Goal: Task Accomplishment & Management: Complete application form

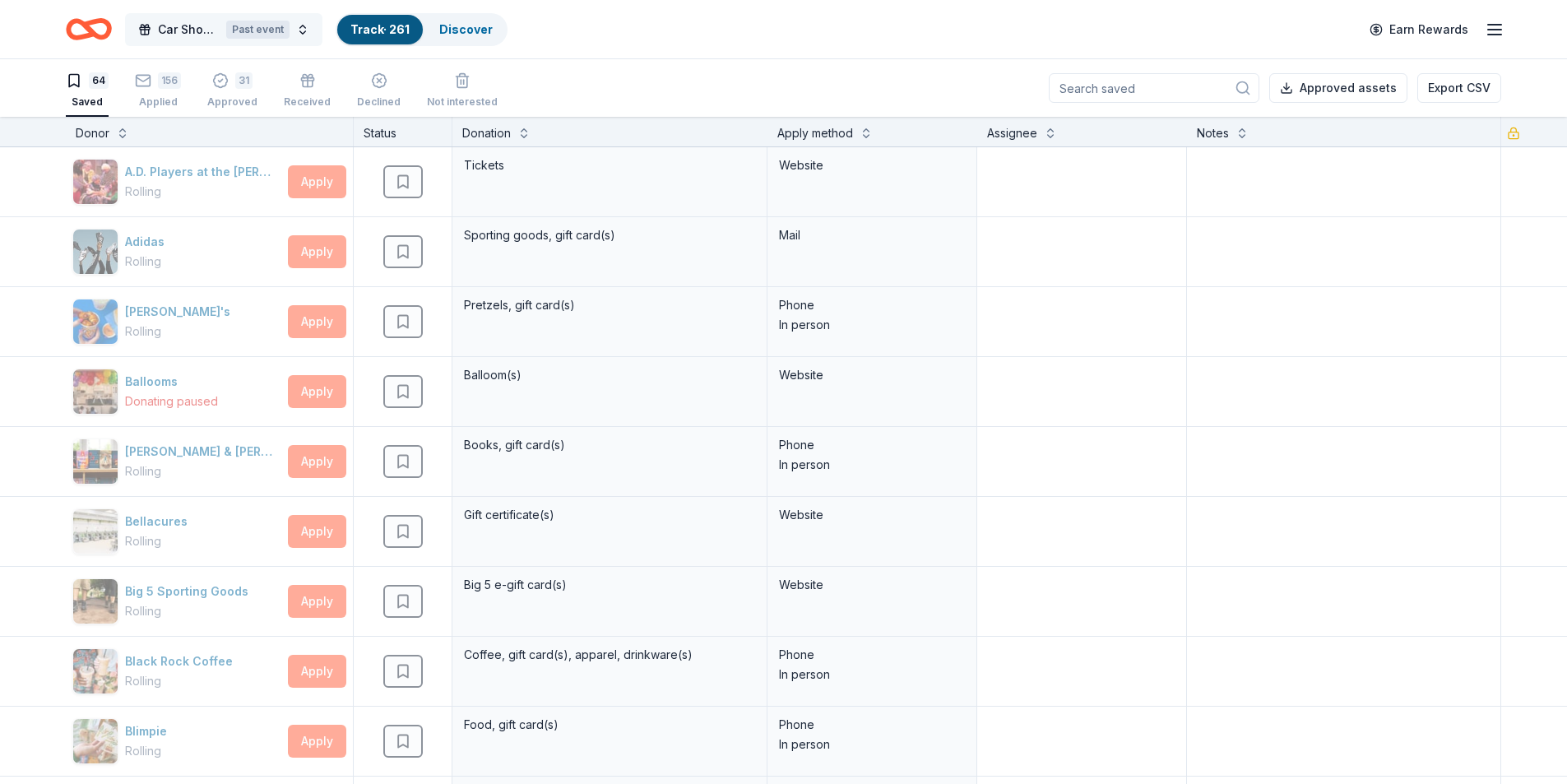
click at [302, 21] on button "Car Show Fundraiser Past event" at bounding box center [223, 30] width 198 height 33
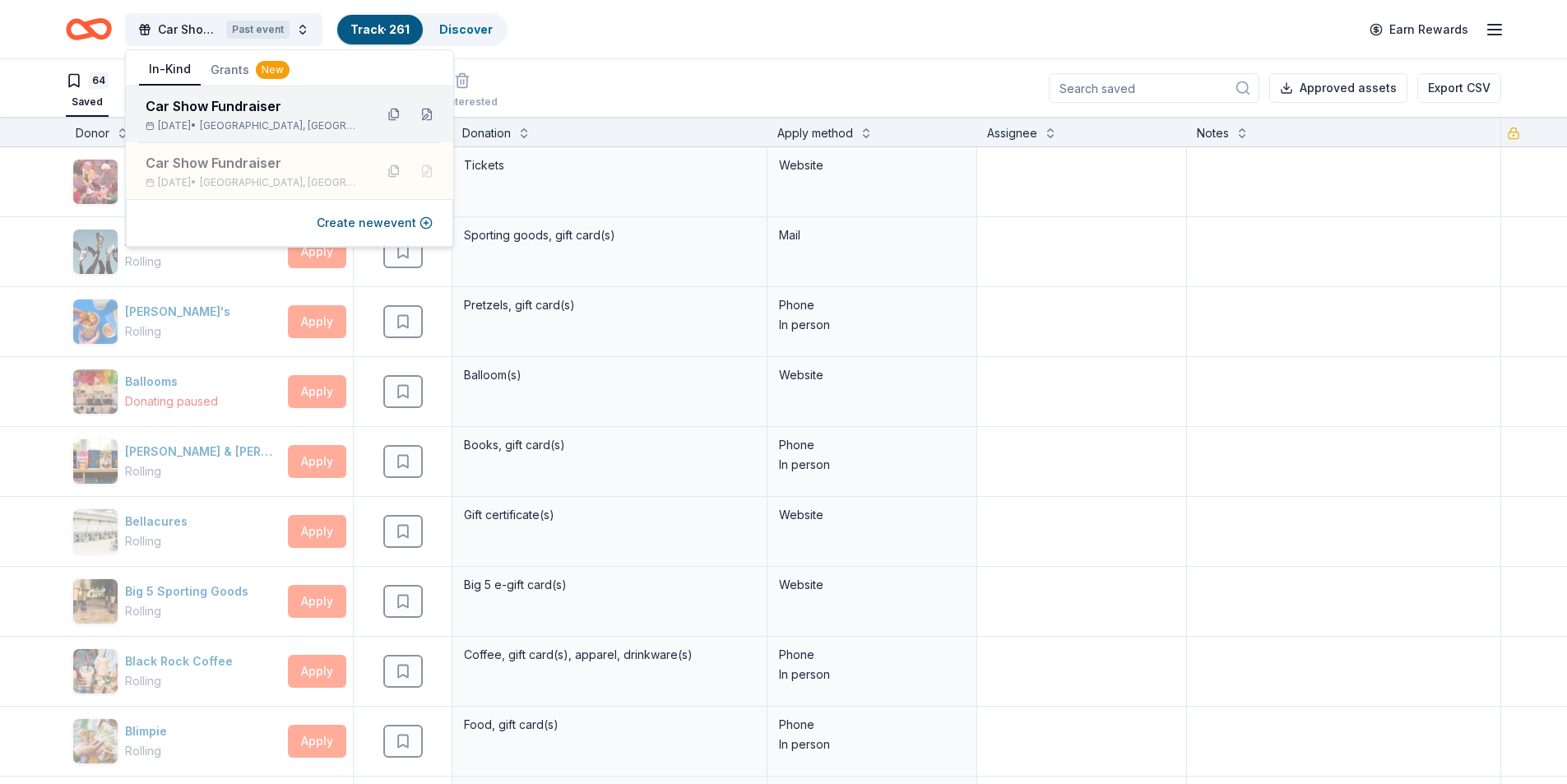
click at [263, 122] on span "Kerrville, TX" at bounding box center [280, 126] width 162 height 14
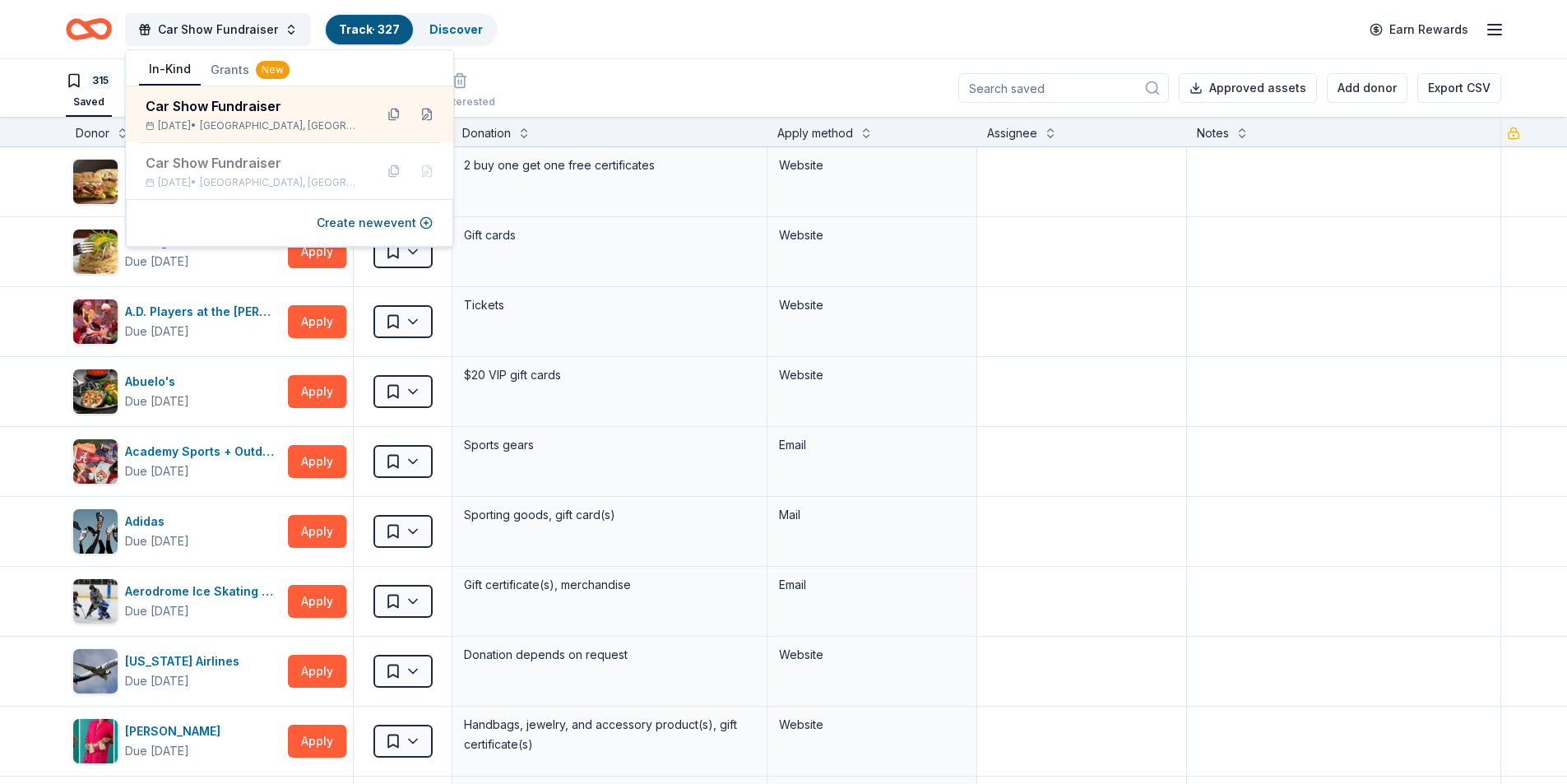
click at [221, 64] on button "Grants New" at bounding box center [249, 70] width 98 height 29
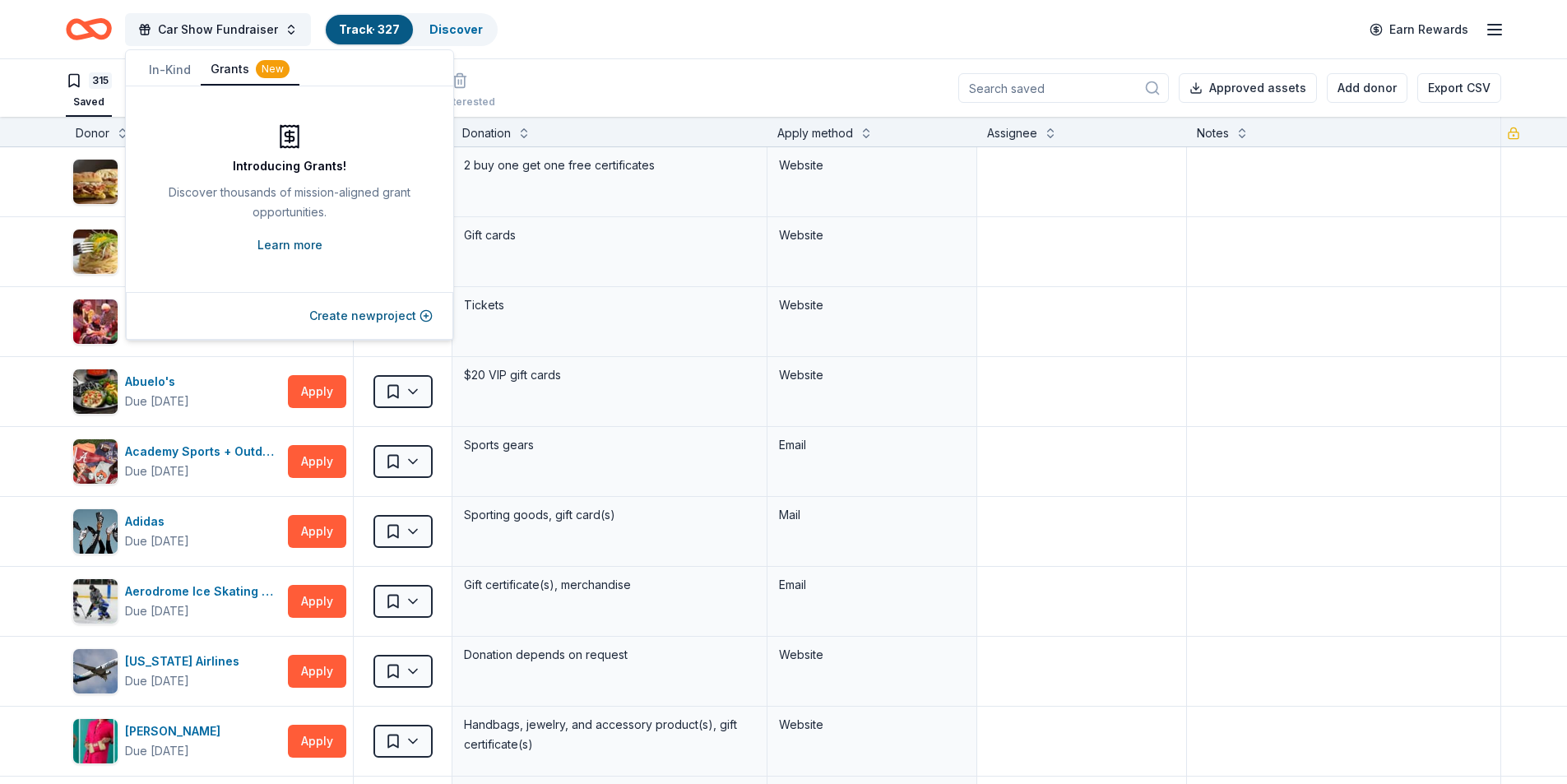
click at [294, 246] on link "Learn more" at bounding box center [290, 245] width 65 height 19
click at [582, 48] on div "Car Show Fundraiser Track · 327 Discover Earn Rewards" at bounding box center [784, 29] width 1436 height 39
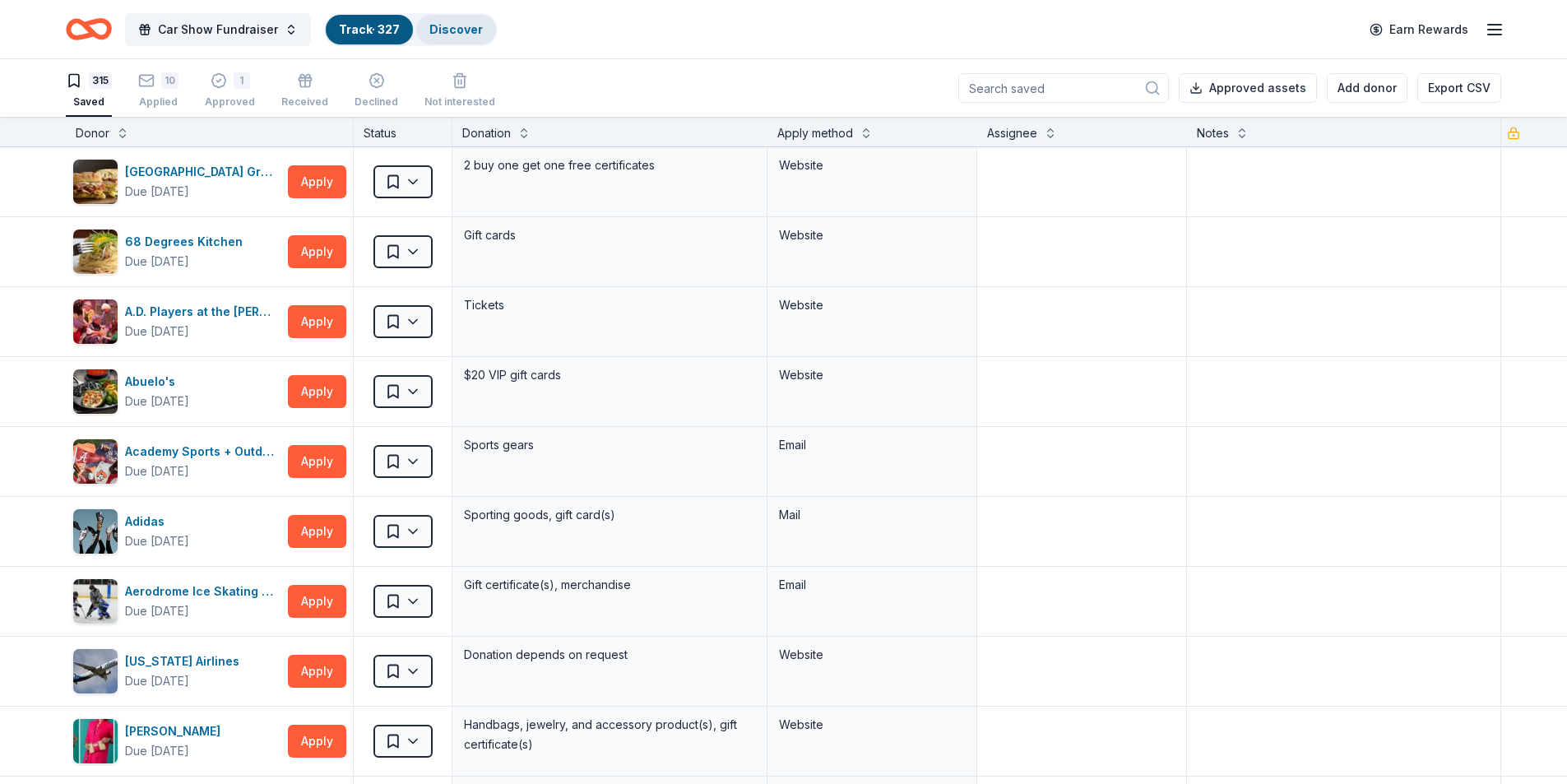
click at [465, 32] on link "Discover" at bounding box center [456, 29] width 54 height 14
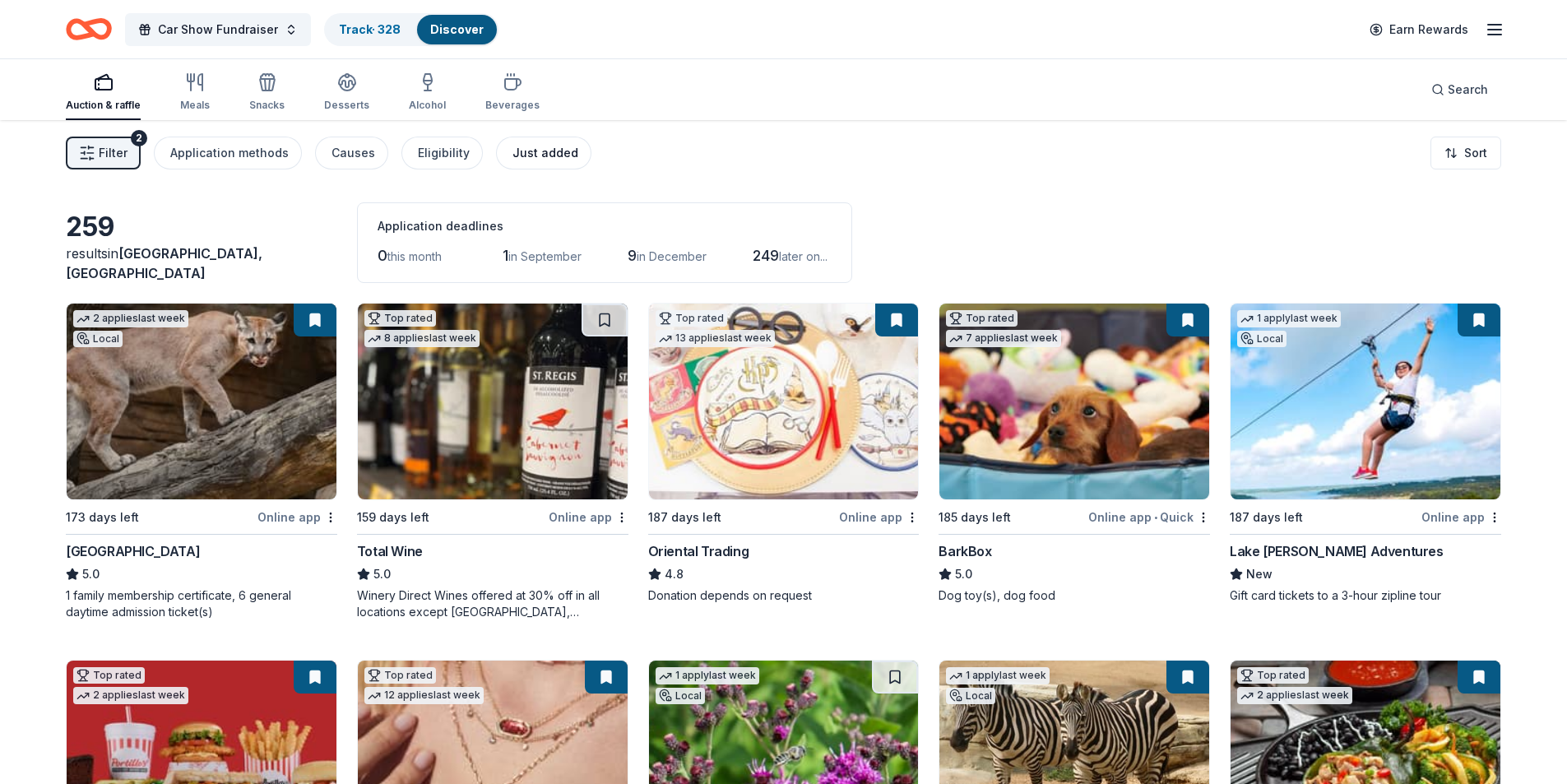
click at [533, 148] on div "Just added" at bounding box center [546, 153] width 66 height 19
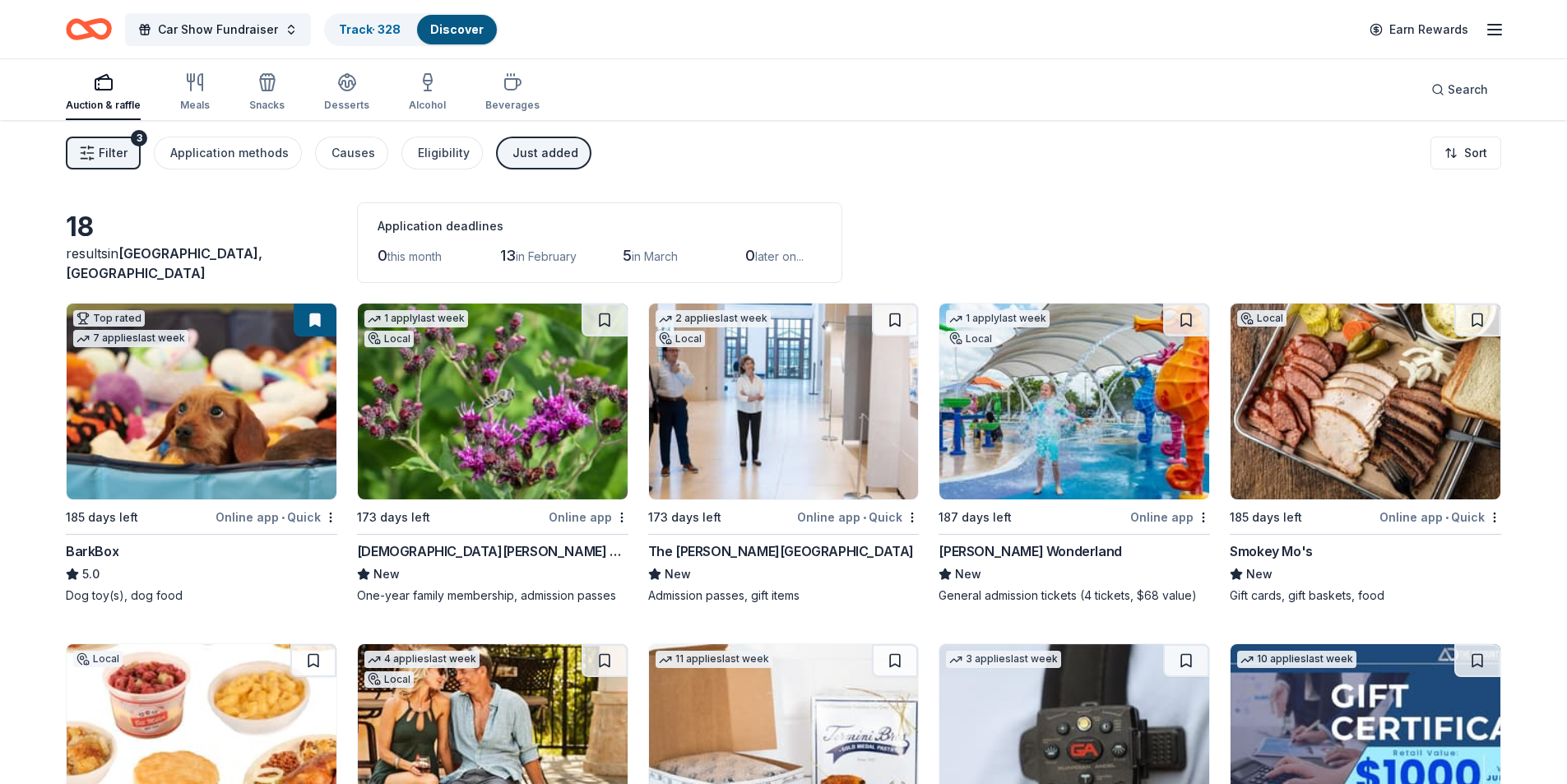
click at [536, 154] on div "Just added" at bounding box center [546, 153] width 66 height 19
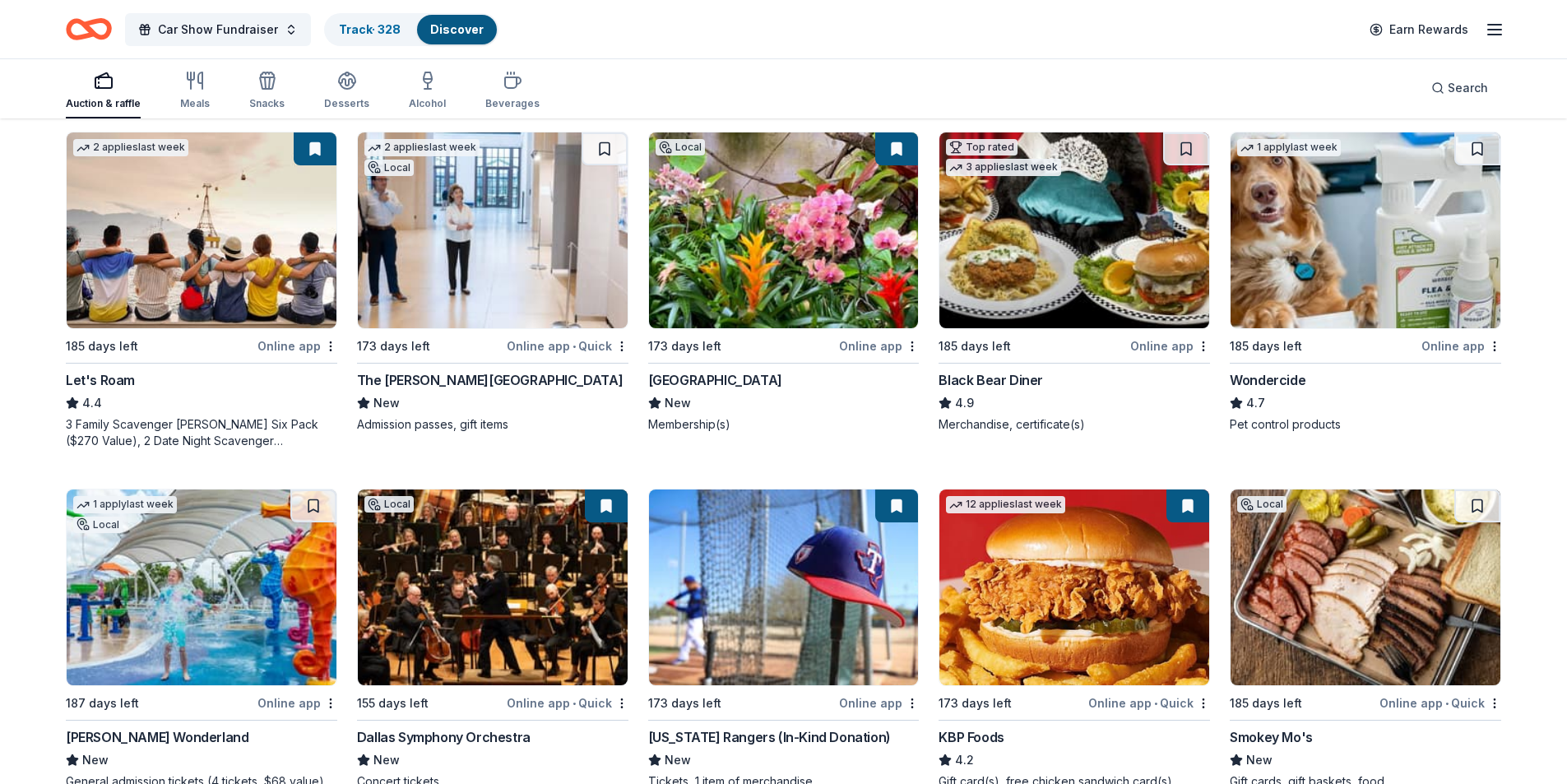
scroll to position [980, 0]
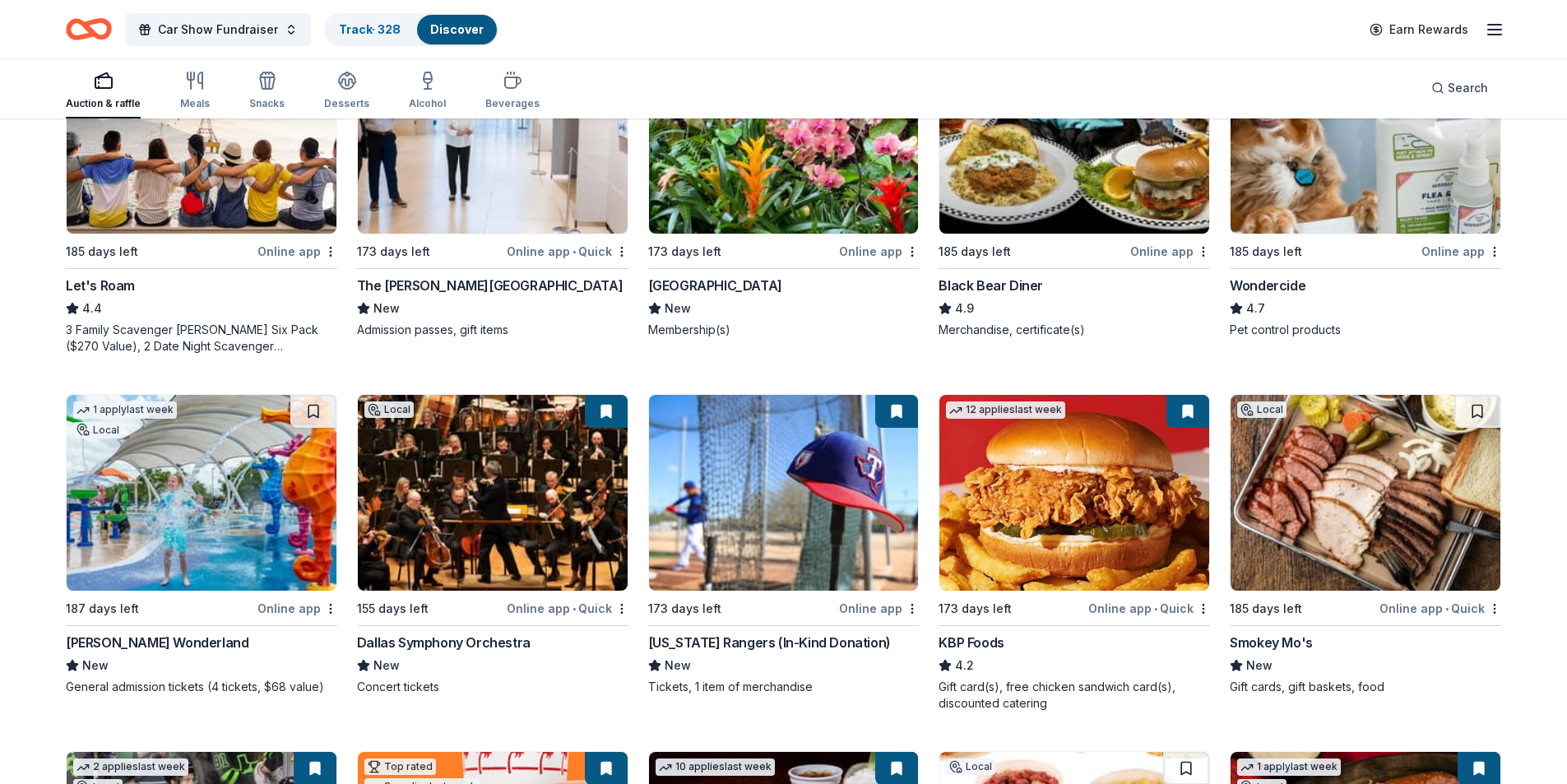
click at [528, 524] on img at bounding box center [492, 492] width 270 height 196
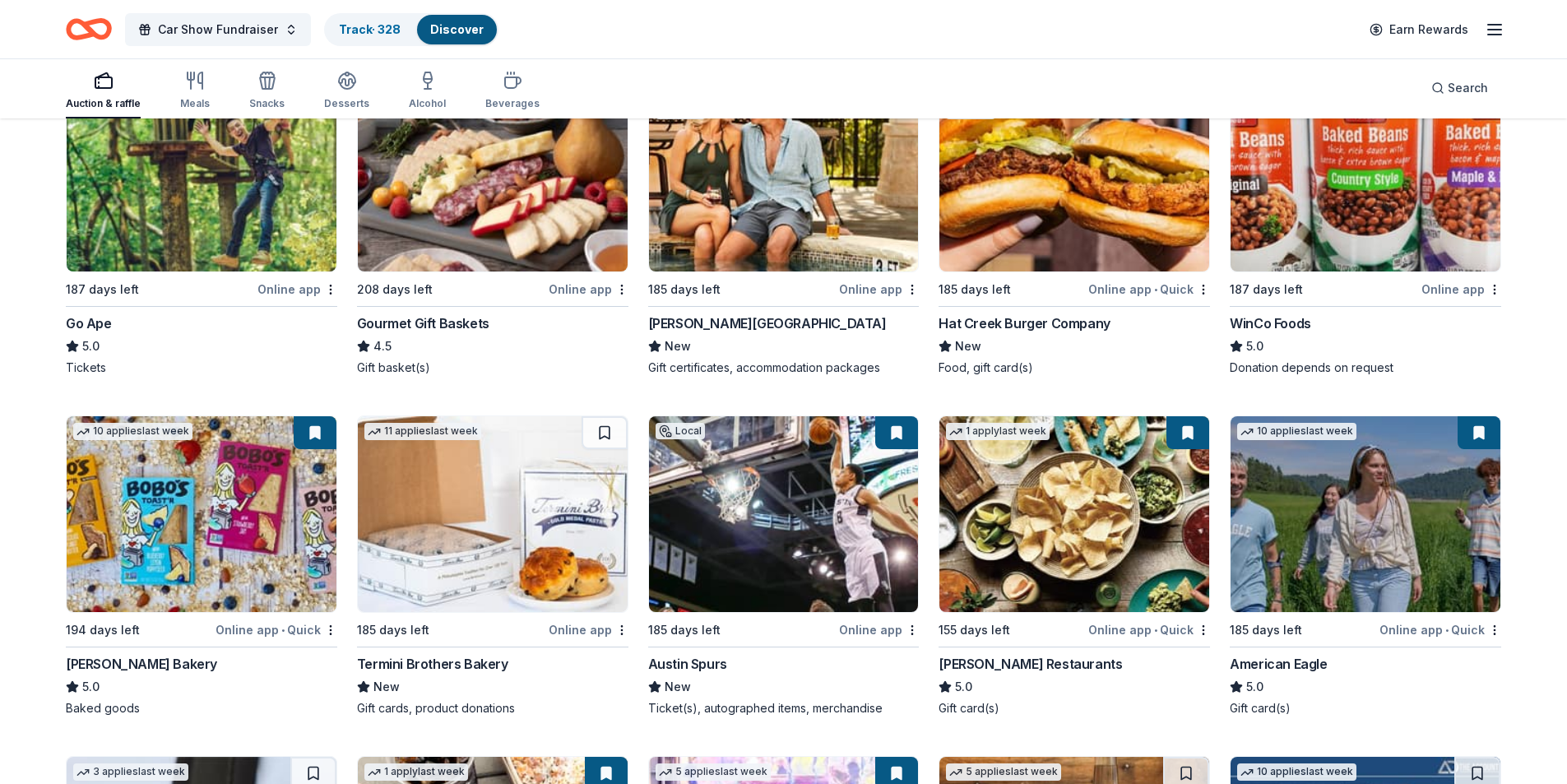
scroll to position [1966, 0]
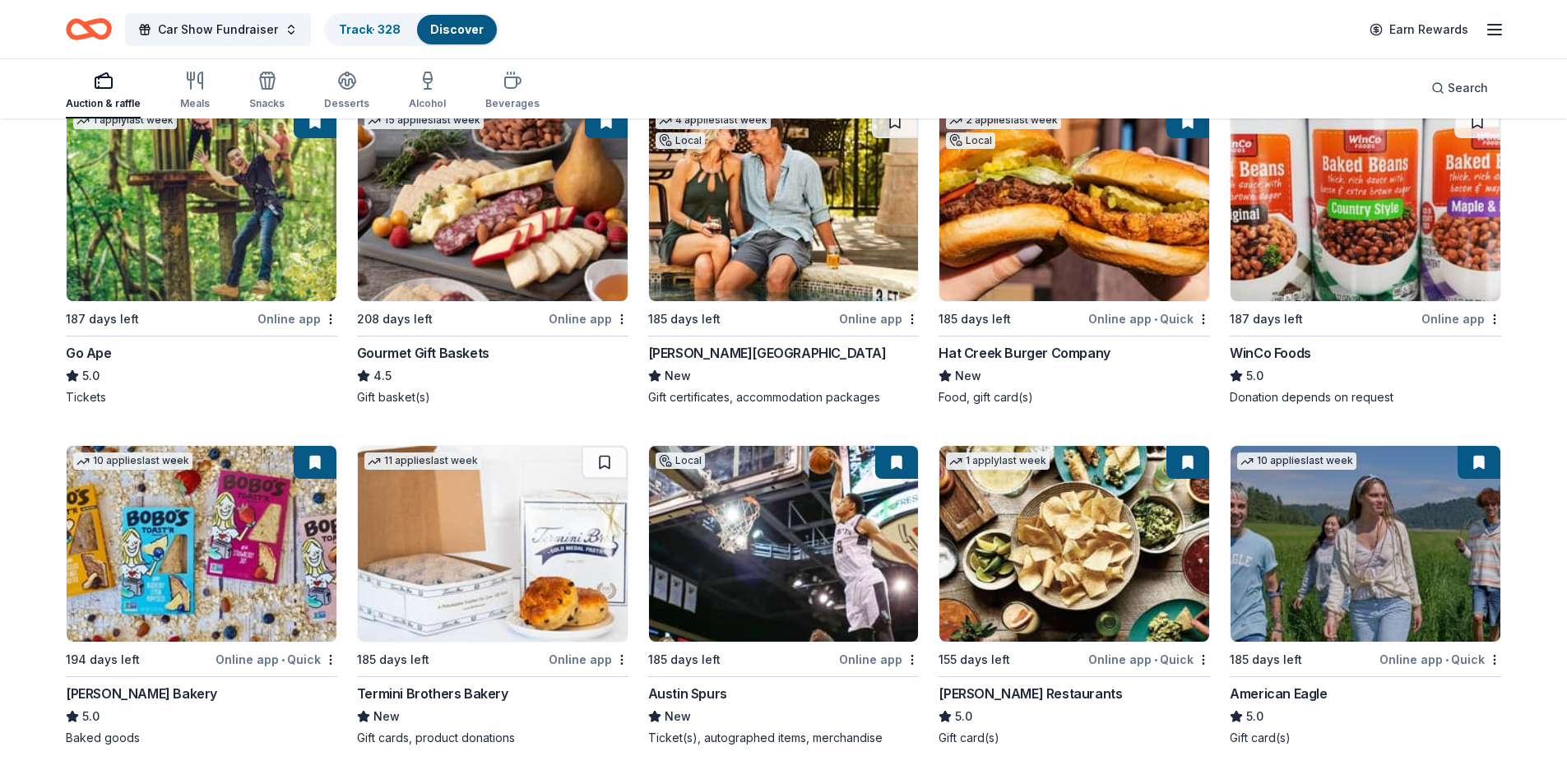
click at [818, 221] on img at bounding box center [784, 202] width 270 height 196
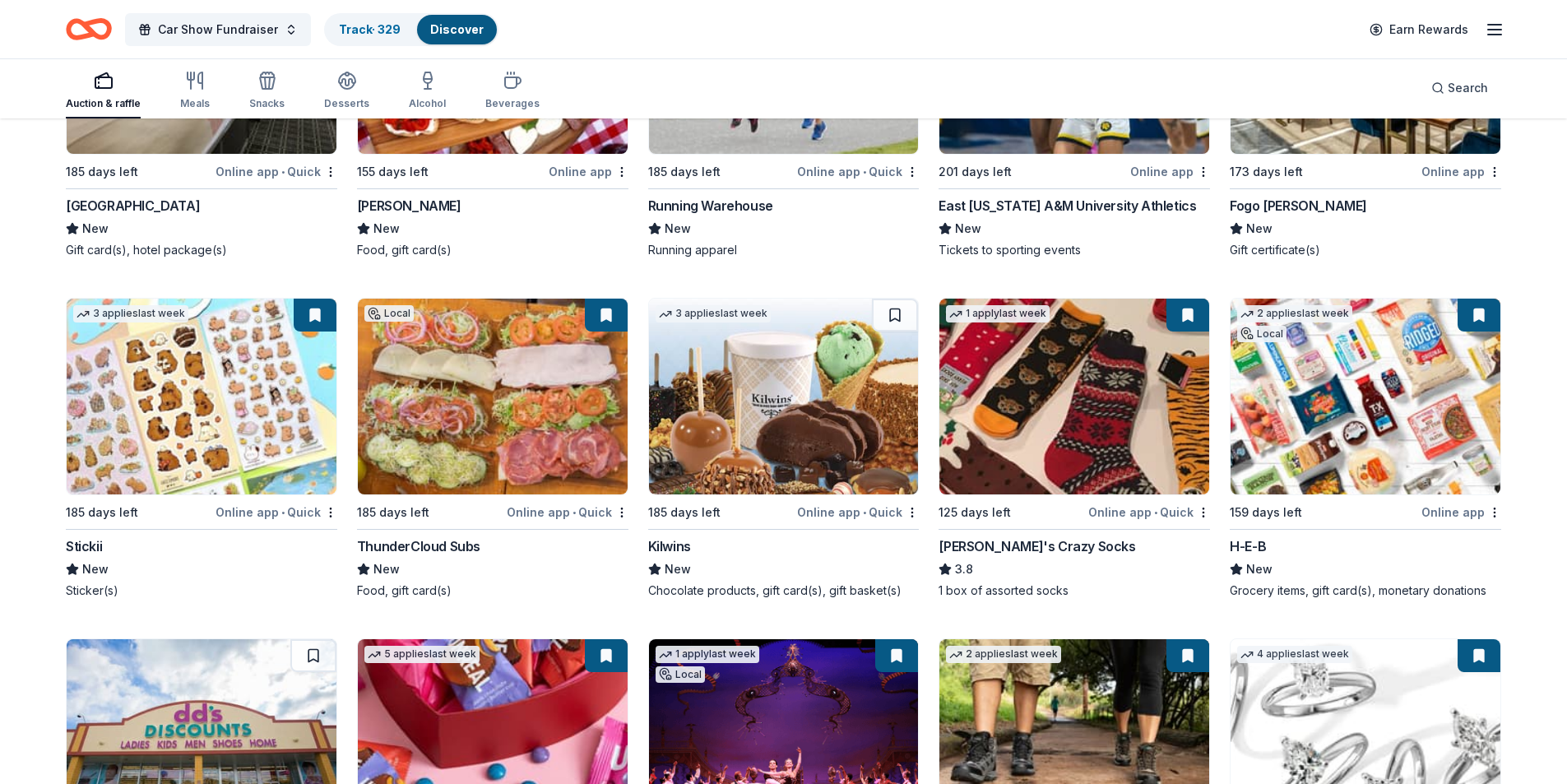
scroll to position [7021, 0]
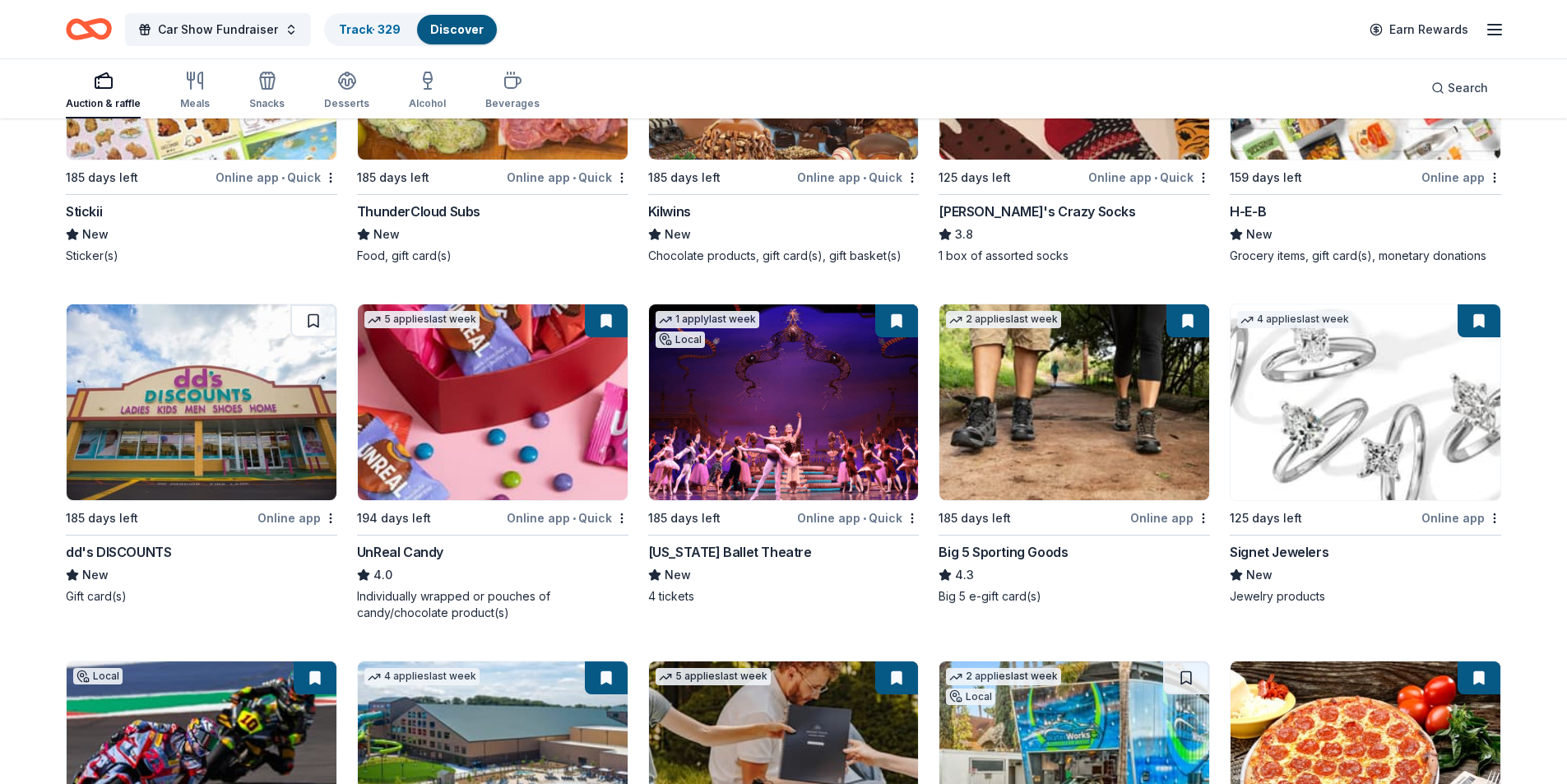
click at [1444, 417] on img at bounding box center [1365, 402] width 270 height 196
click at [1479, 321] on button at bounding box center [1479, 321] width 43 height 33
click at [1353, 421] on img at bounding box center [1365, 402] width 270 height 196
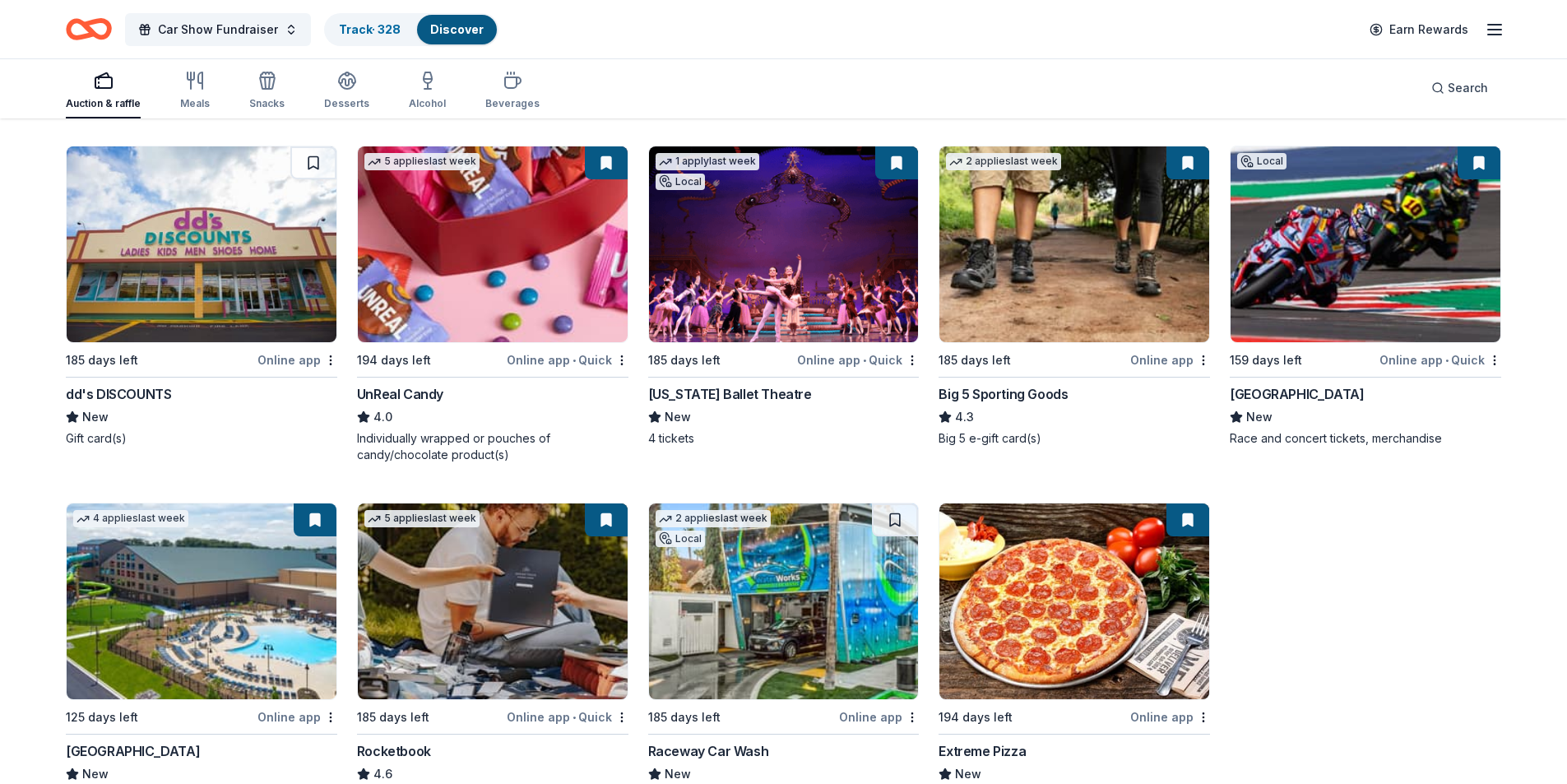
scroll to position [7185, 0]
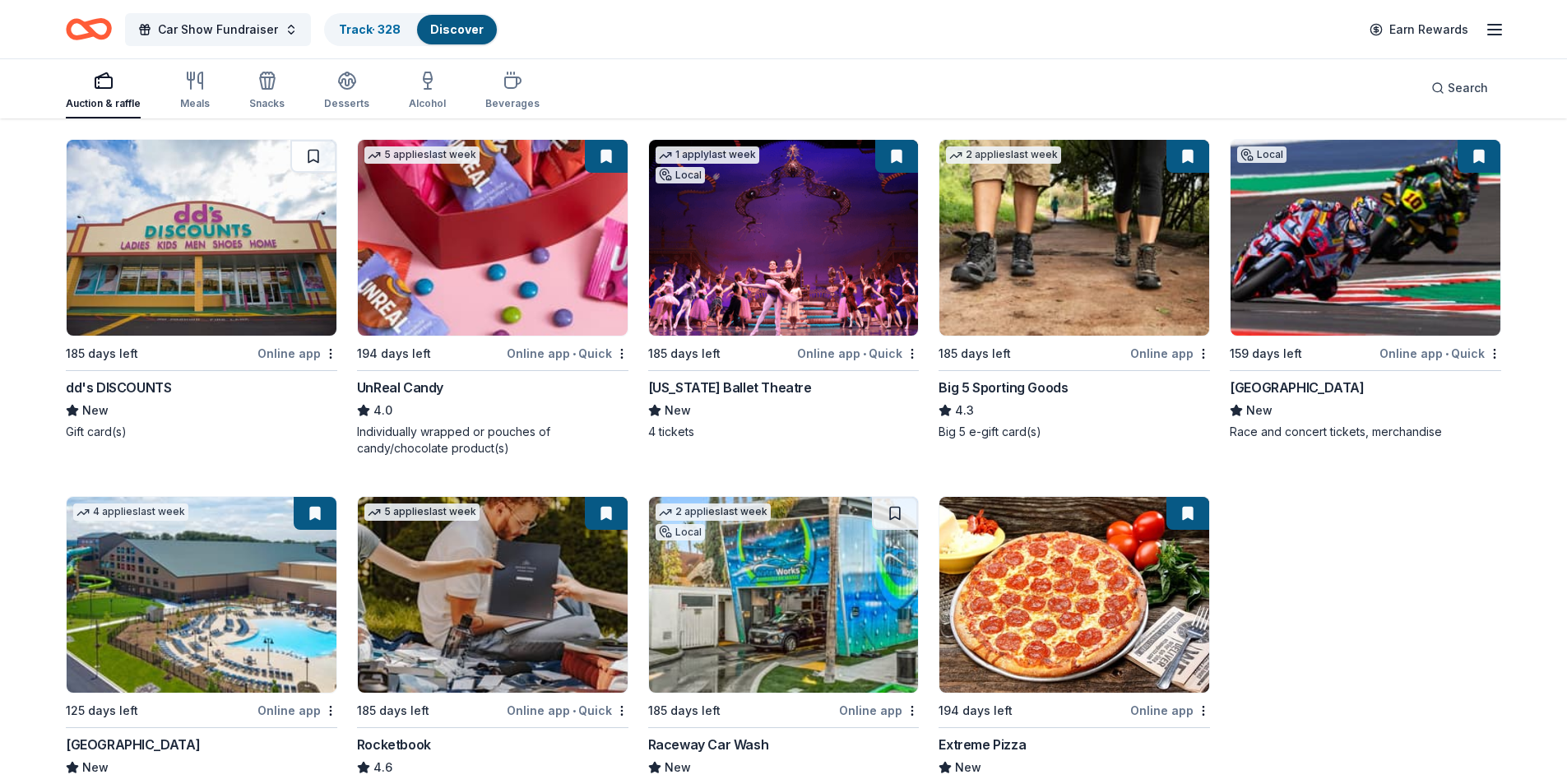
click at [858, 283] on img at bounding box center [784, 237] width 270 height 196
click at [1398, 304] on img at bounding box center [1365, 237] width 270 height 196
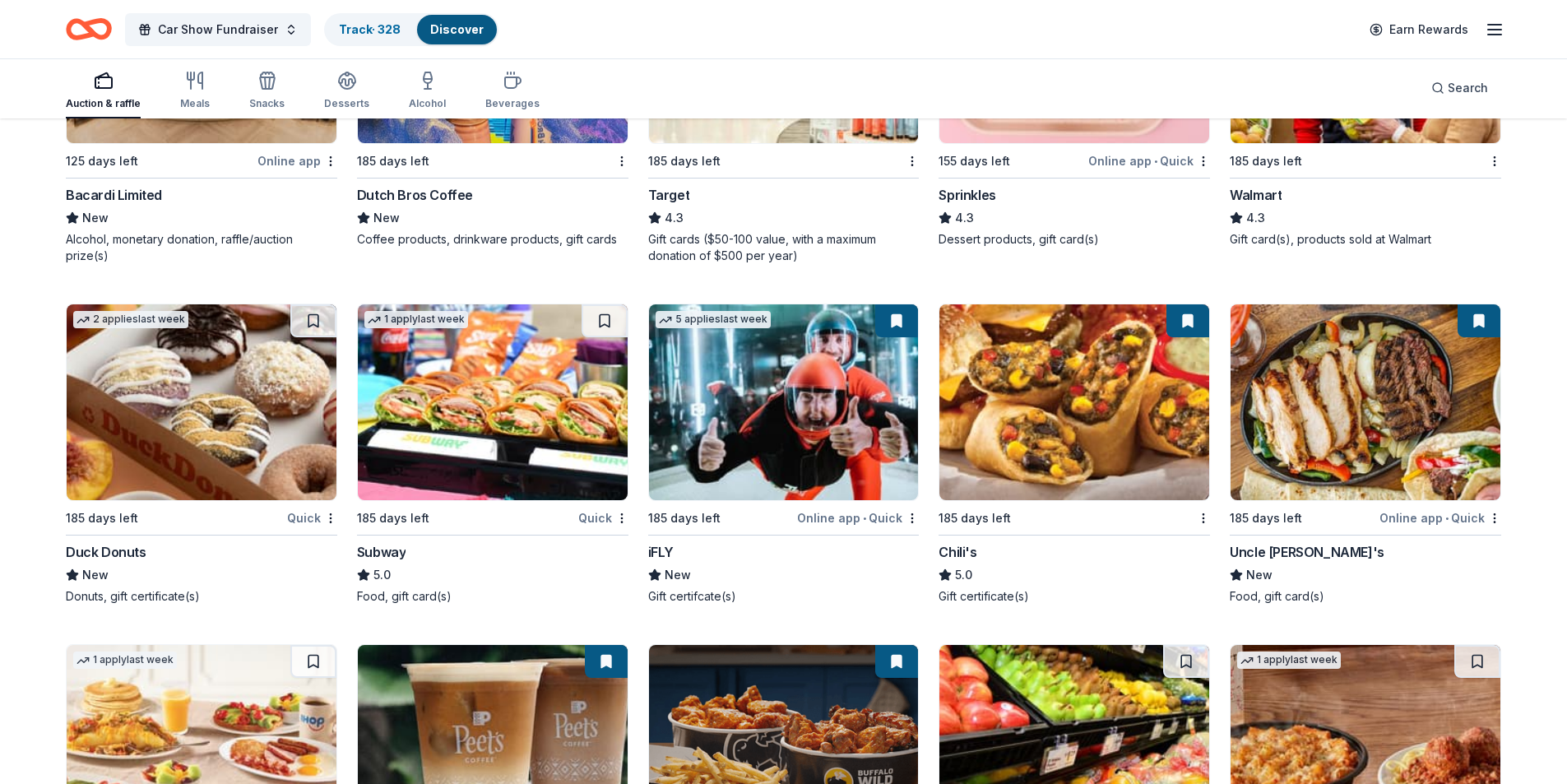
scroll to position [11144, 0]
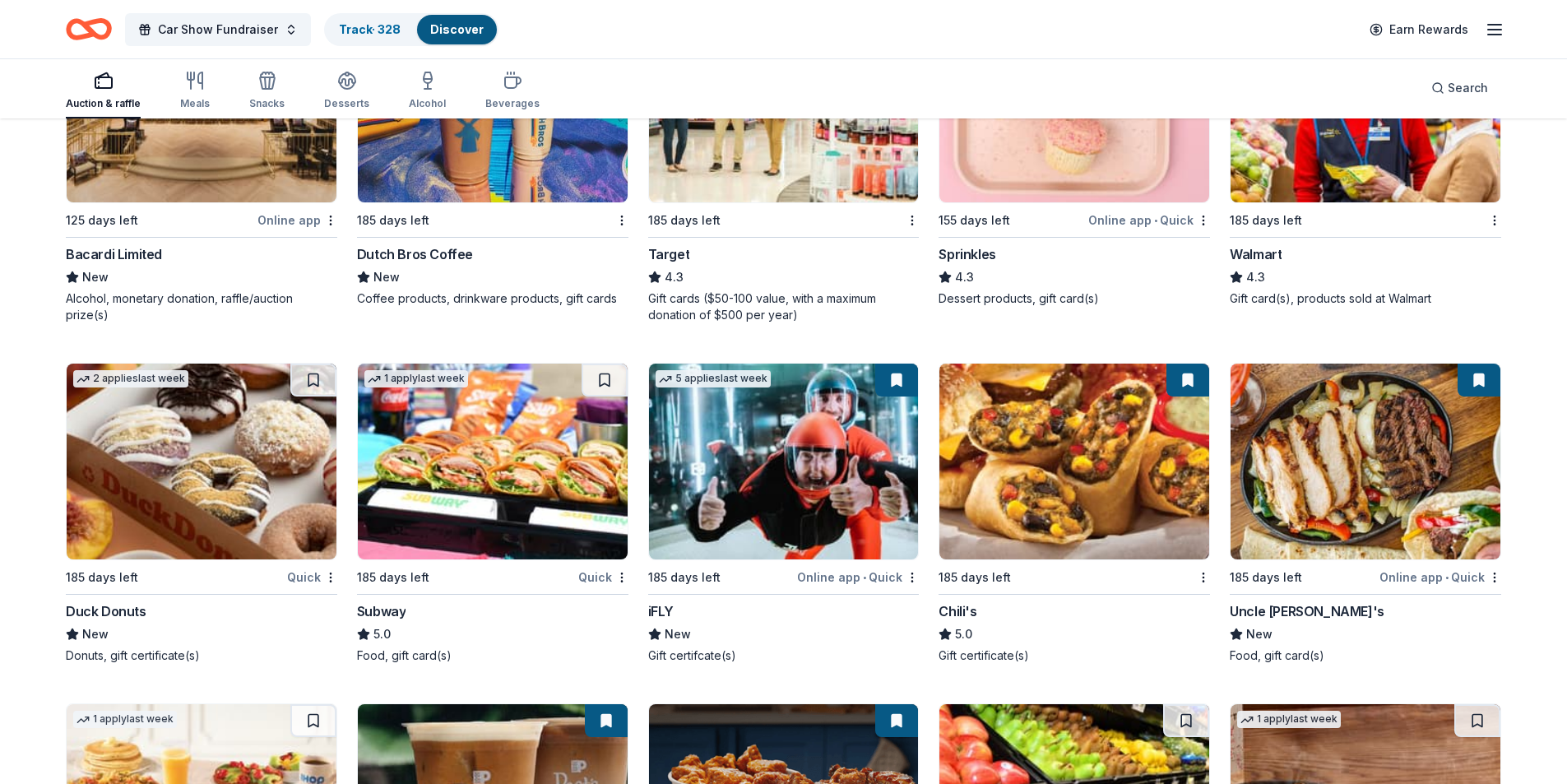
click at [784, 470] on img at bounding box center [784, 461] width 270 height 196
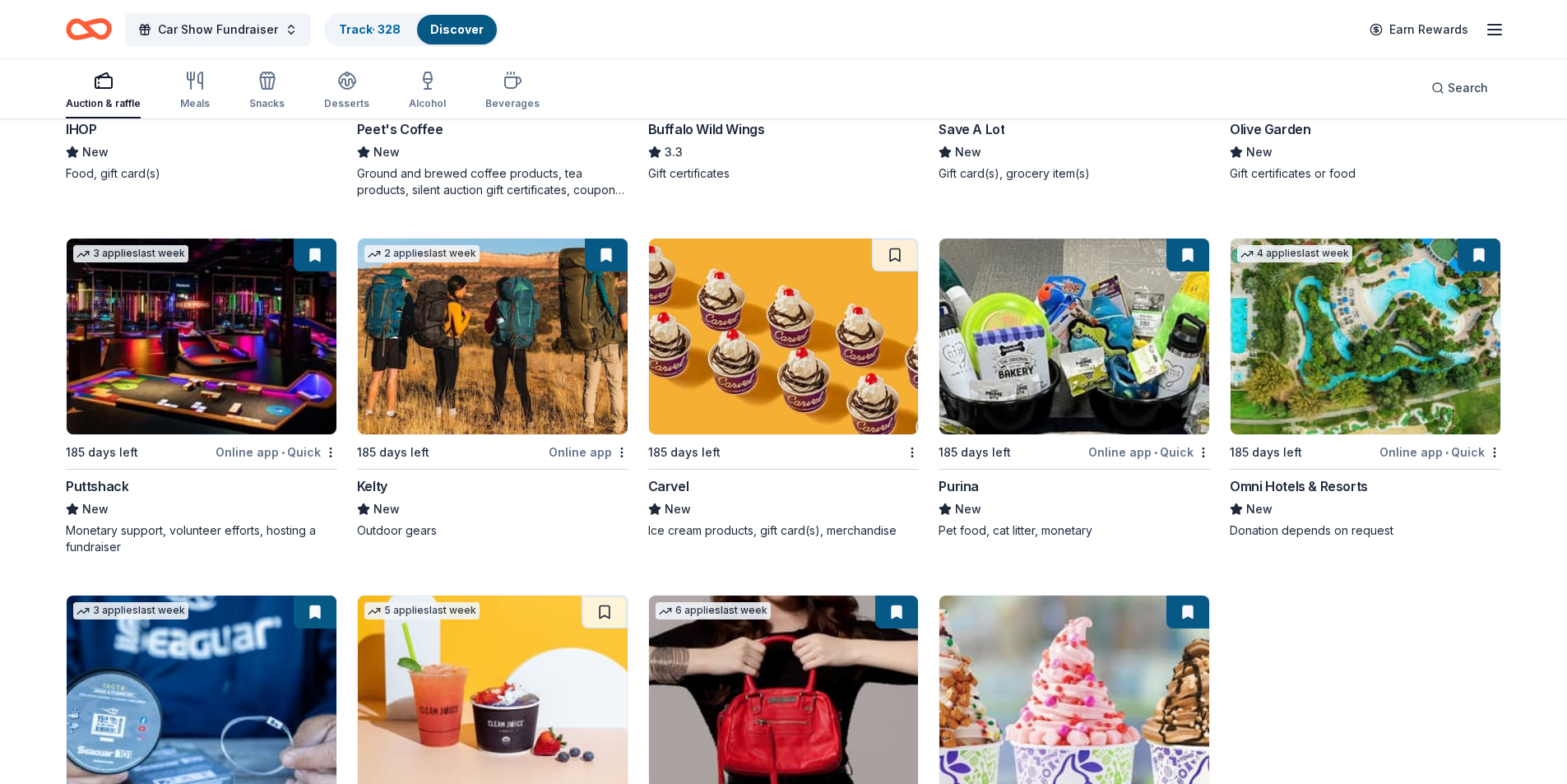
scroll to position [12049, 0]
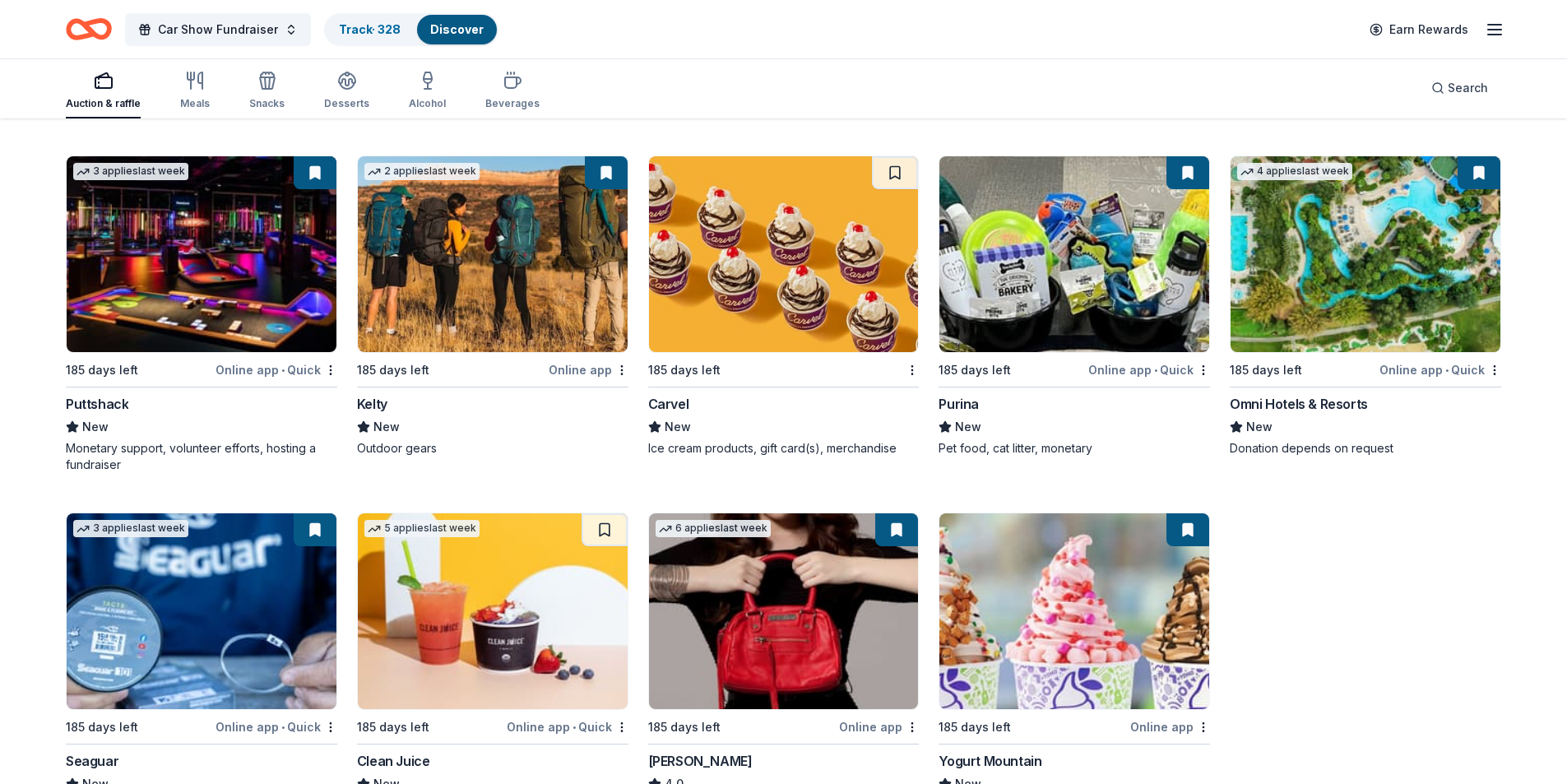
click at [1342, 270] on img at bounding box center [1365, 254] width 270 height 196
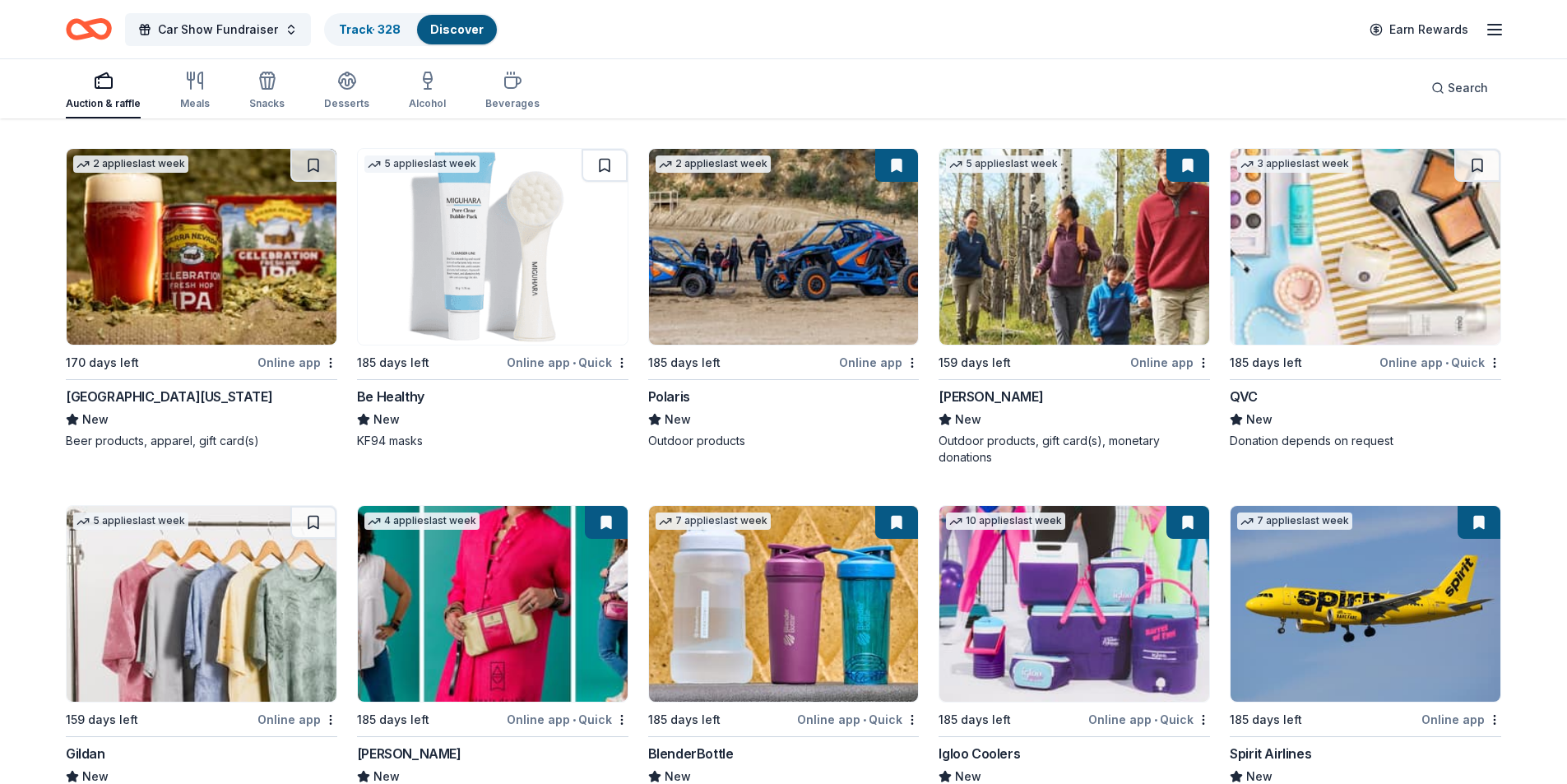
scroll to position [14771, 0]
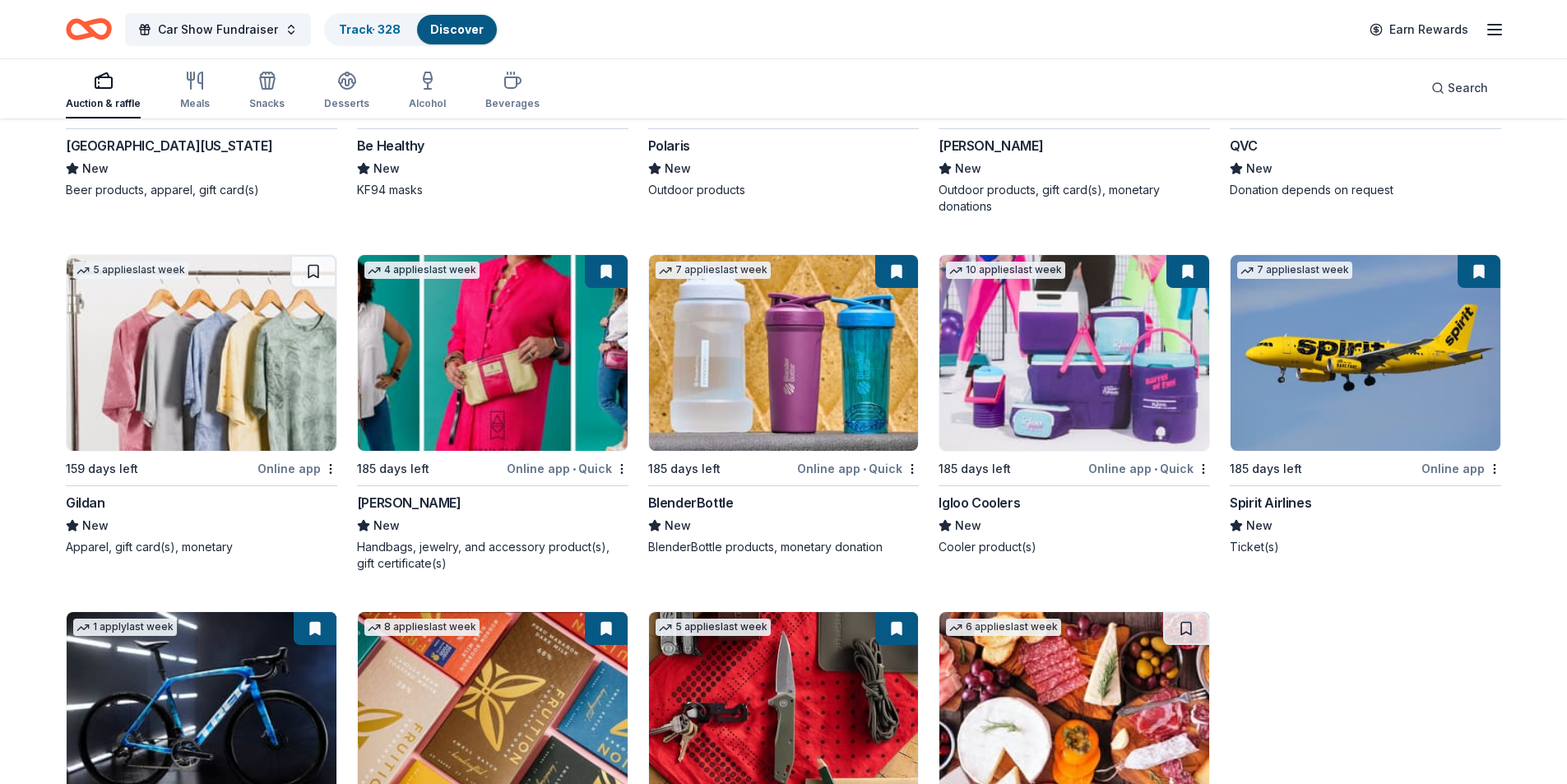
click at [1034, 401] on img at bounding box center [1074, 352] width 270 height 196
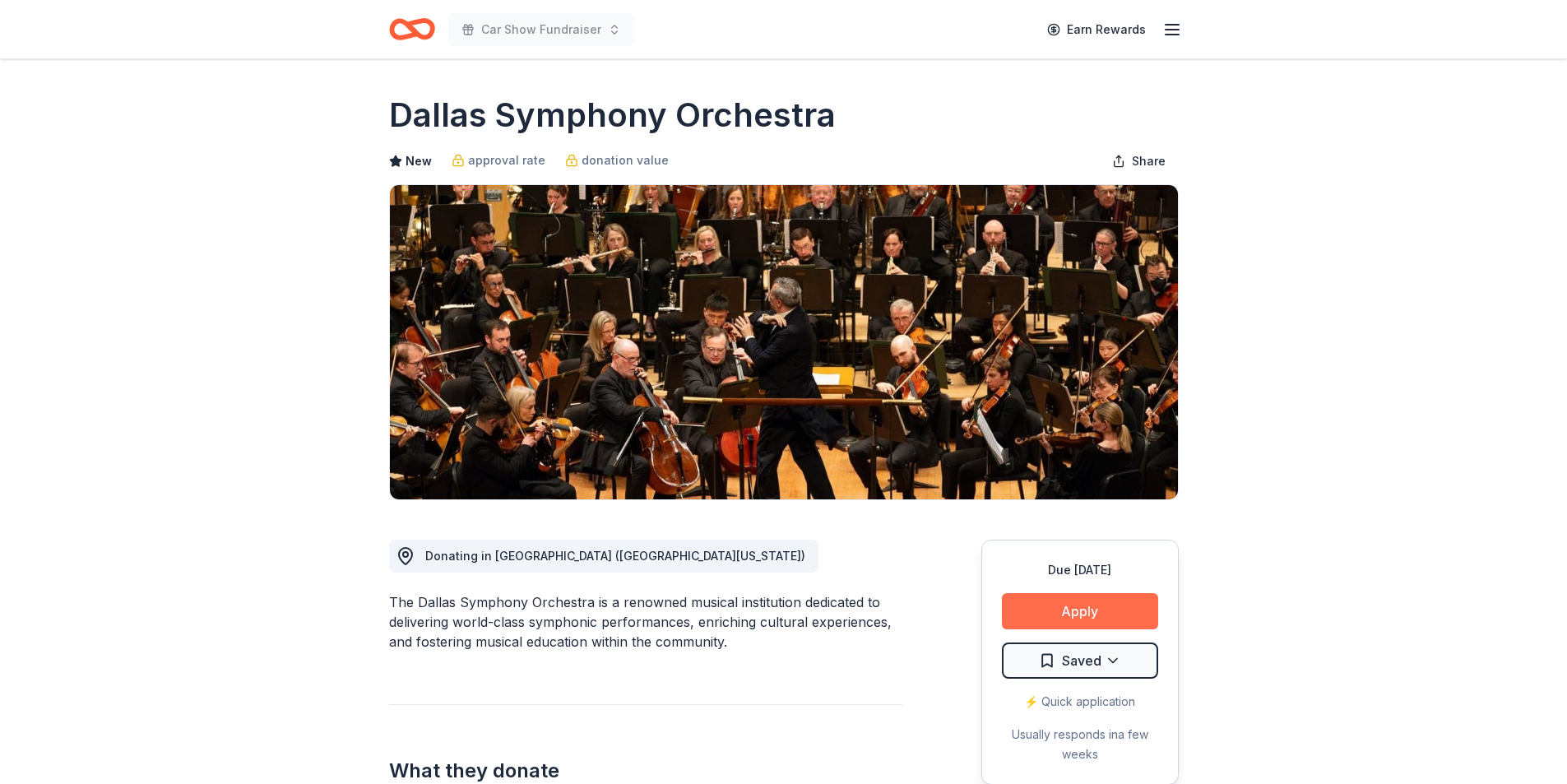
click at [1074, 599] on button "Apply" at bounding box center [1080, 610] width 157 height 36
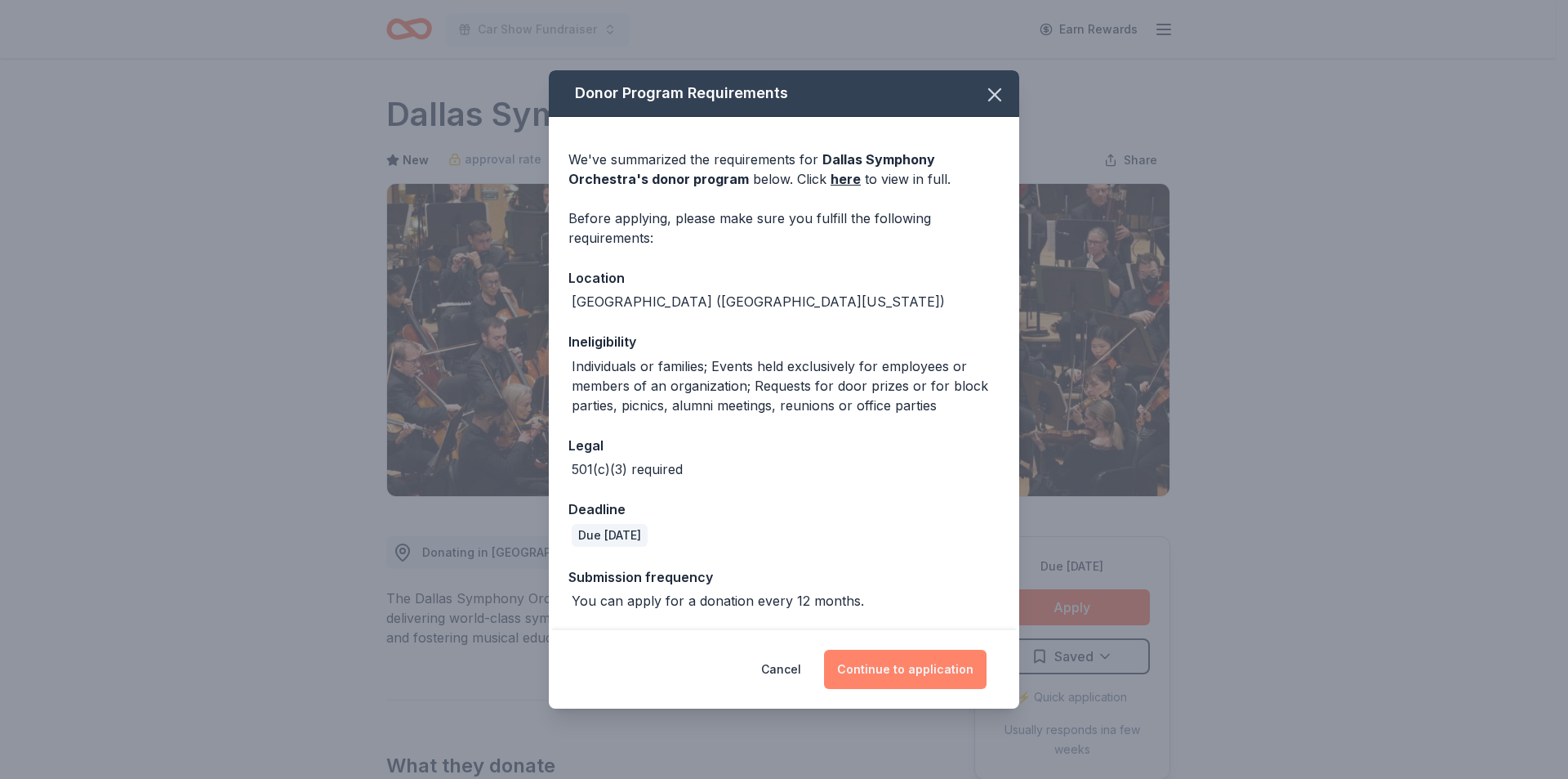
click at [916, 668] on button "Continue to application" at bounding box center [905, 669] width 162 height 40
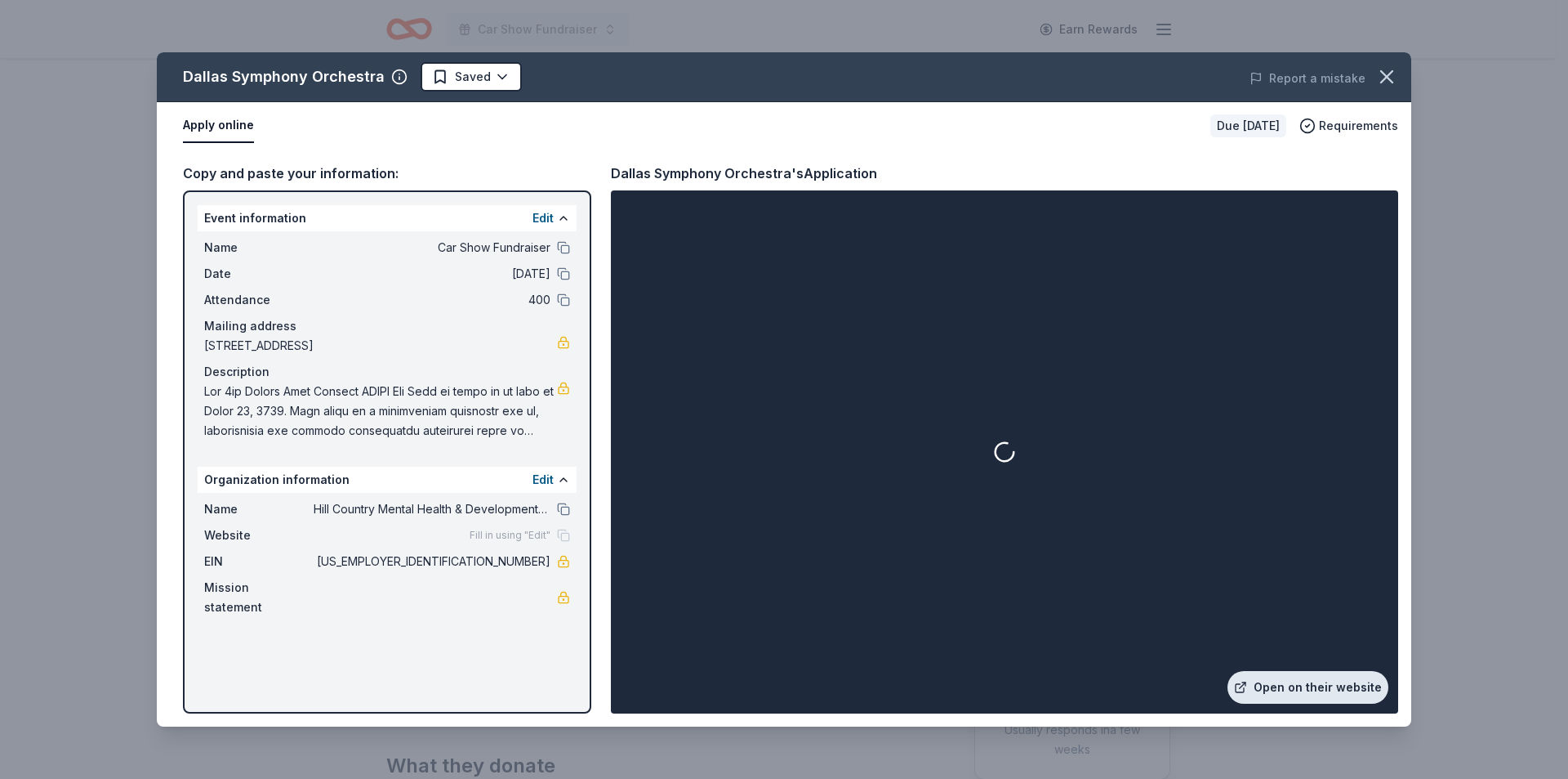
click at [1300, 683] on link "Open on their website" at bounding box center [1307, 687] width 161 height 33
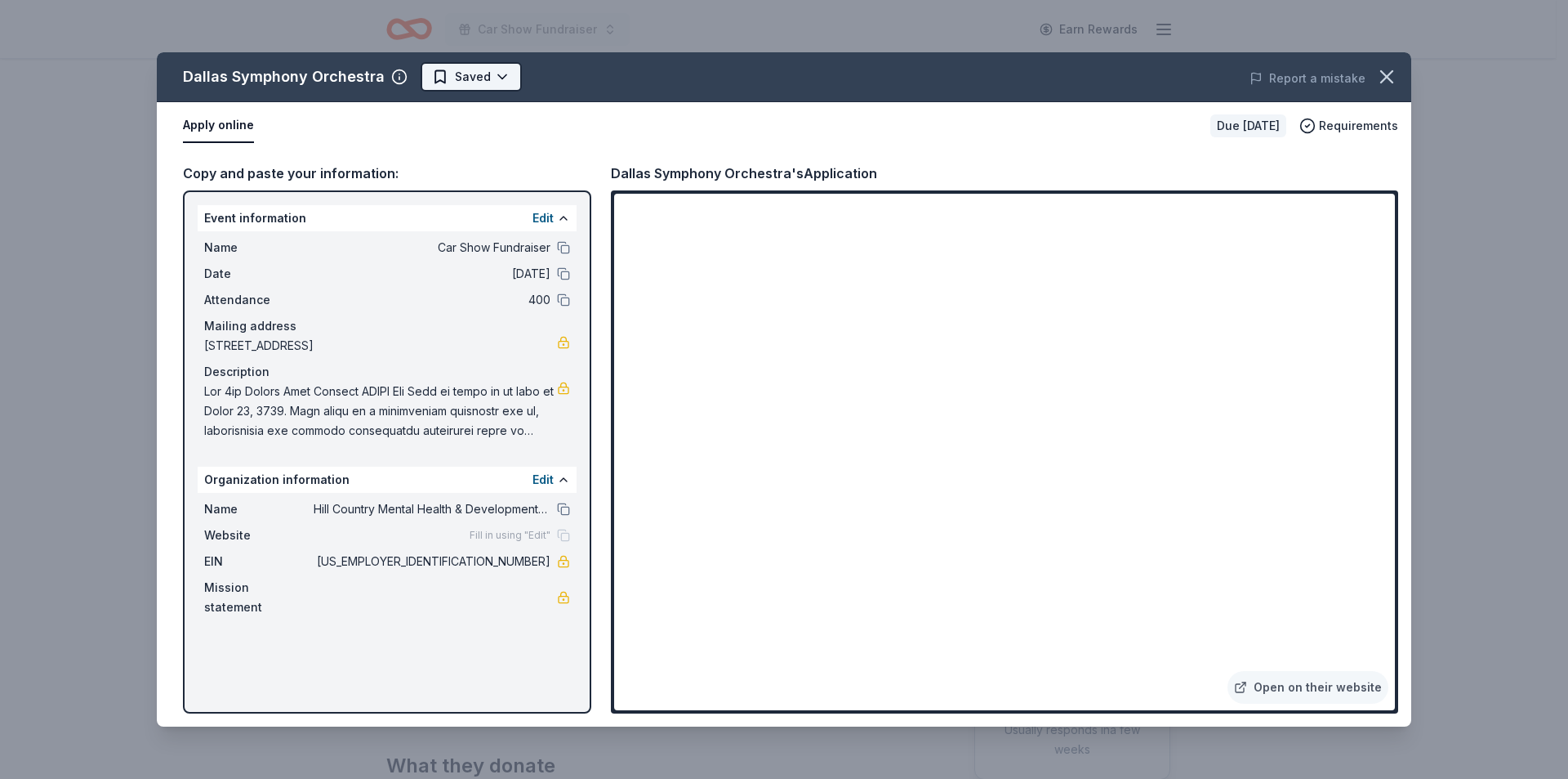
click at [499, 85] on html "Car Show Fundraiser Earn Rewards Due in 155 days Share Dallas Symphony Orchestr…" at bounding box center [784, 390] width 1568 height 779
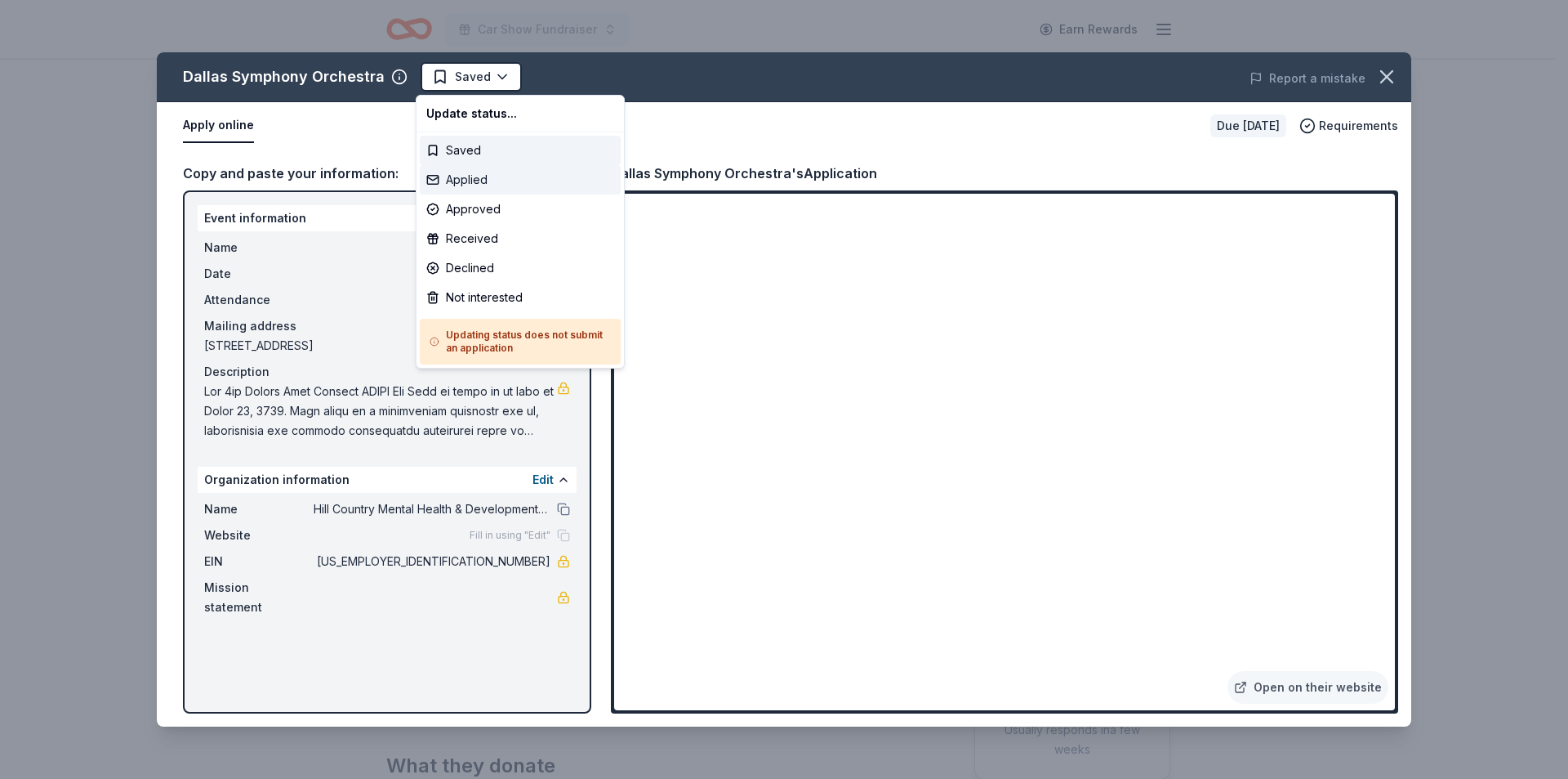
click at [467, 182] on div "Applied" at bounding box center [520, 180] width 201 height 29
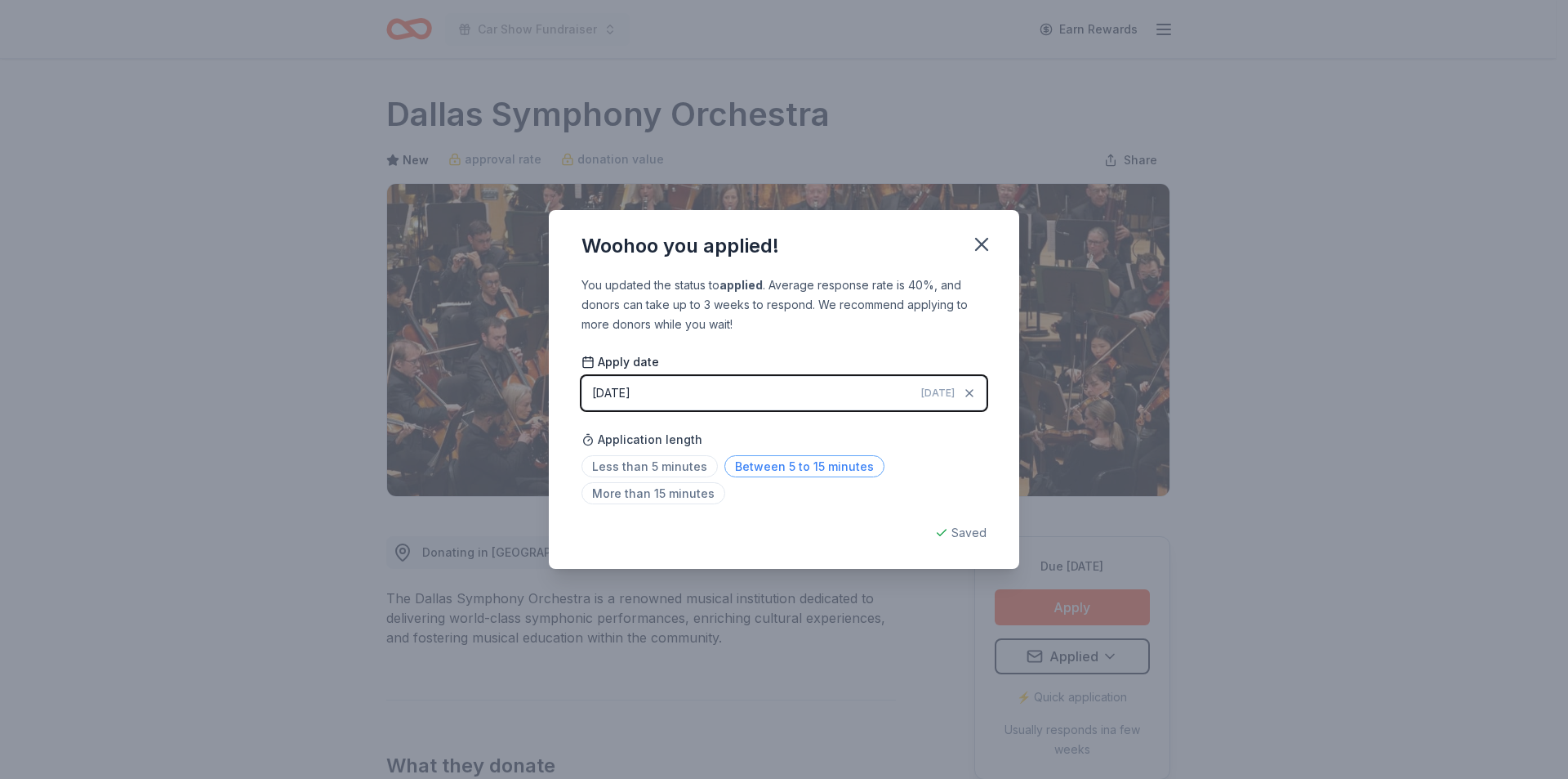
click at [768, 469] on span "Between 5 to 15 minutes" at bounding box center [805, 466] width 160 height 22
click at [981, 248] on icon "button" at bounding box center [982, 245] width 23 height 23
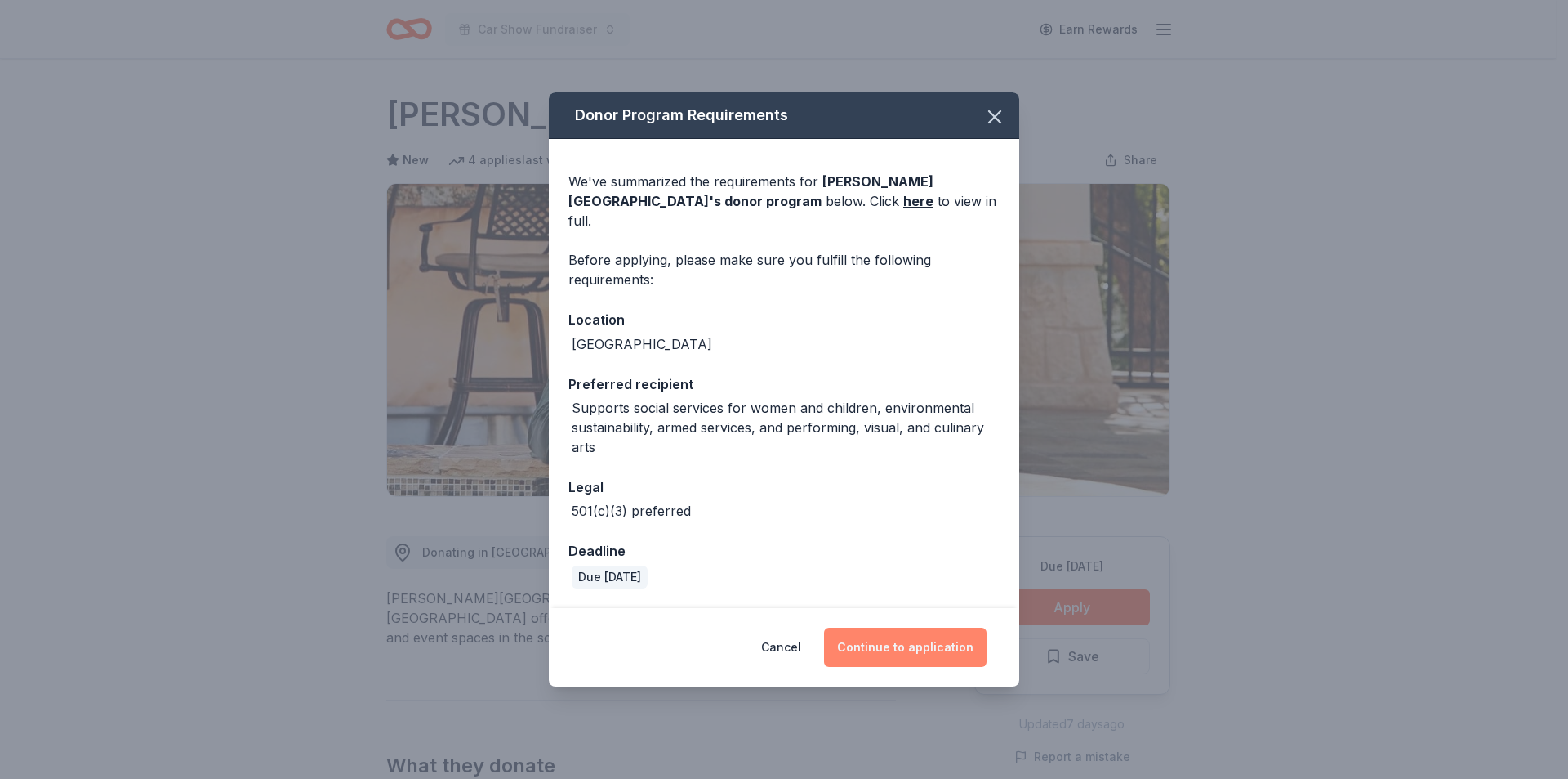
click at [926, 634] on button "Continue to application" at bounding box center [905, 647] width 162 height 40
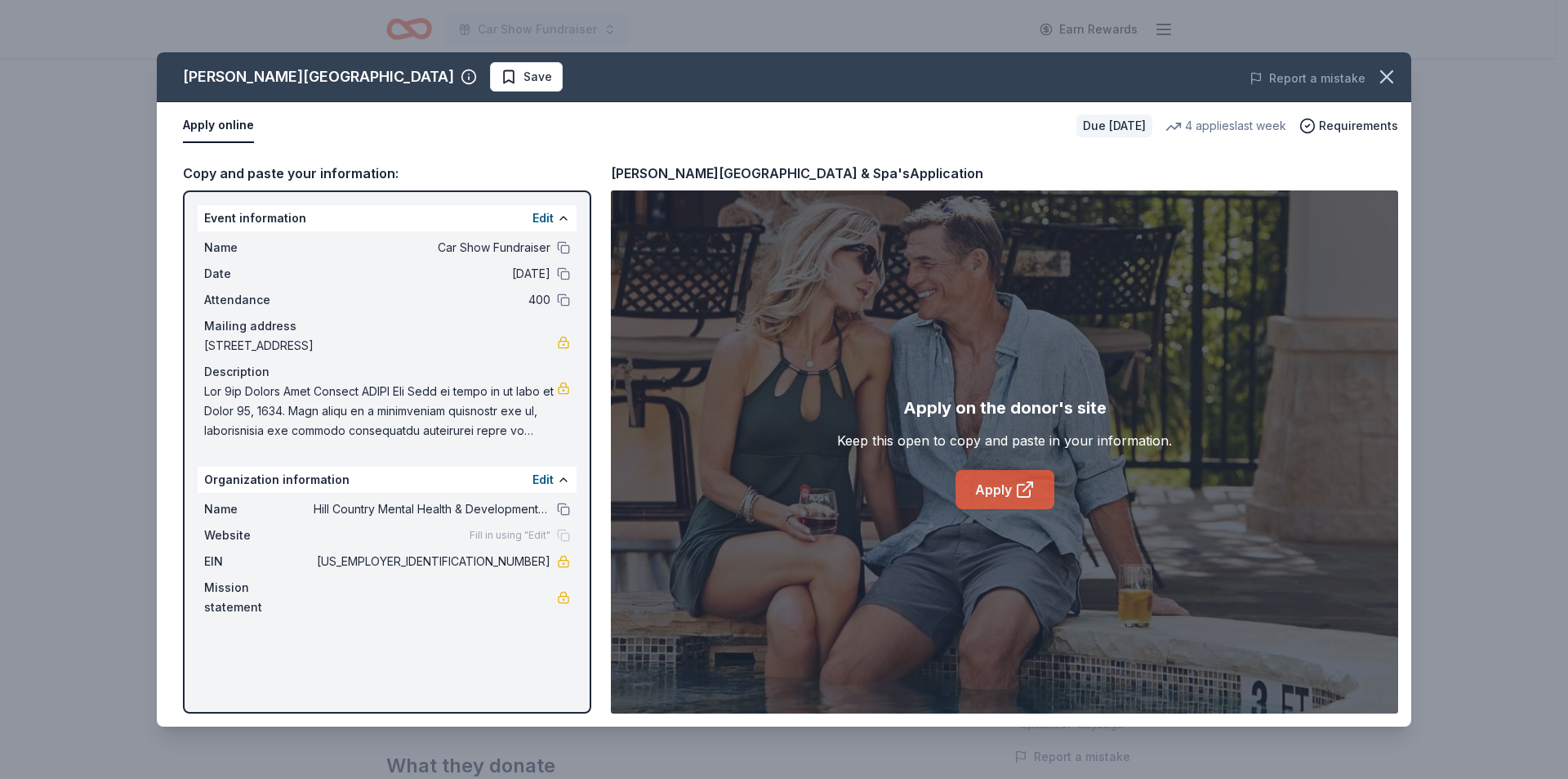
click at [1012, 491] on link "Apply" at bounding box center [1005, 489] width 99 height 40
click at [490, 87] on button "Save" at bounding box center [526, 76] width 72 height 29
click at [453, 71] on html "Car Show Fundraiser Earn Rewards Due in 185 days Share La Cantera Resort & Spa …" at bounding box center [784, 390] width 1568 height 779
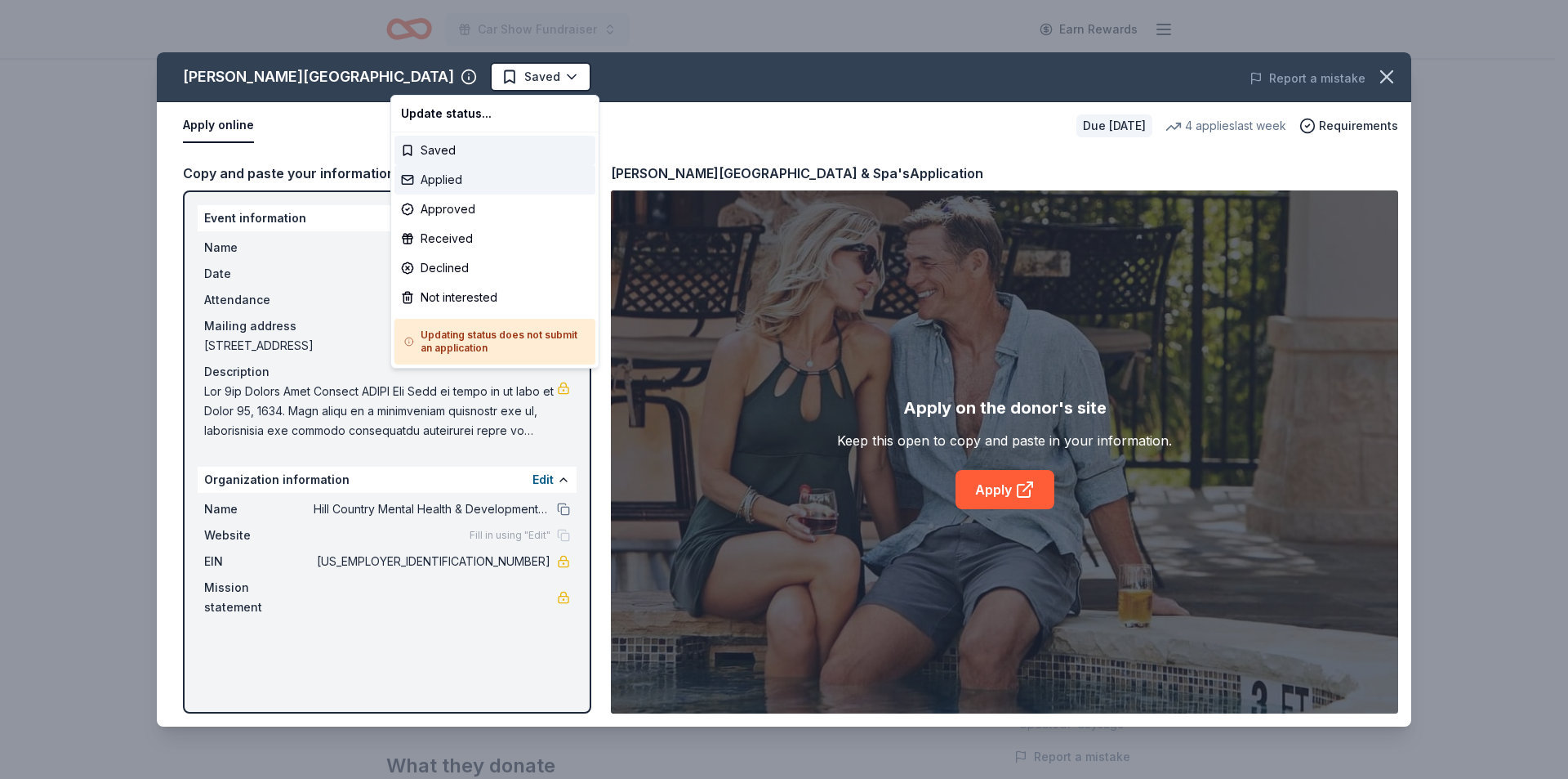
click at [441, 177] on div "Applied" at bounding box center [495, 180] width 201 height 29
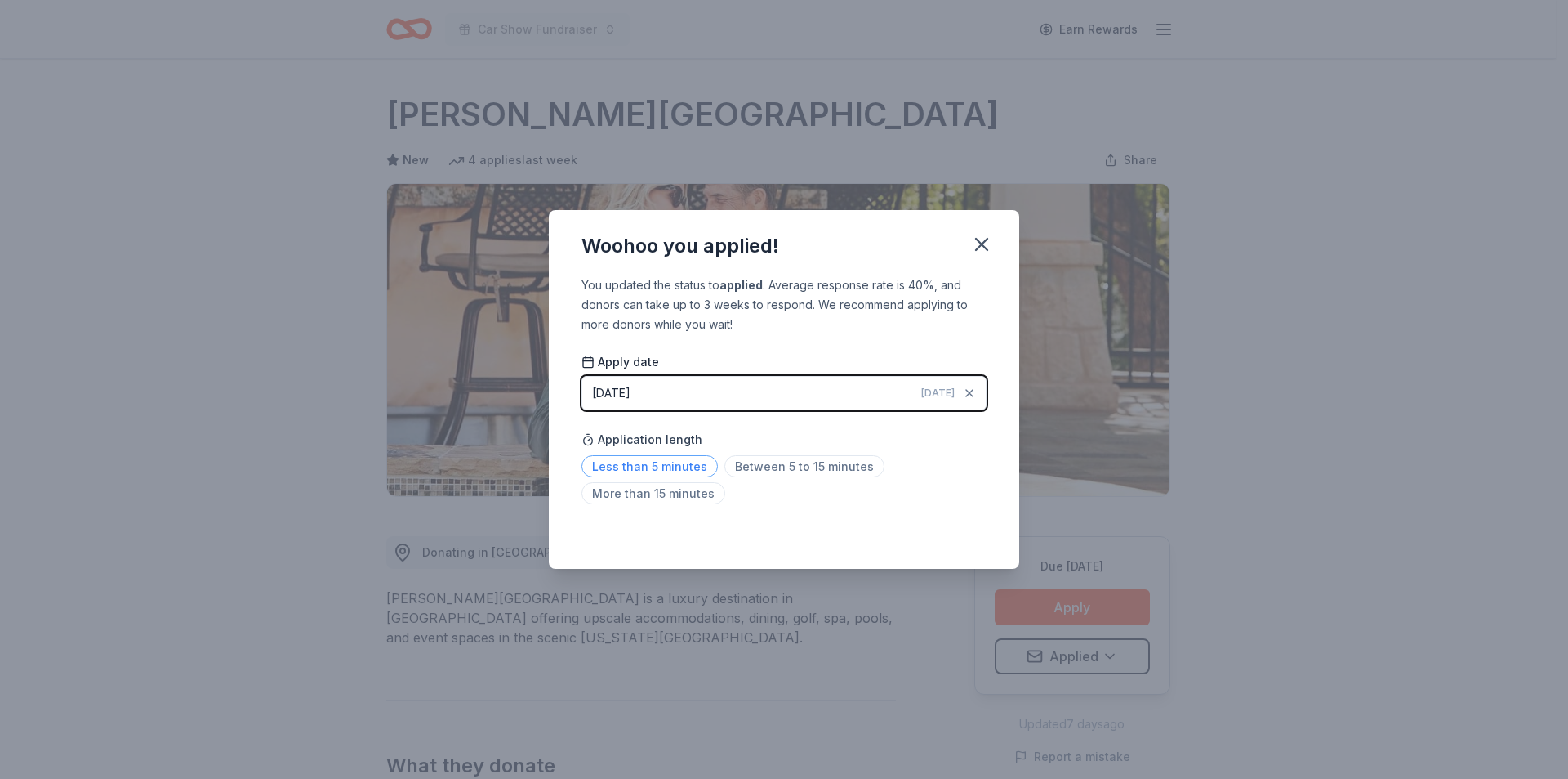
click at [670, 469] on span "Less than 5 minutes" at bounding box center [649, 466] width 136 height 22
click at [987, 241] on icon "button" at bounding box center [982, 245] width 23 height 23
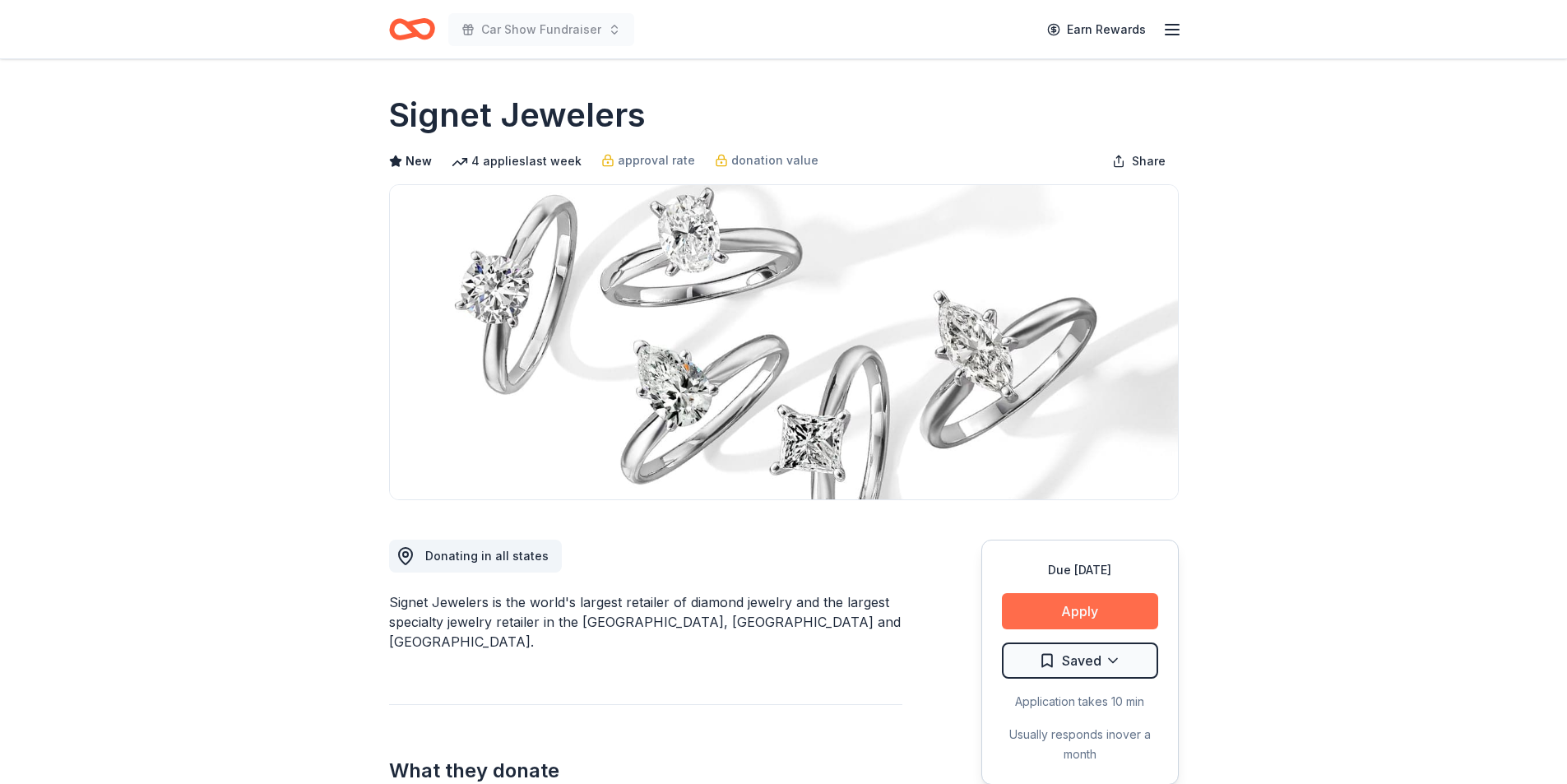
click at [1061, 625] on button "Apply" at bounding box center [1080, 610] width 157 height 36
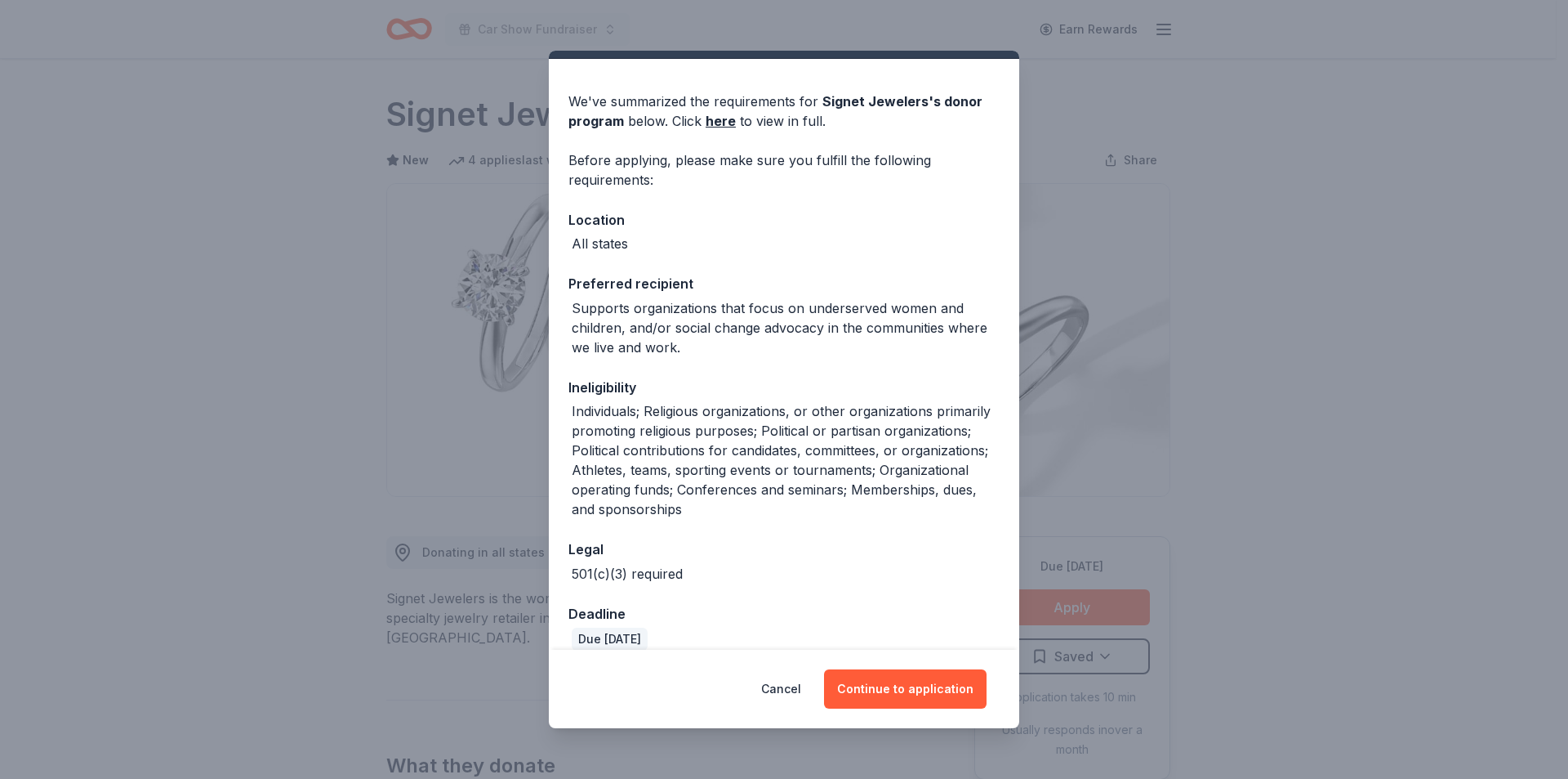
scroll to position [59, 0]
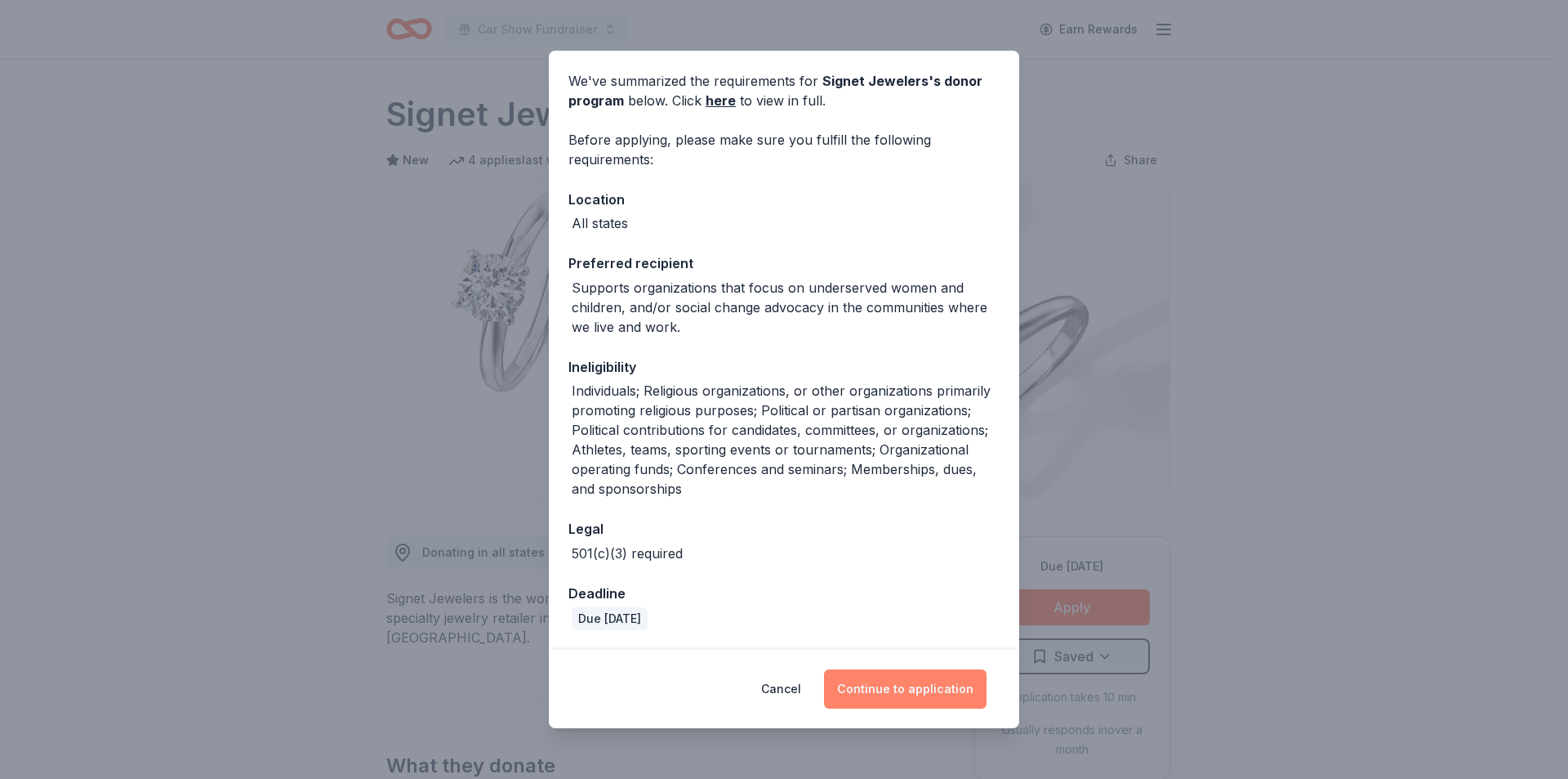
click at [913, 687] on button "Continue to application" at bounding box center [905, 688] width 162 height 40
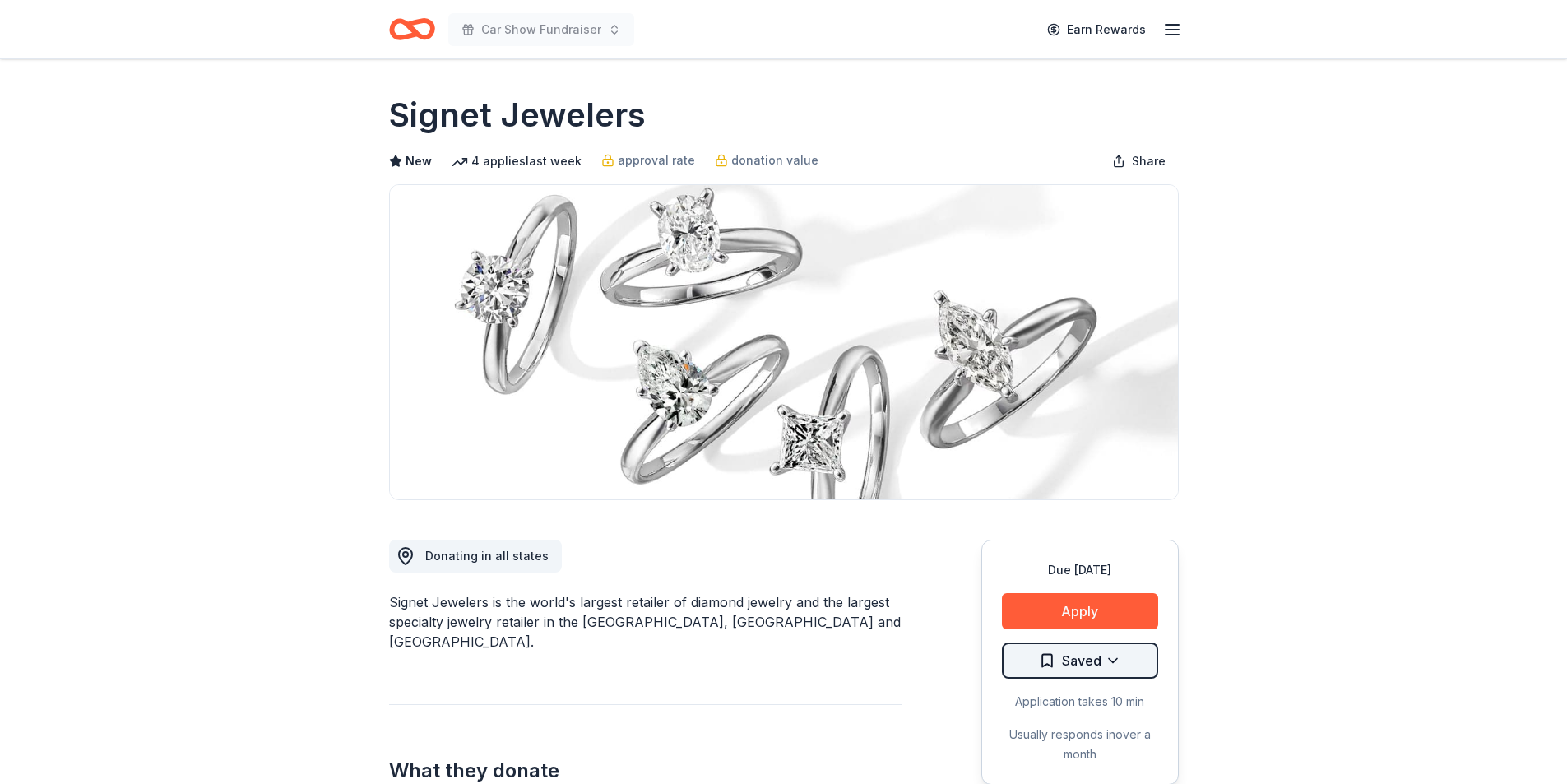
click at [1111, 661] on html "Car Show Fundraiser Earn Rewards Due [DATE] Share Signet Jewelers New 4 applies…" at bounding box center [784, 392] width 1567 height 784
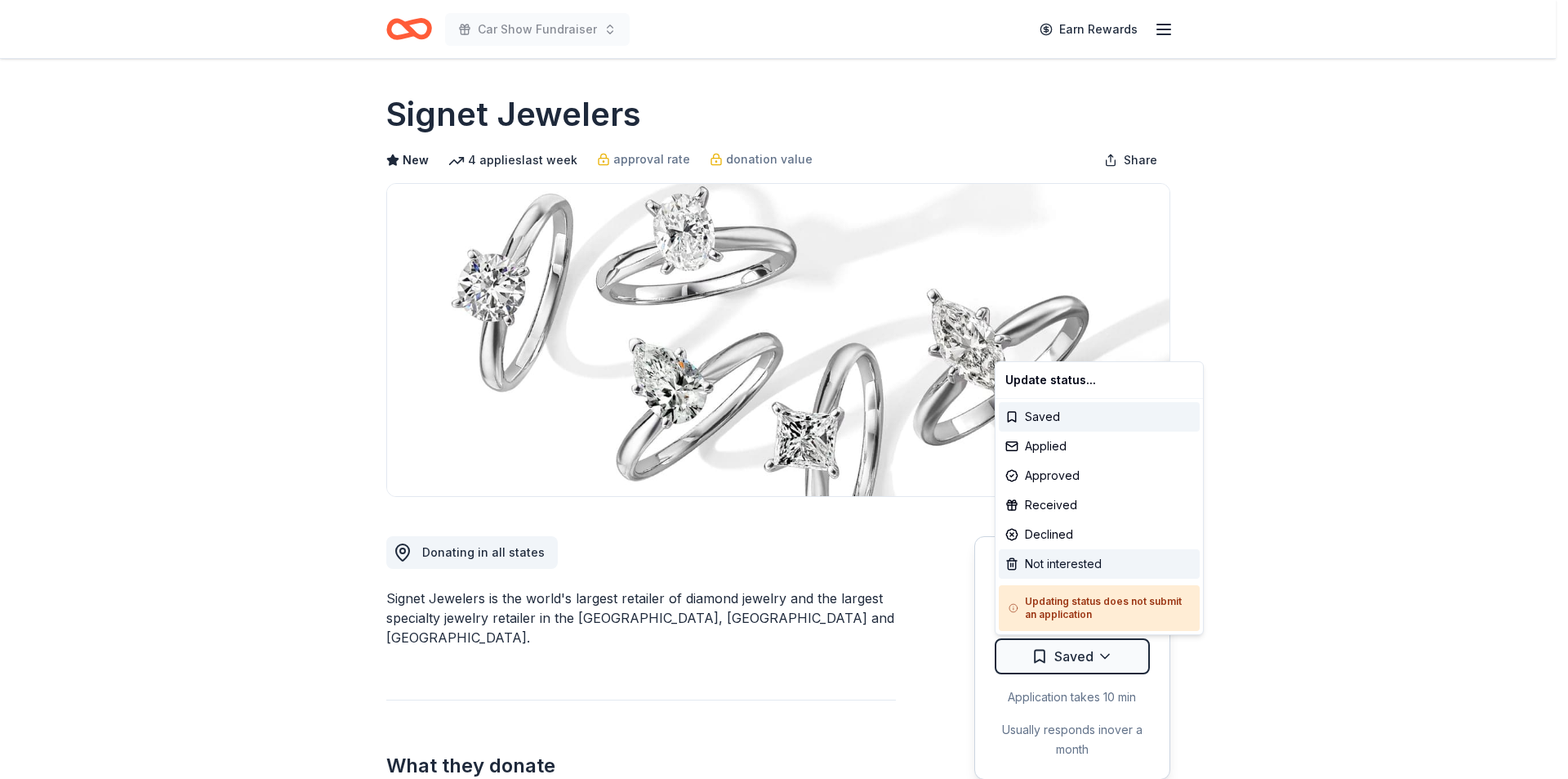
click at [1070, 560] on div "Not interested" at bounding box center [1099, 563] width 201 height 29
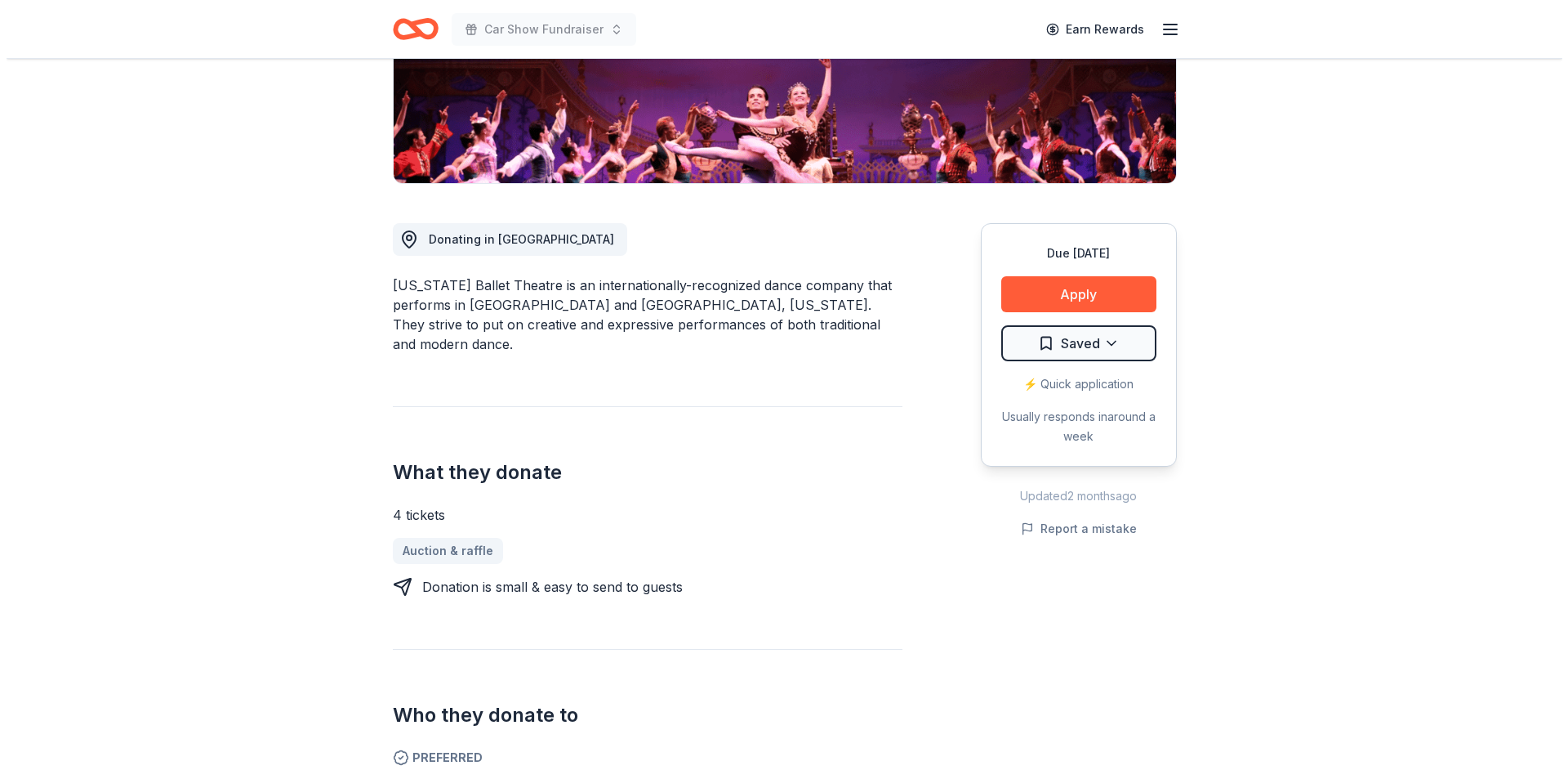
scroll to position [327, 0]
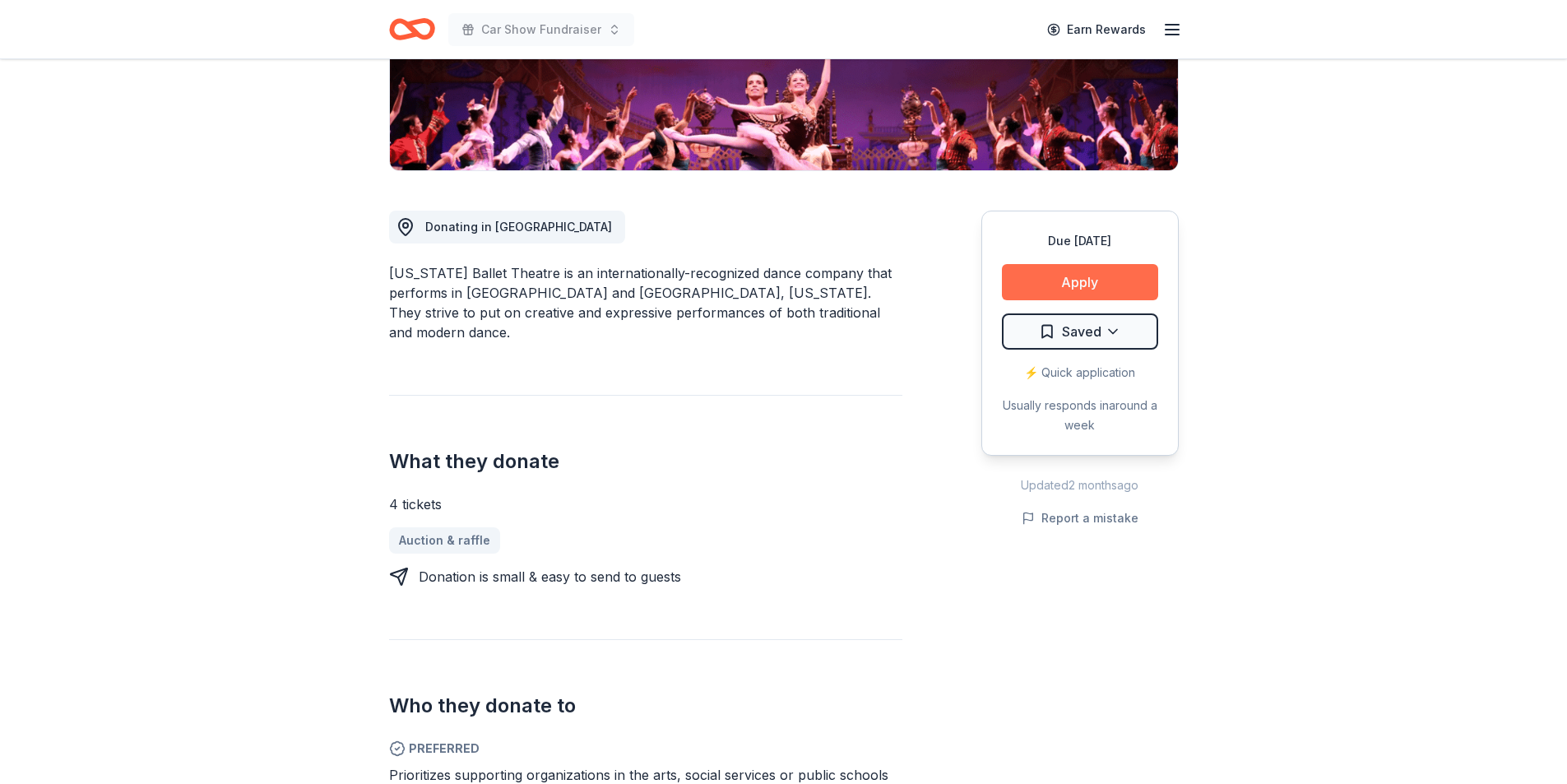
click at [1058, 284] on button "Apply" at bounding box center [1080, 281] width 157 height 36
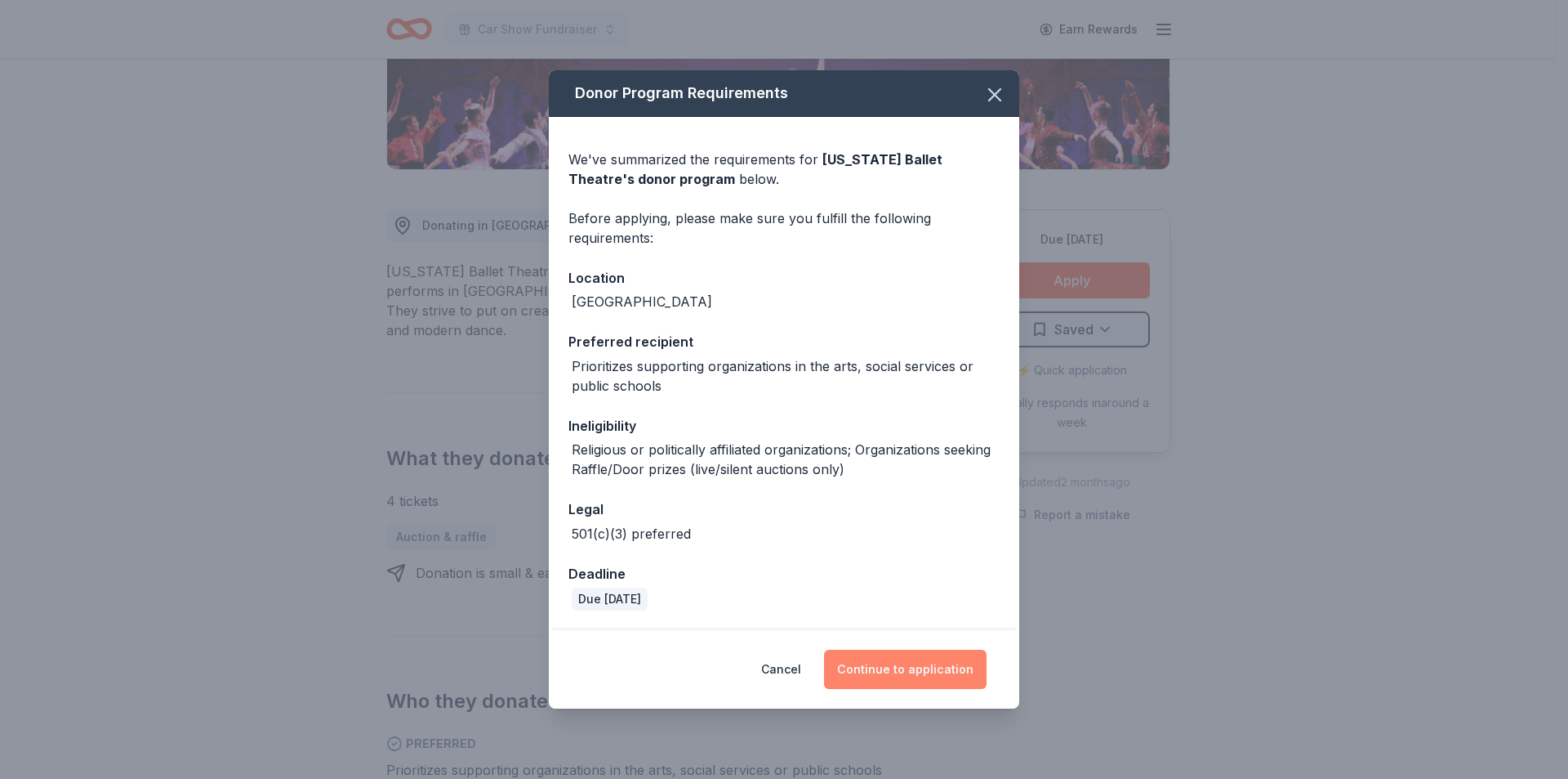
click at [905, 663] on button "Continue to application" at bounding box center [905, 669] width 162 height 40
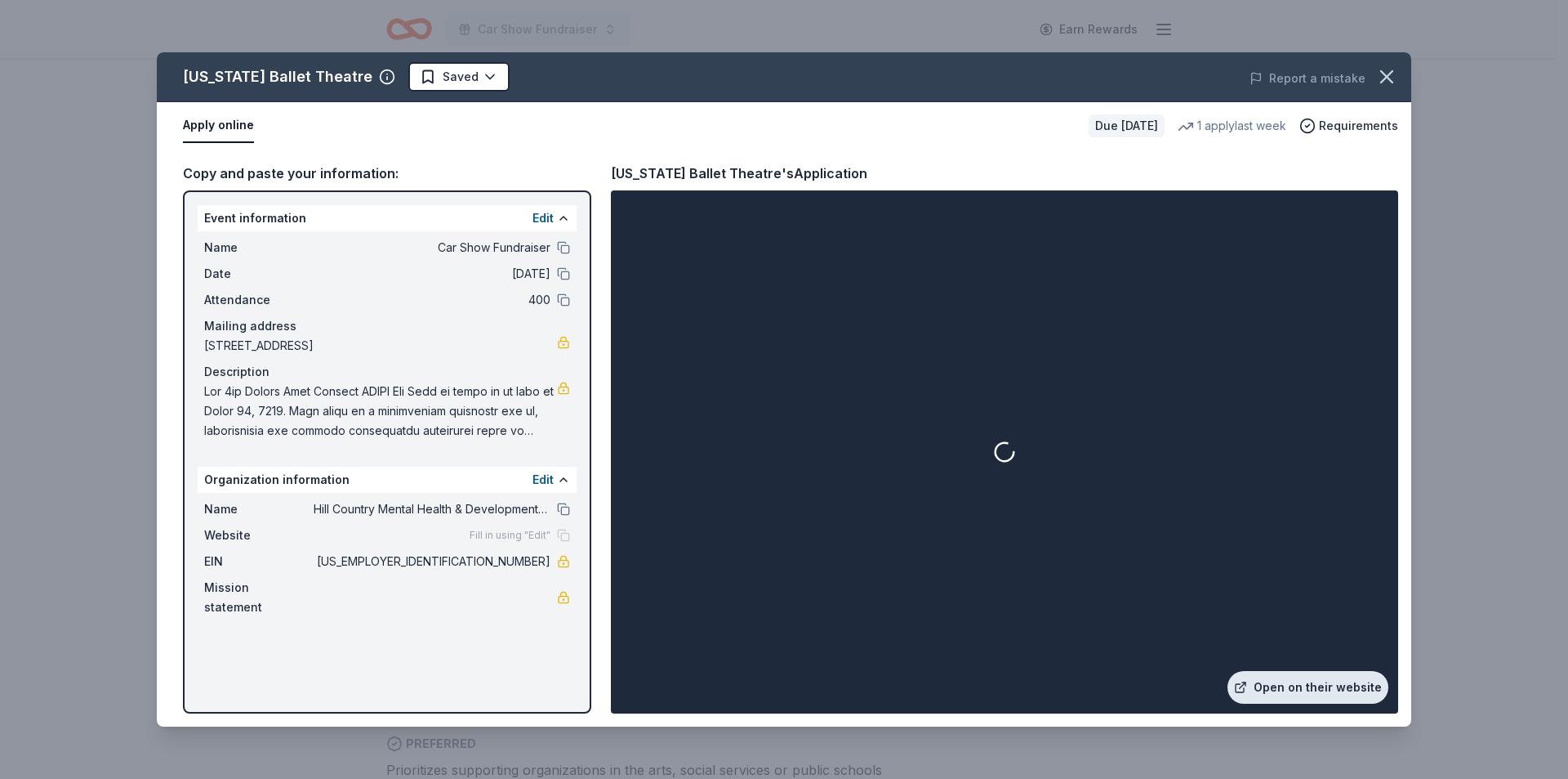
click at [1282, 683] on link "Open on their website" at bounding box center [1307, 687] width 161 height 33
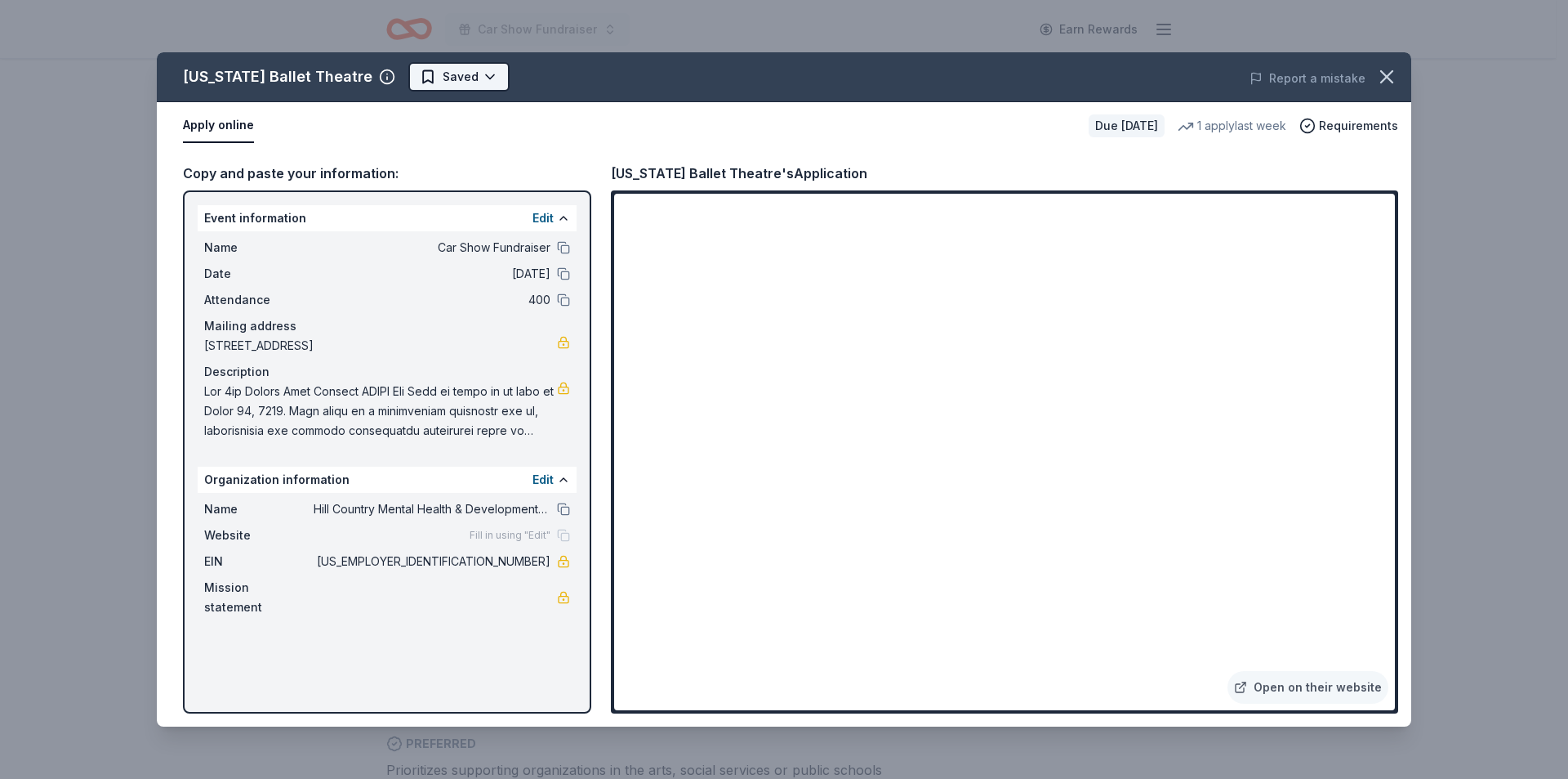
click at [444, 68] on html "Car Show Fundraiser Earn Rewards Due [DATE] Share [US_STATE][GEOGRAPHIC_DATA] N…" at bounding box center [784, 63] width 1568 height 779
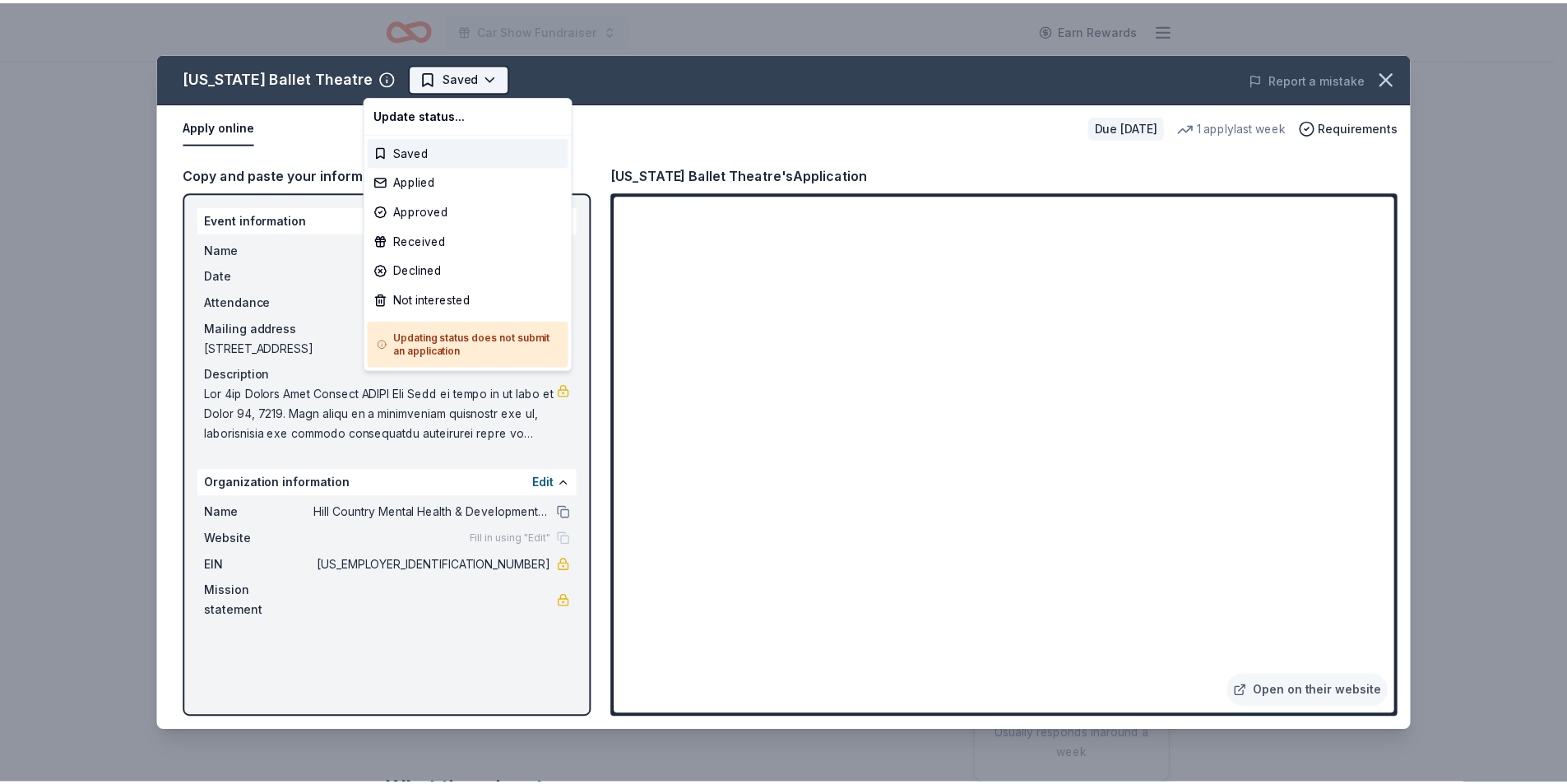
scroll to position [0, 0]
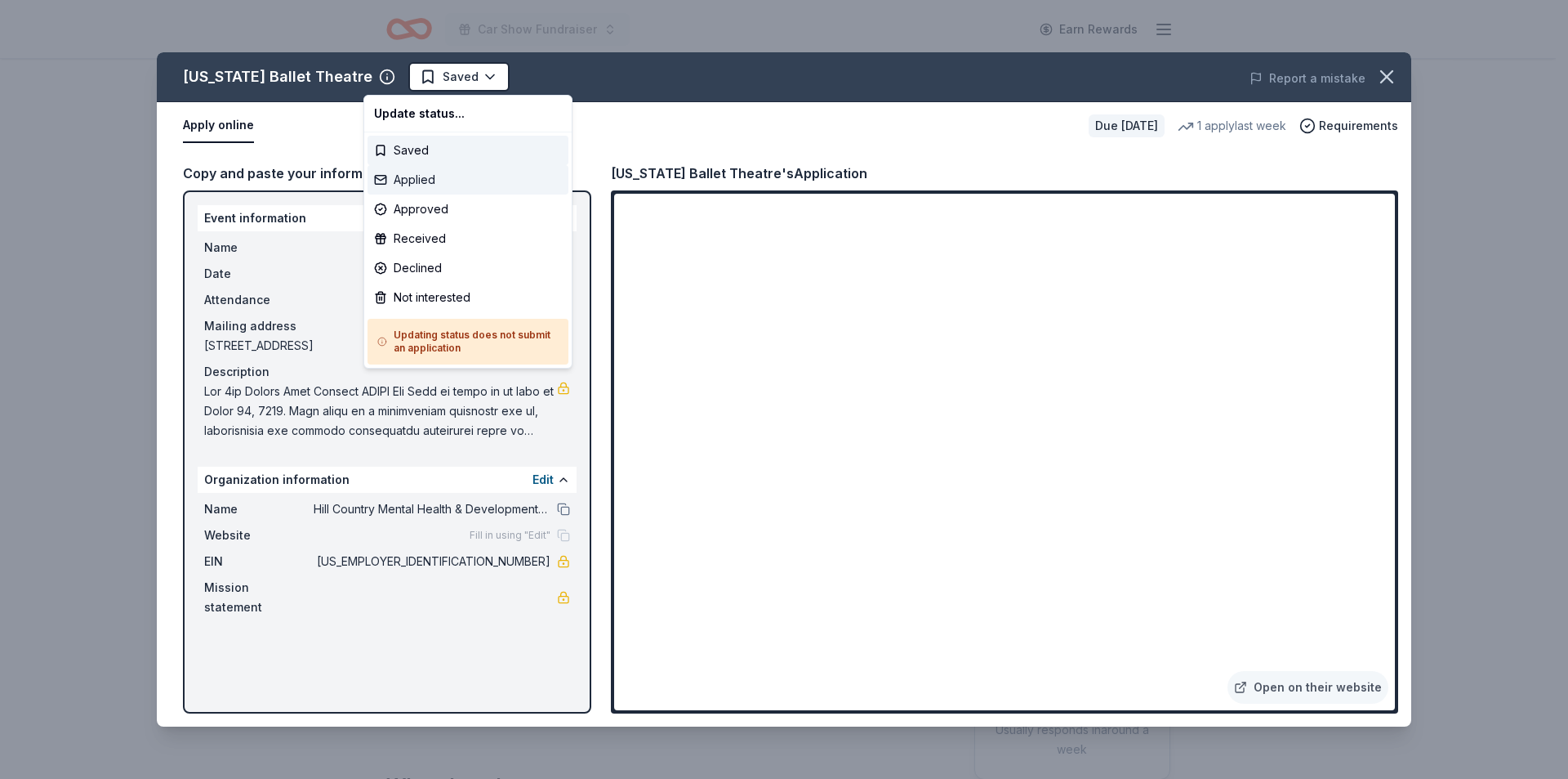
click at [414, 179] on div "Applied" at bounding box center [468, 180] width 201 height 29
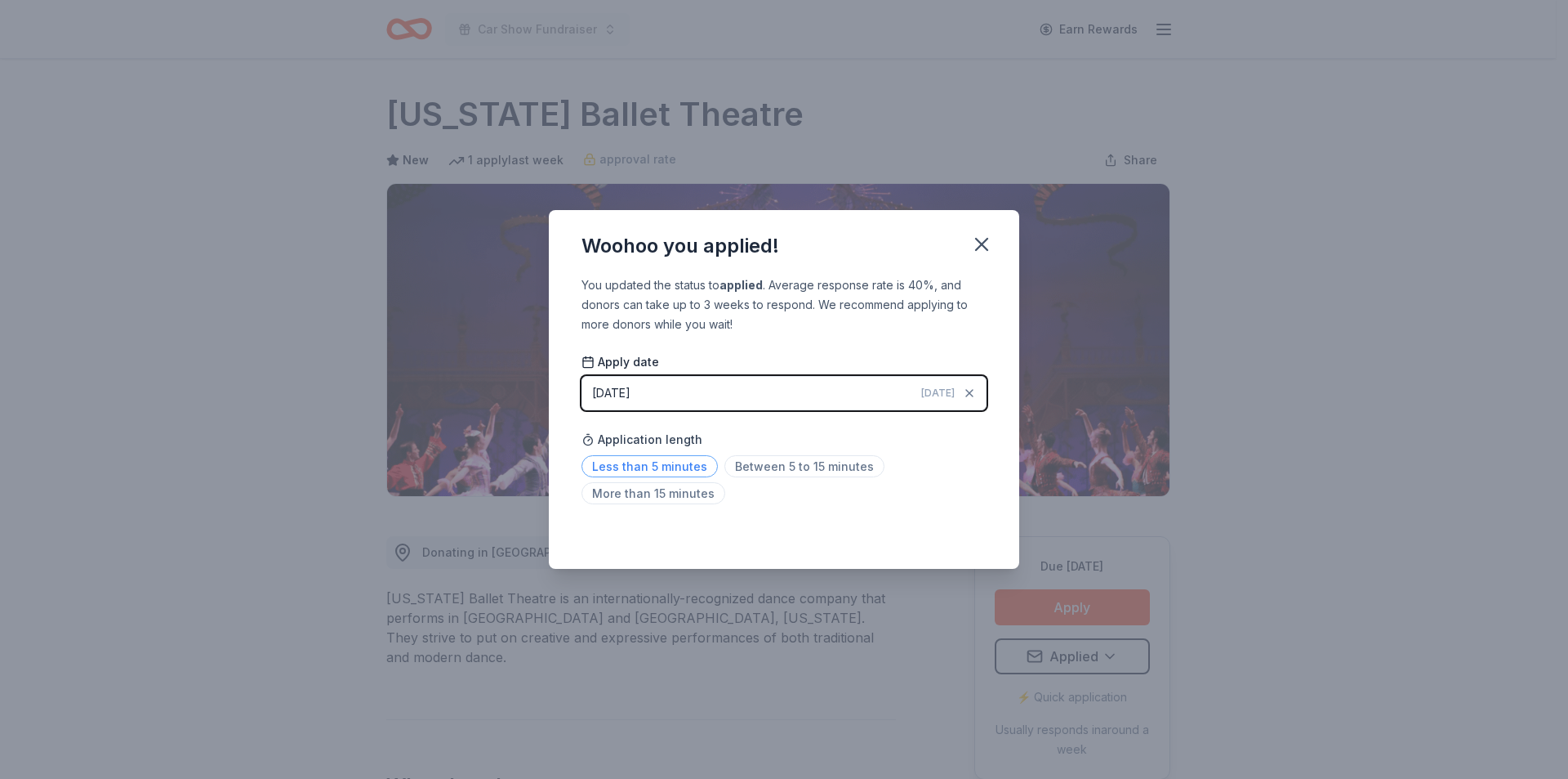
click at [683, 466] on span "Less than 5 minutes" at bounding box center [649, 466] width 136 height 22
click at [977, 245] on icon "button" at bounding box center [982, 245] width 23 height 23
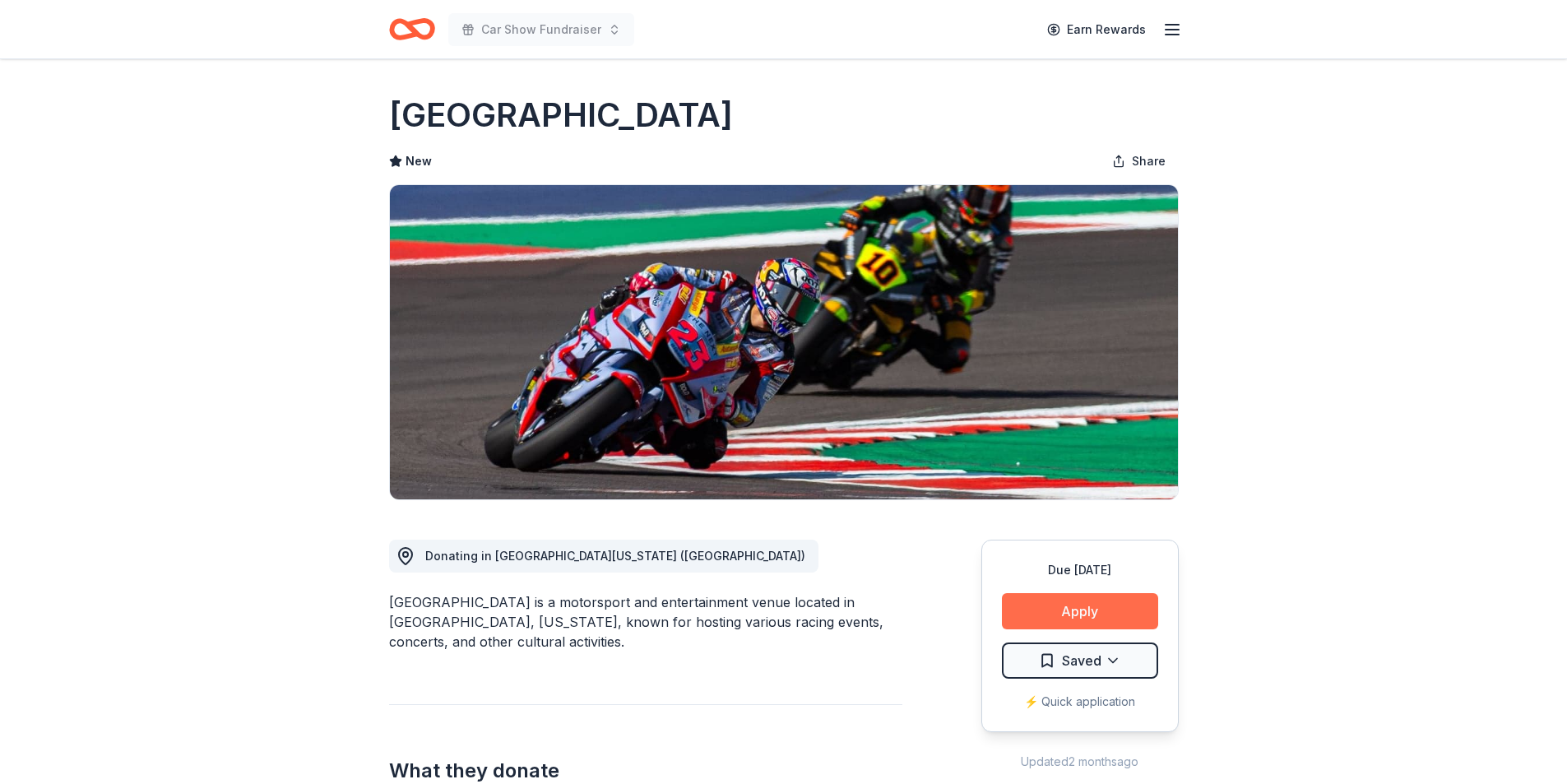
click at [1046, 613] on button "Apply" at bounding box center [1080, 610] width 157 height 36
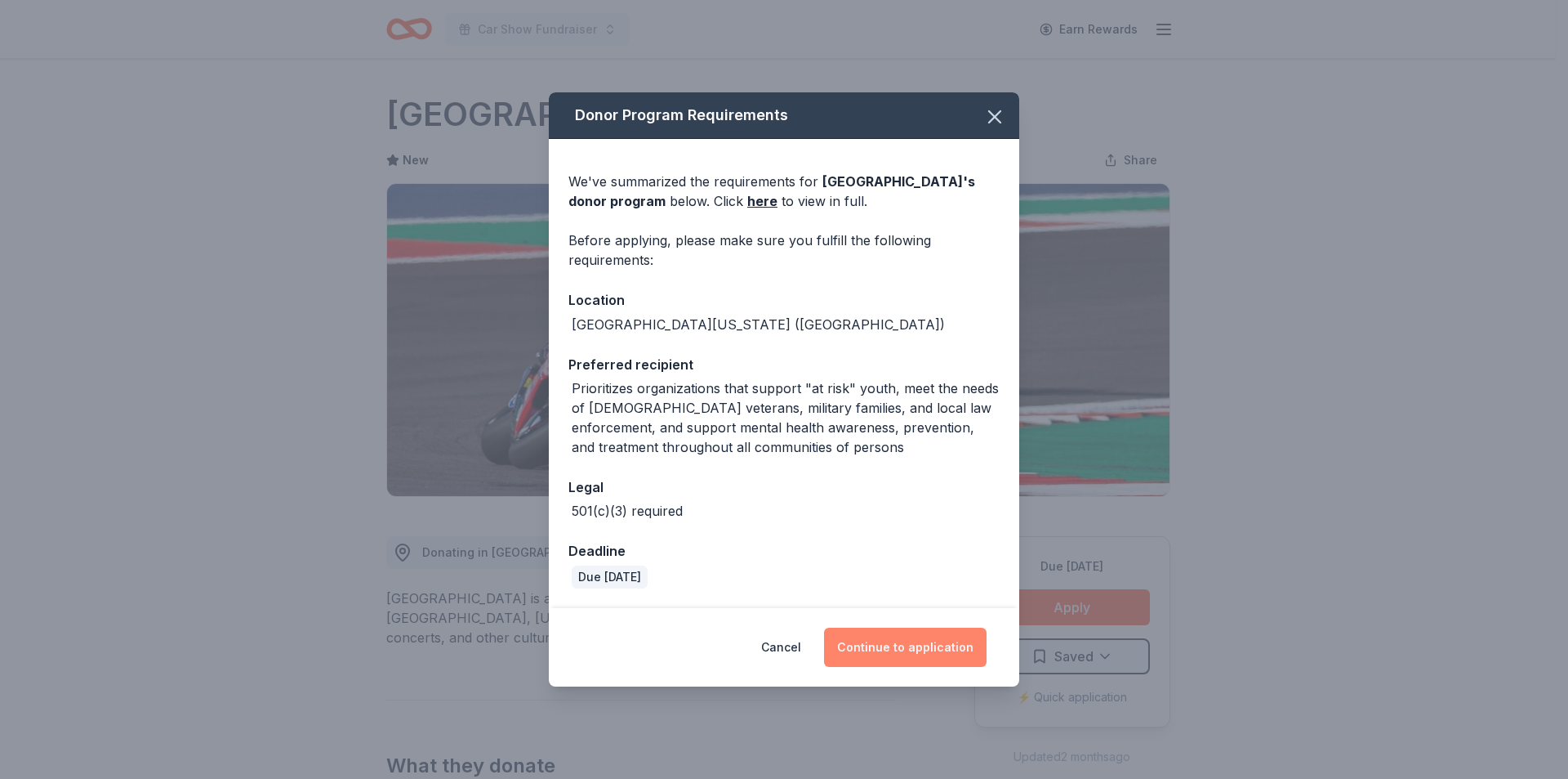
click at [895, 652] on button "Continue to application" at bounding box center [905, 647] width 162 height 40
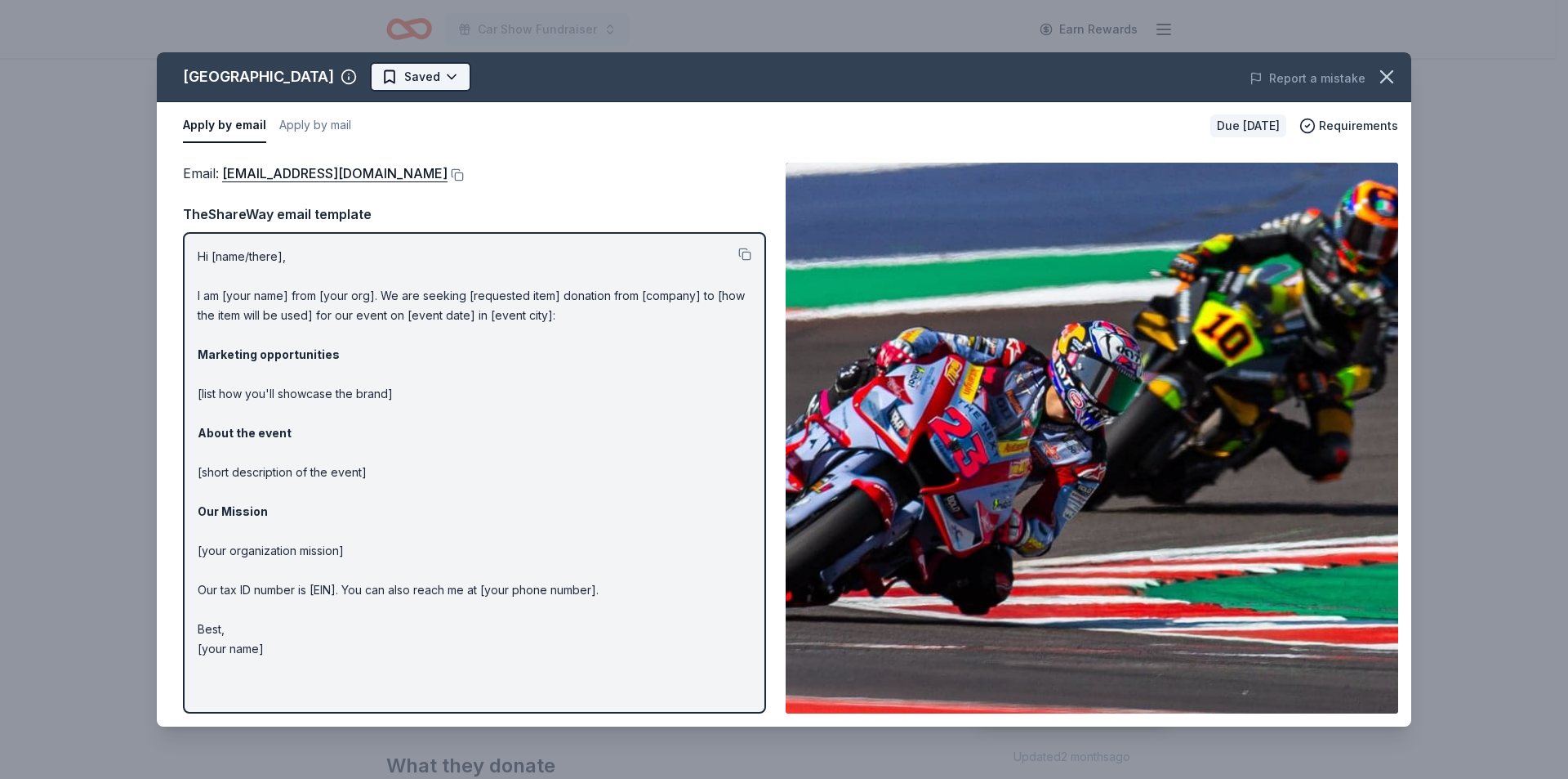
click at [468, 84] on html "Car Show Fundraiser Earn Rewards Due [DATE] Share [GEOGRAPHIC_DATA] New Share D…" at bounding box center [784, 390] width 1568 height 779
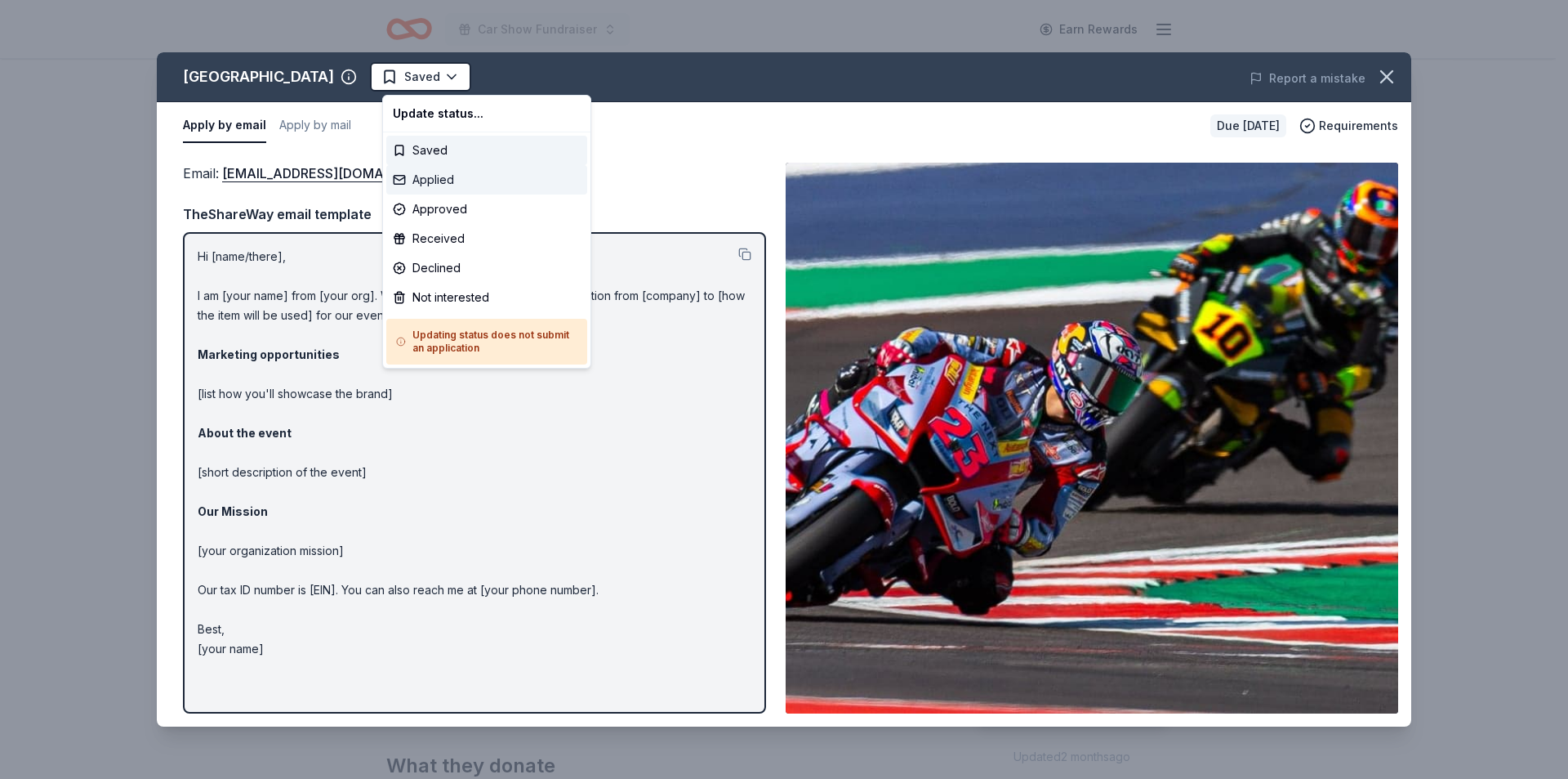
drag, startPoint x: 416, startPoint y: 182, endPoint x: 418, endPoint y: 174, distance: 8.2
click at [416, 183] on div "Applied" at bounding box center [487, 180] width 201 height 29
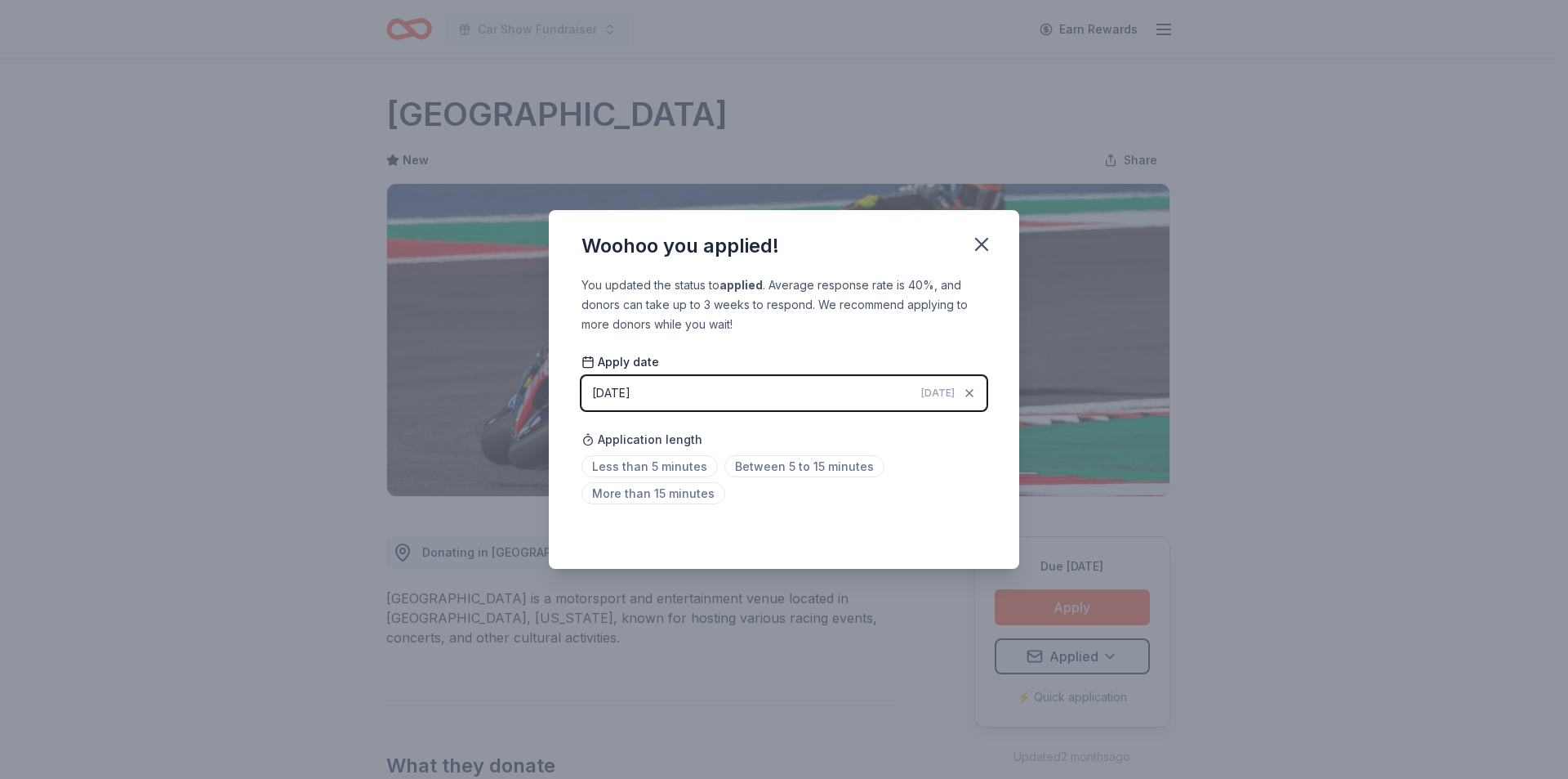
click at [712, 469] on div "Less than 5 minutes Between 5 to 15 minutes More than 15 minutes" at bounding box center [784, 483] width 405 height 54
click at [695, 469] on span "Less than 5 minutes" at bounding box center [649, 466] width 136 height 22
click at [980, 237] on icon "button" at bounding box center [982, 245] width 23 height 23
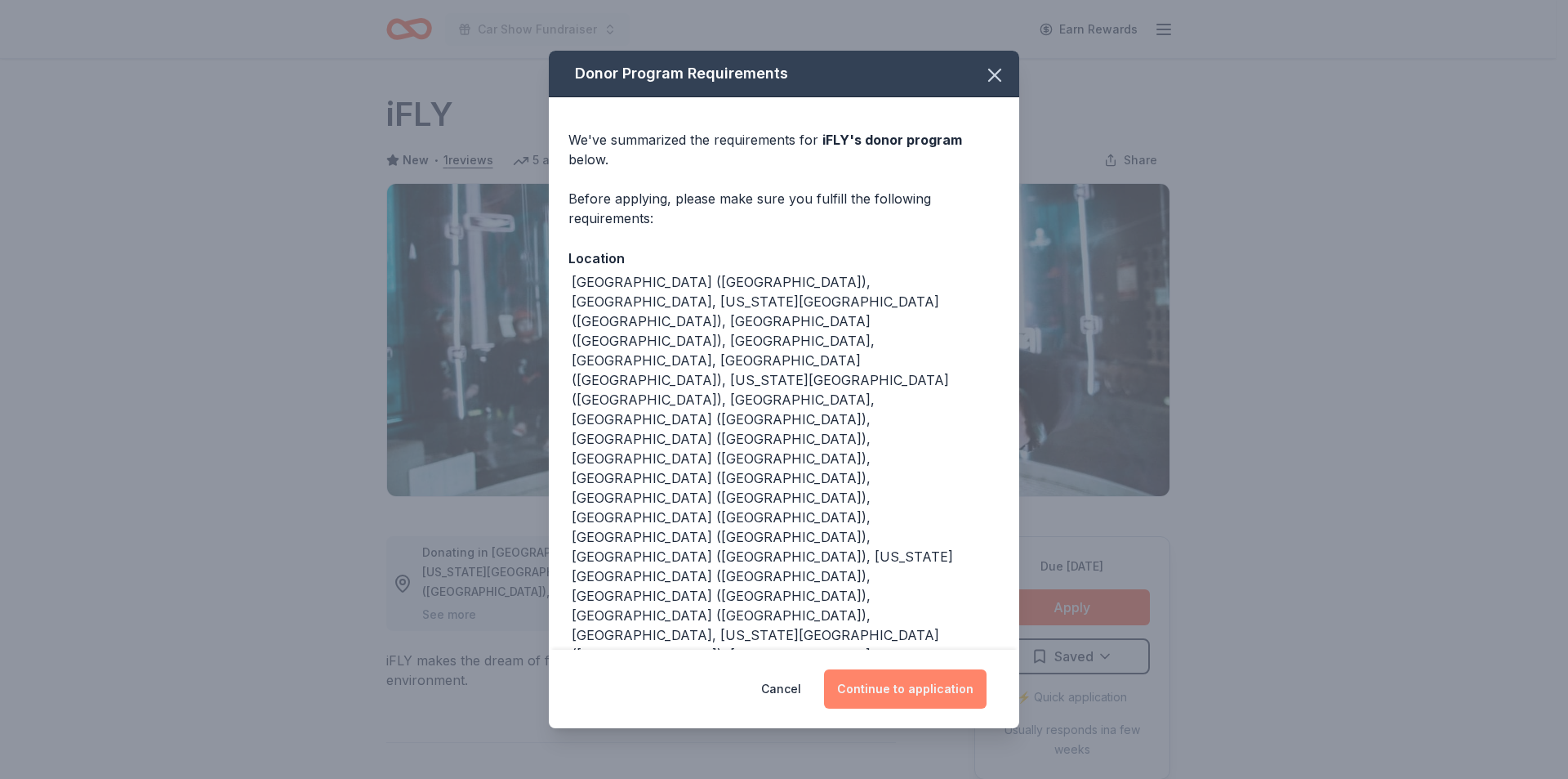
click at [868, 669] on button "Continue to application" at bounding box center [905, 688] width 162 height 40
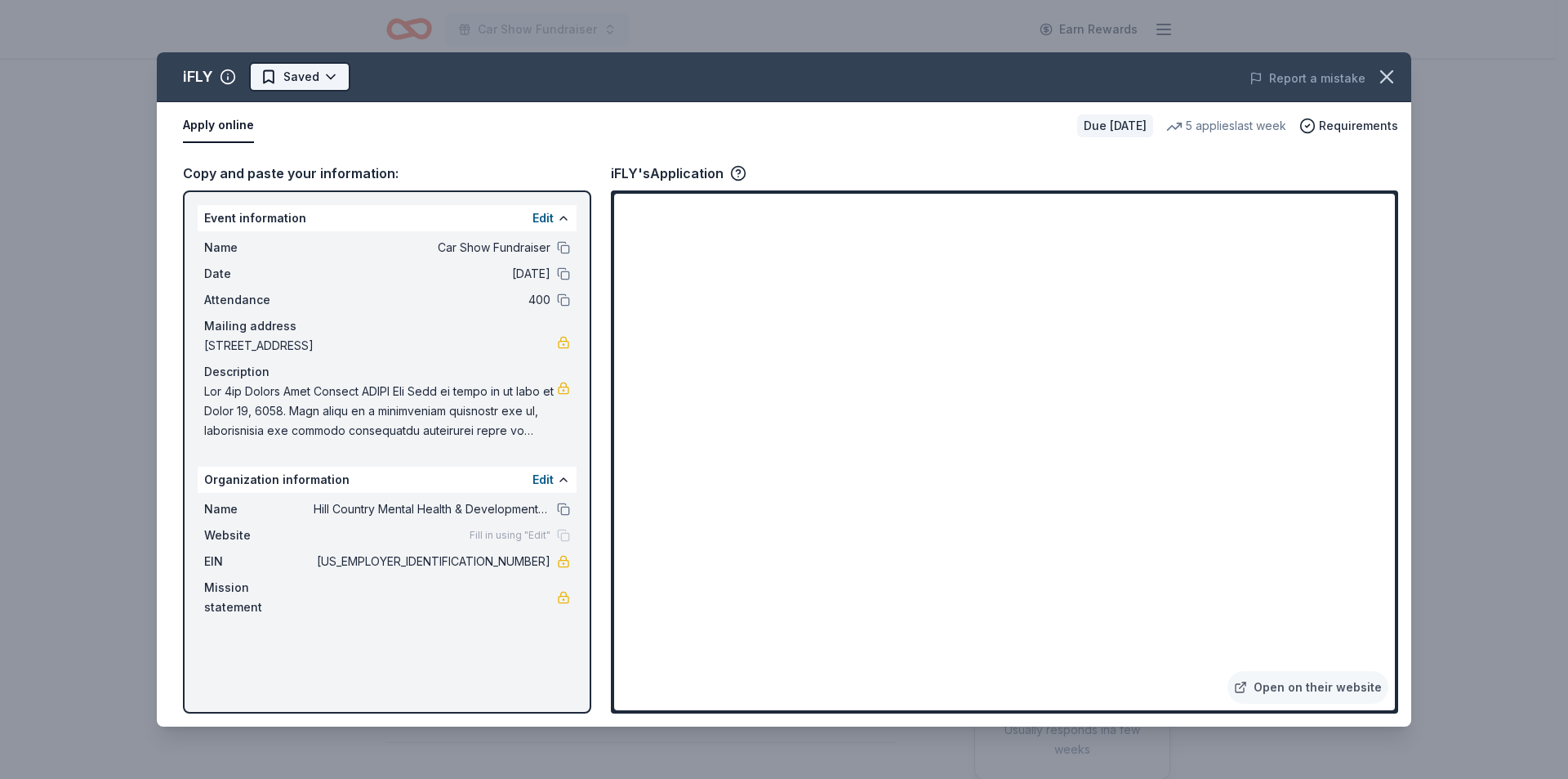
click at [318, 75] on html "Car Show Fundraiser Earn Rewards Due [DATE] Share iFLY New • 1 reviews 5 applie…" at bounding box center [784, 390] width 1568 height 779
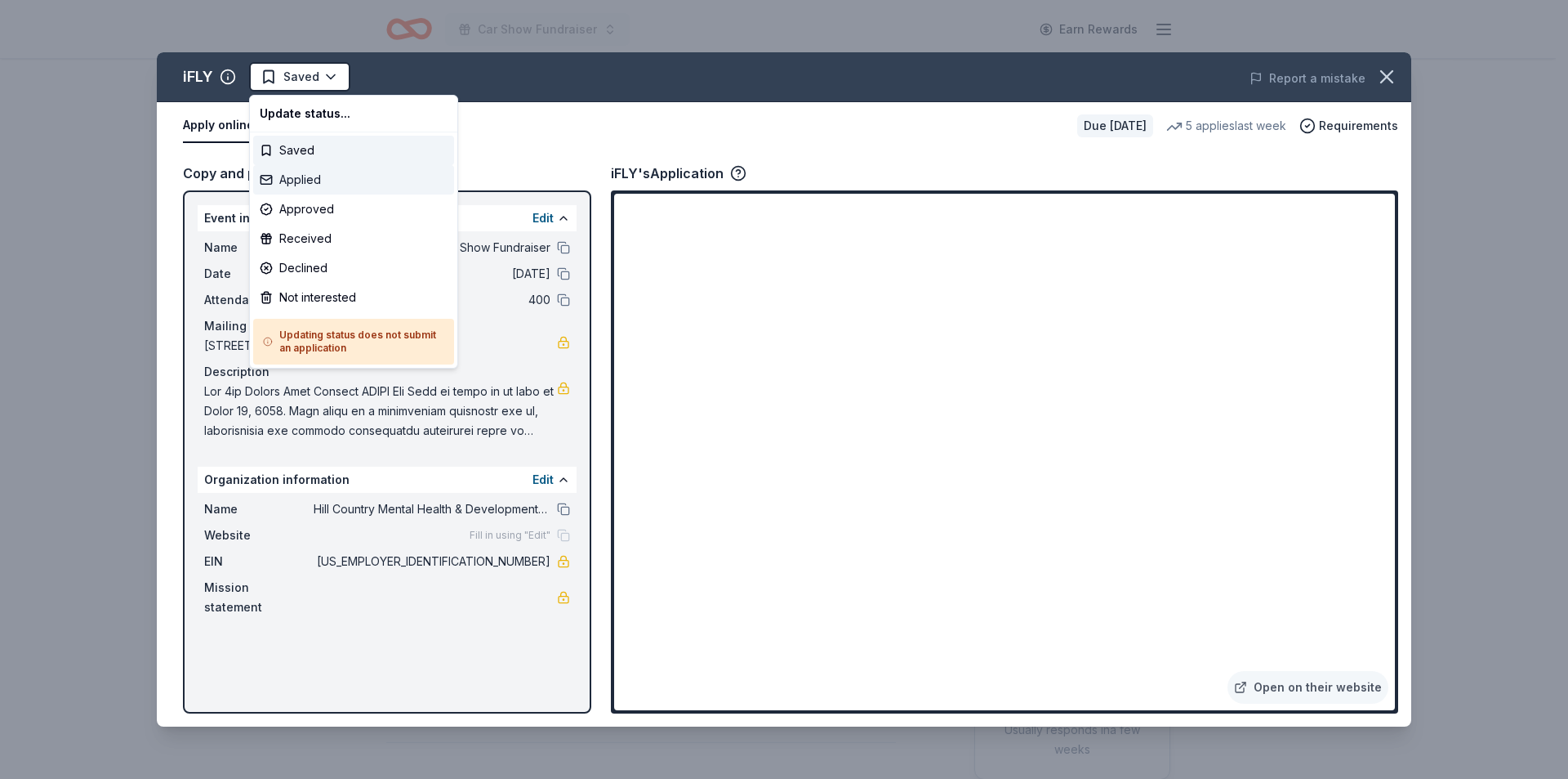
click at [300, 174] on div "Applied" at bounding box center [354, 180] width 201 height 29
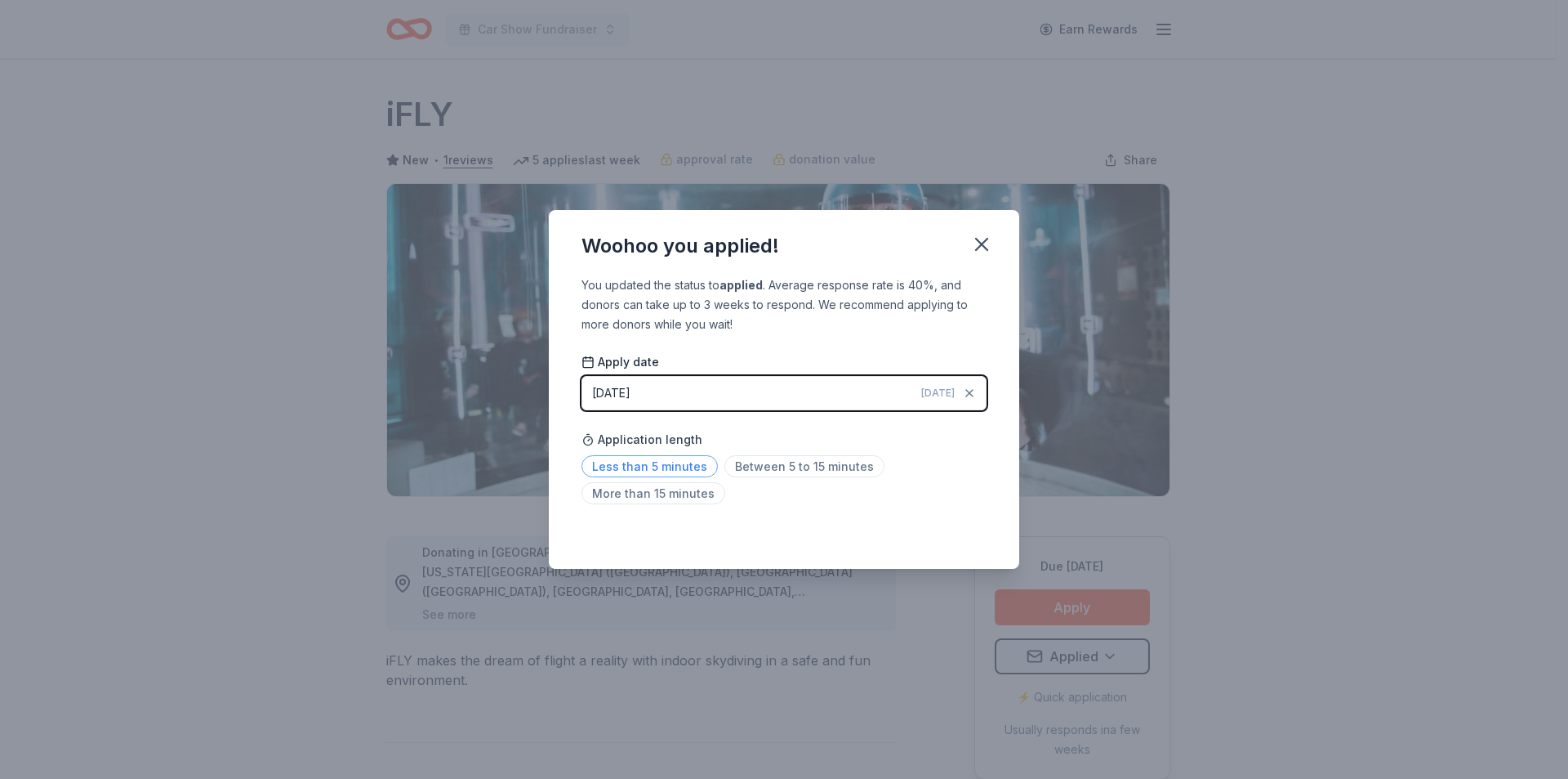
click at [682, 468] on span "Less than 5 minutes" at bounding box center [649, 466] width 136 height 22
click at [979, 239] on icon "button" at bounding box center [982, 245] width 23 height 23
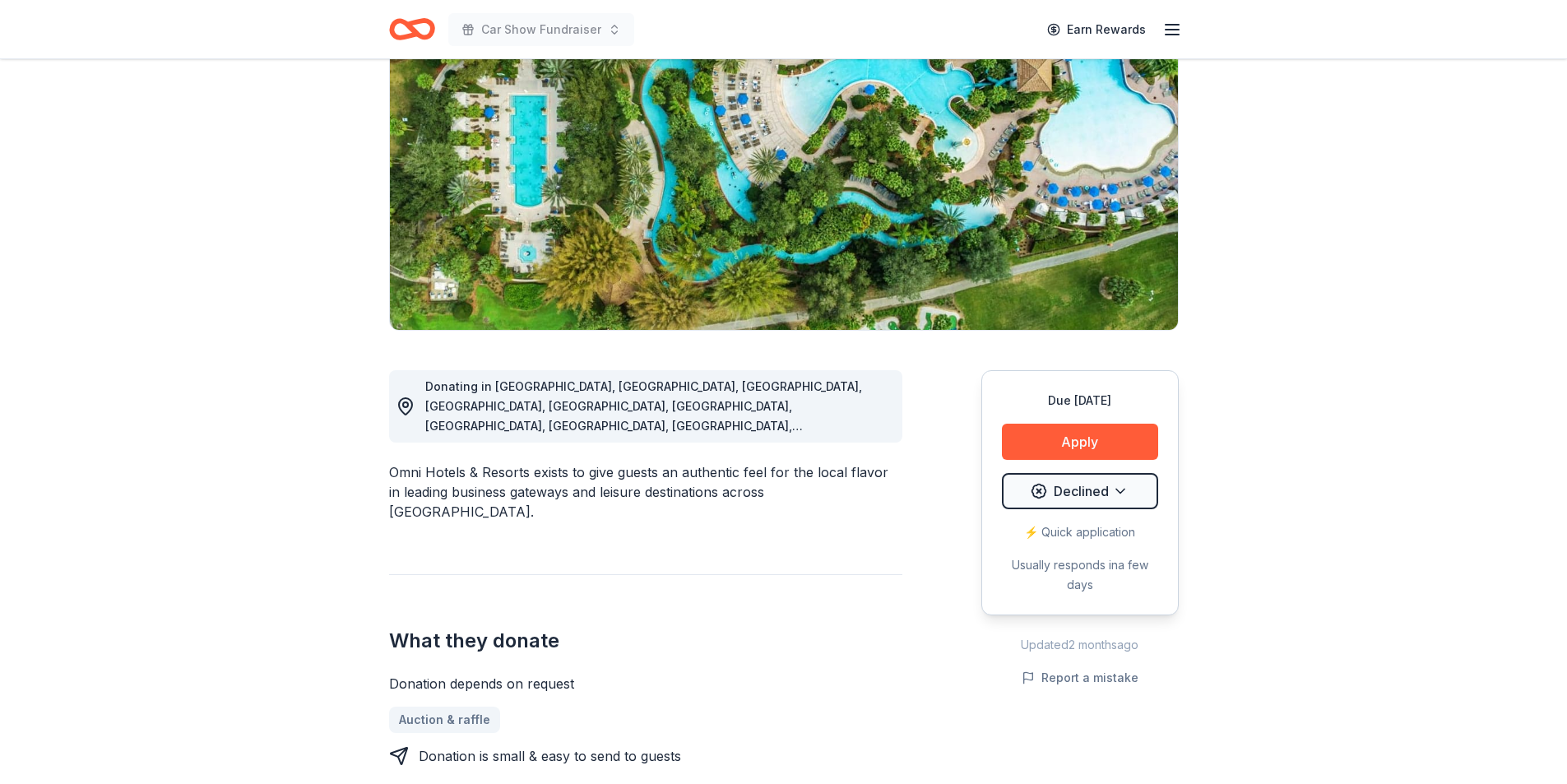
scroll to position [247, 0]
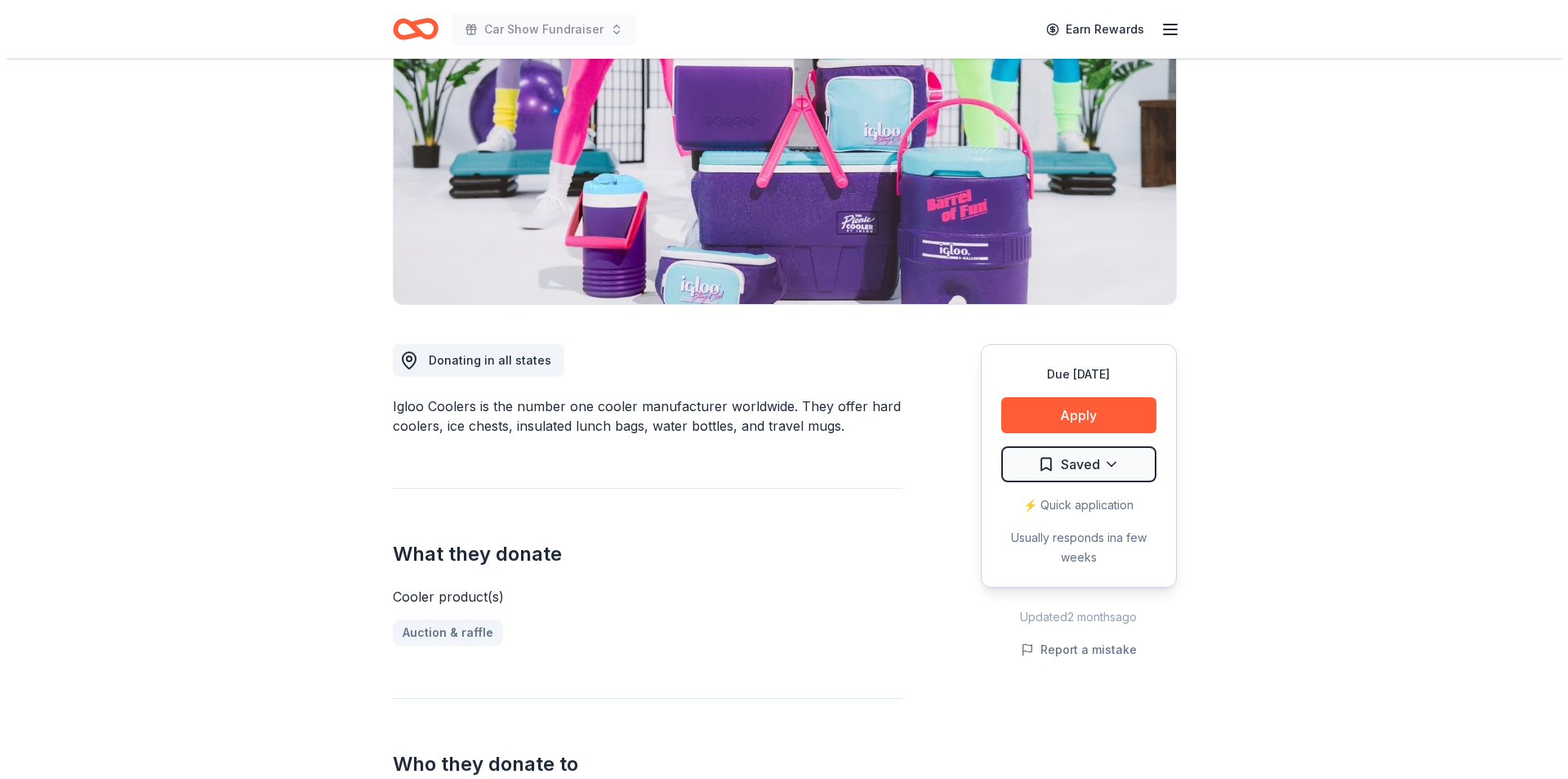
scroll to position [163, 0]
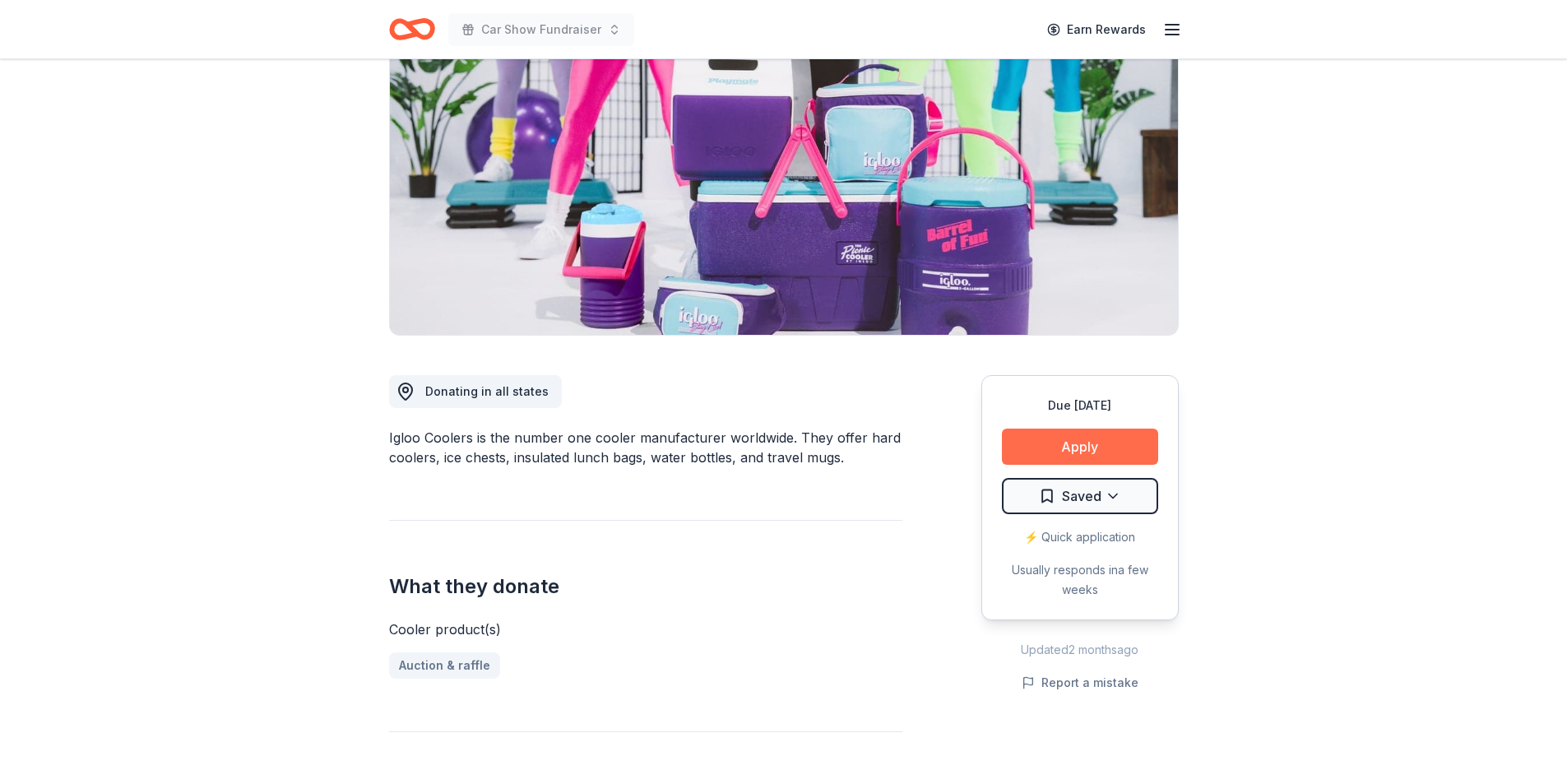
click at [1087, 459] on button "Apply" at bounding box center [1080, 445] width 157 height 36
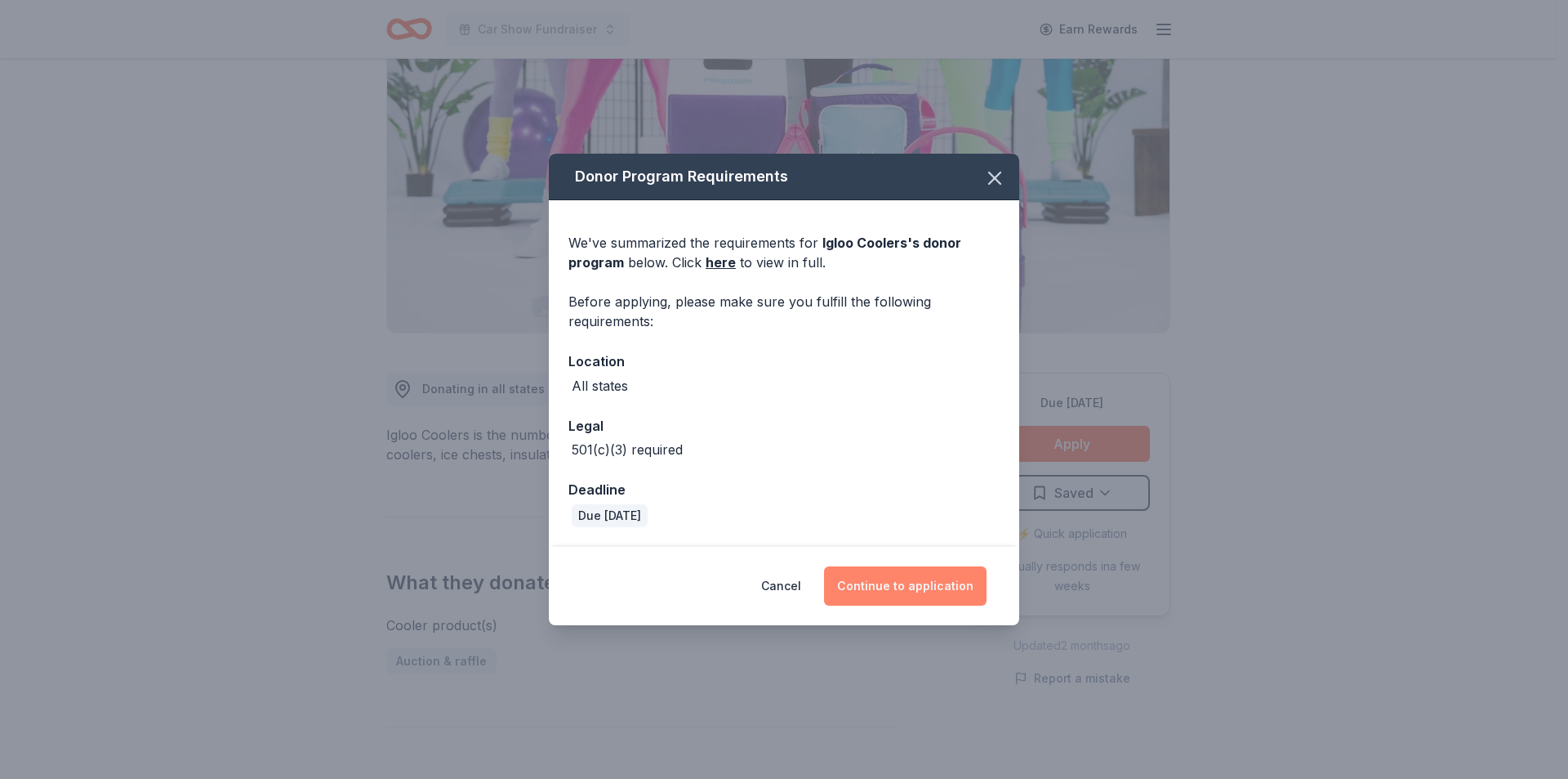
click at [884, 579] on button "Continue to application" at bounding box center [905, 586] width 162 height 40
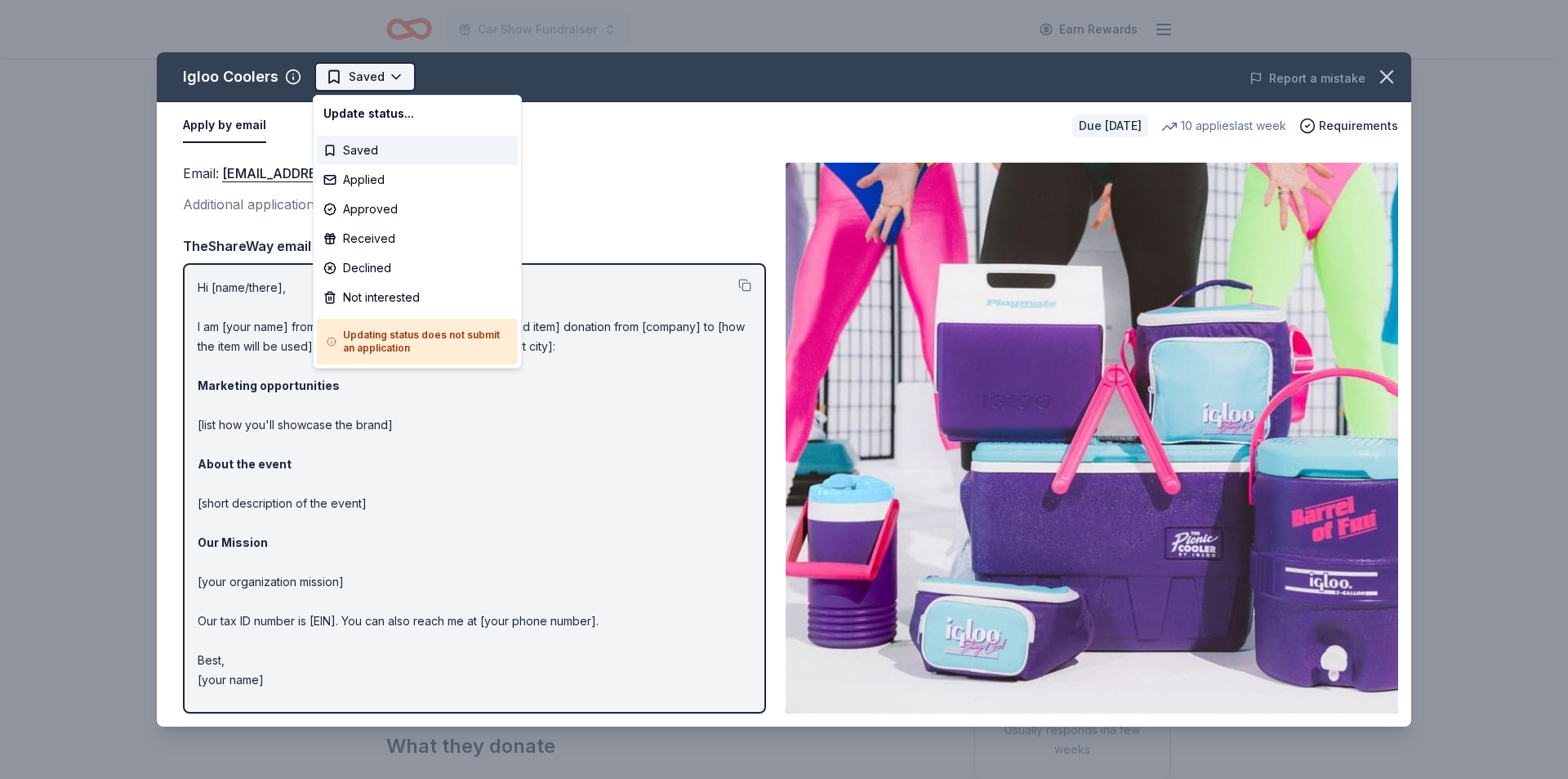
click at [380, 79] on html "Car Show Fundraiser Earn Rewards Due [DATE] Share Igloo Coolers New • 2 reviews…" at bounding box center [784, 390] width 1568 height 779
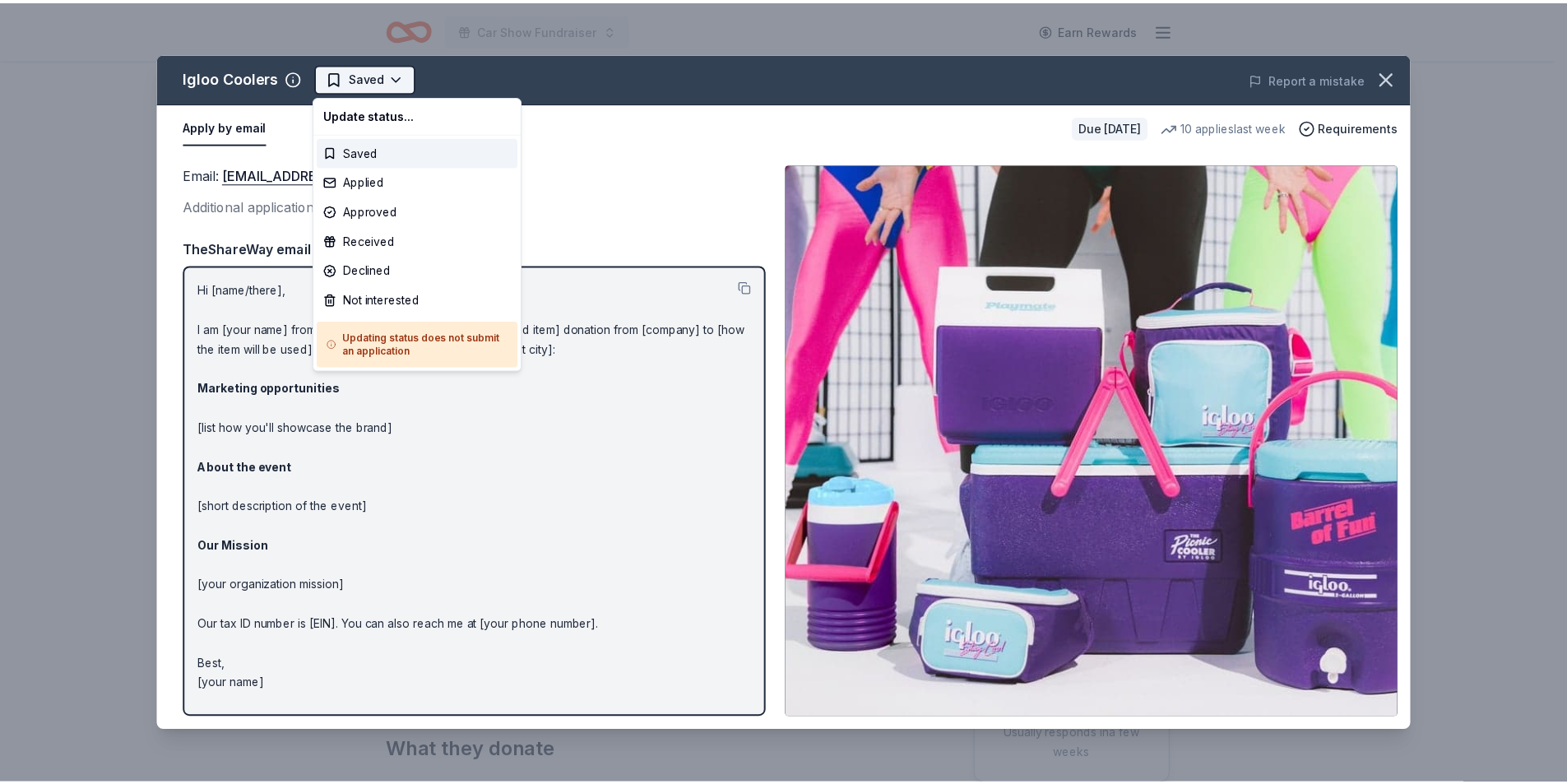
scroll to position [0, 0]
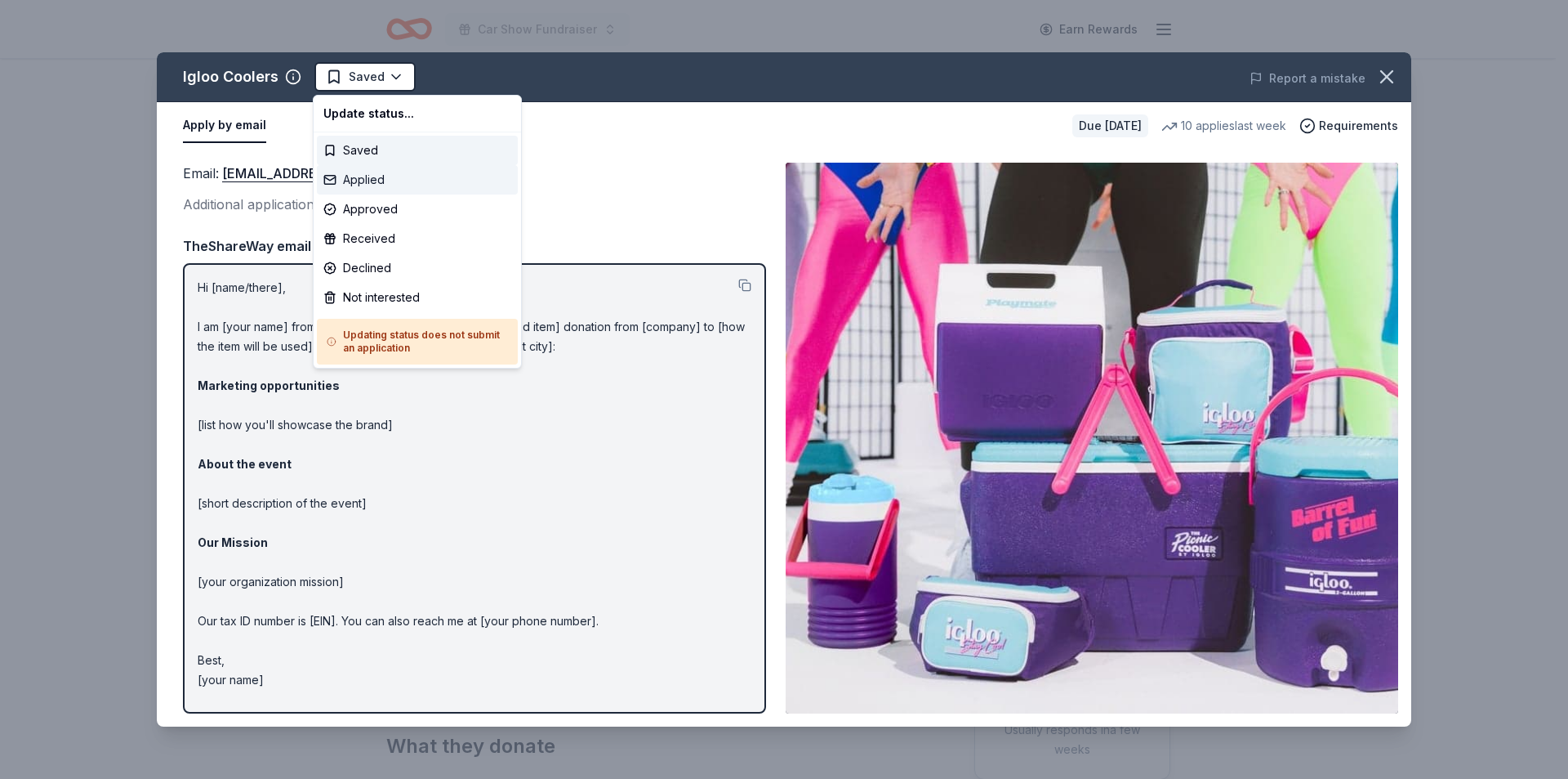
click at [376, 177] on div "Applied" at bounding box center [417, 180] width 201 height 29
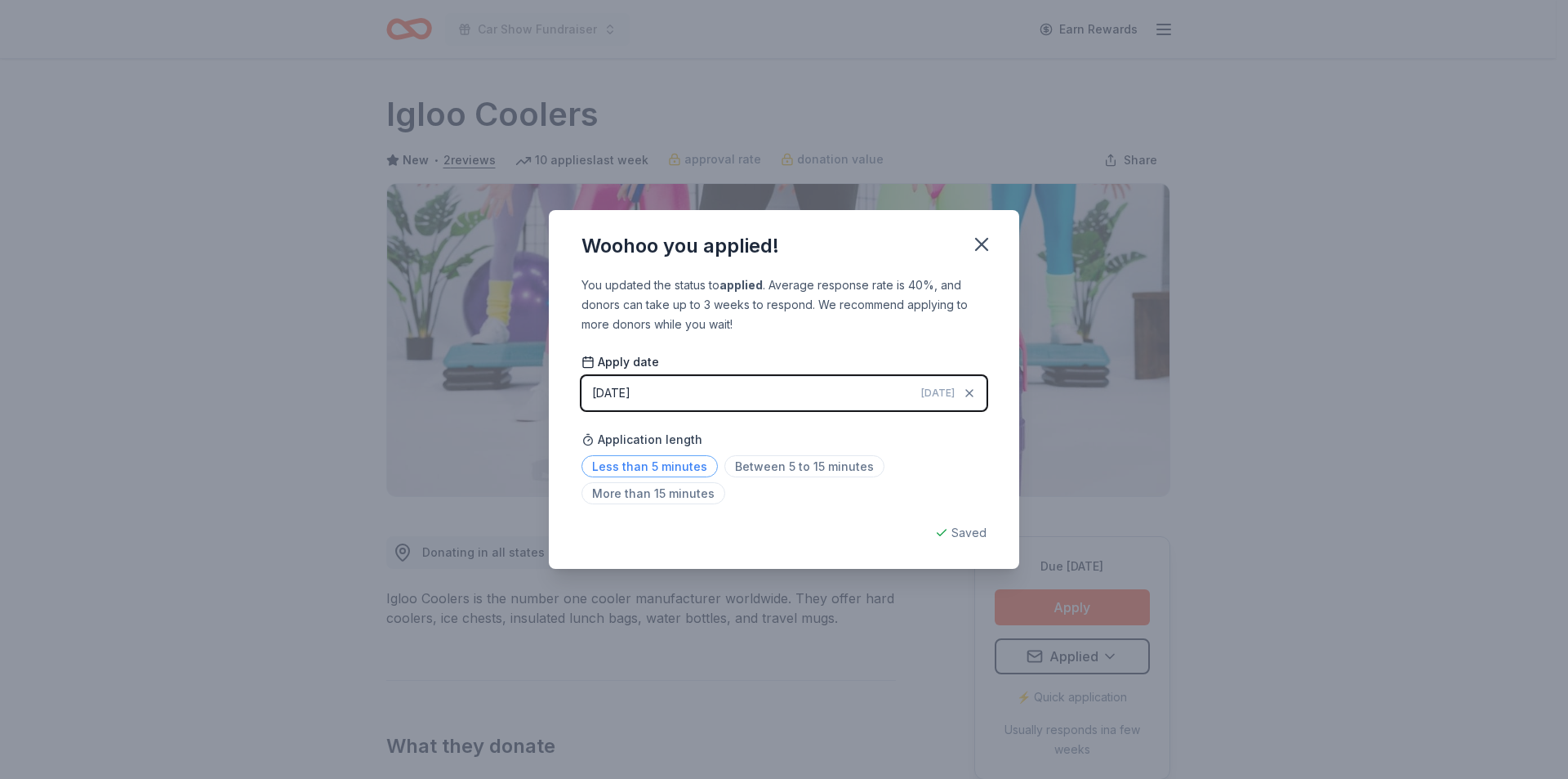
click at [685, 468] on span "Less than 5 minutes" at bounding box center [649, 466] width 136 height 22
click at [984, 245] on icon "button" at bounding box center [982, 245] width 23 height 23
